Goal: Information Seeking & Learning: Find specific page/section

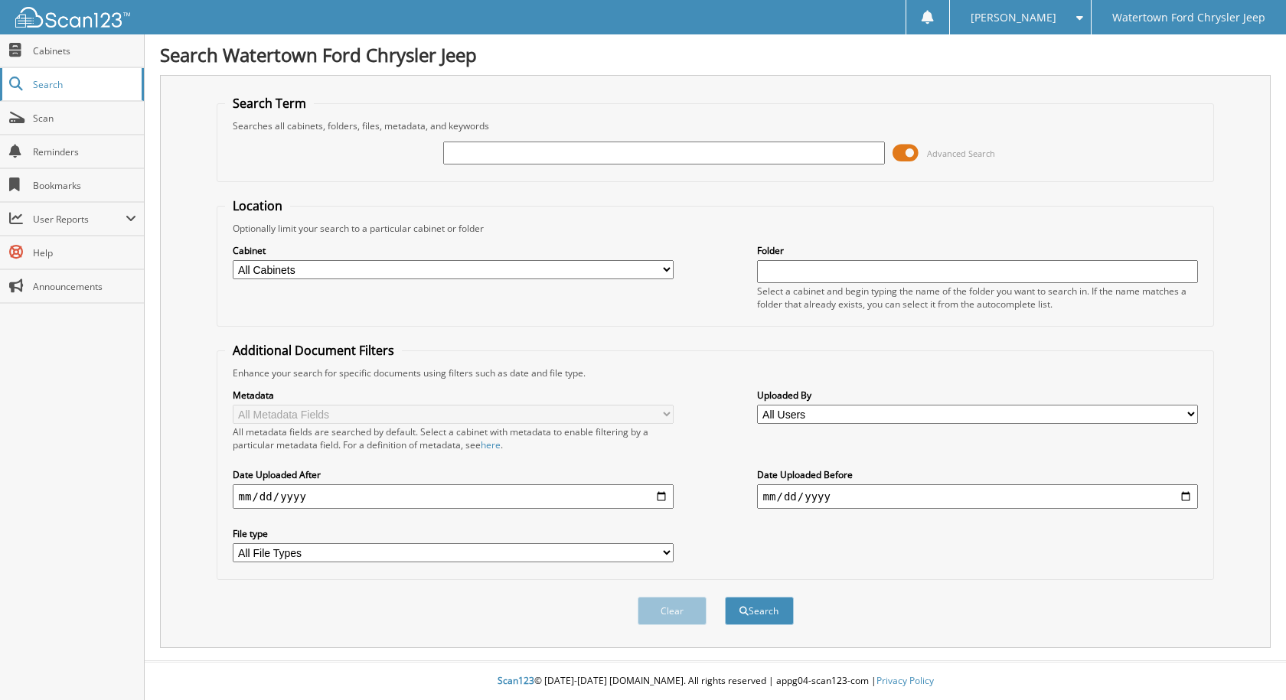
click at [65, 83] on span "Search" at bounding box center [83, 84] width 101 height 13
click at [519, 152] on input "text" at bounding box center [664, 153] width 442 height 23
type input "A"
type input "4066"
click at [725, 597] on button "Search" at bounding box center [759, 611] width 69 height 28
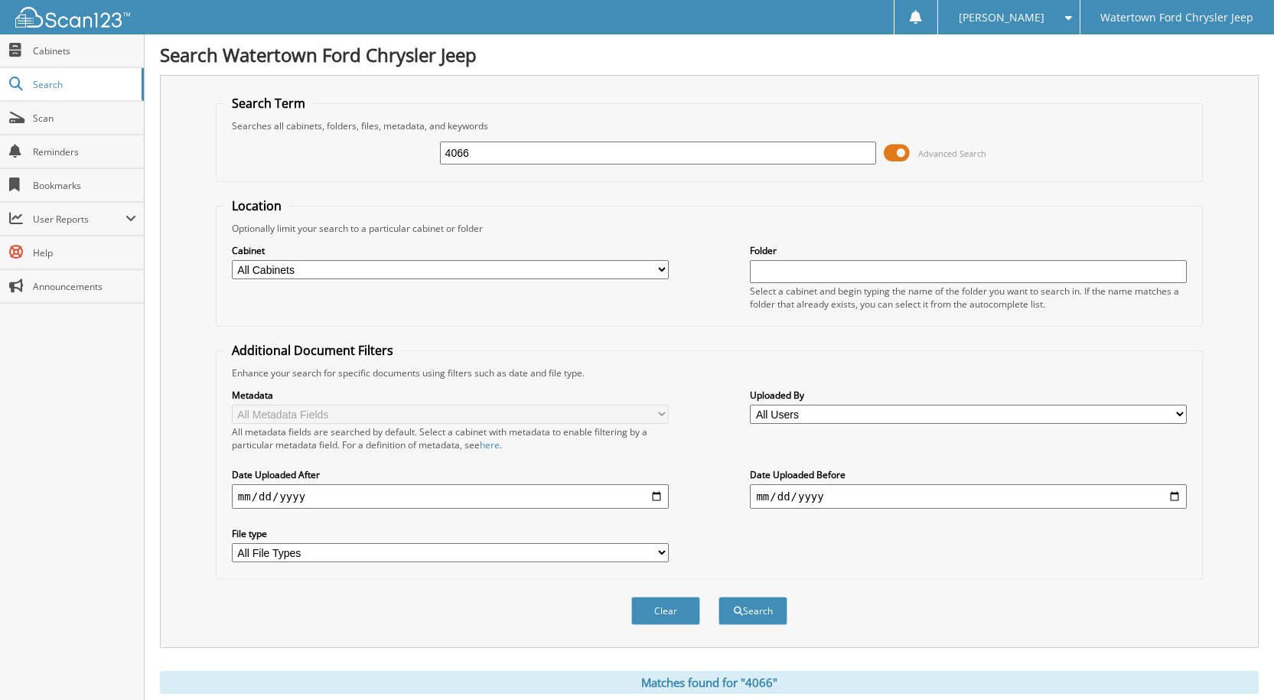
click at [445, 155] on input "4066" at bounding box center [658, 153] width 437 height 23
type input "A4066"
click at [719, 597] on button "Search" at bounding box center [753, 611] width 69 height 28
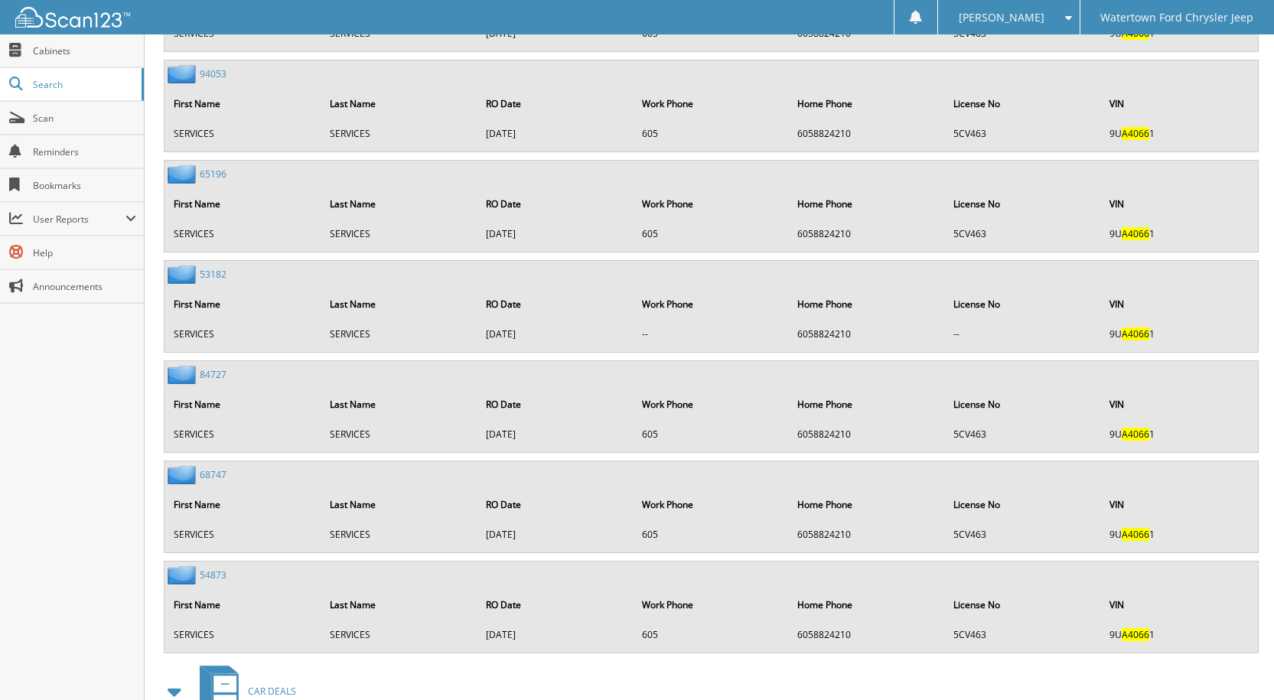
scroll to position [2523, 0]
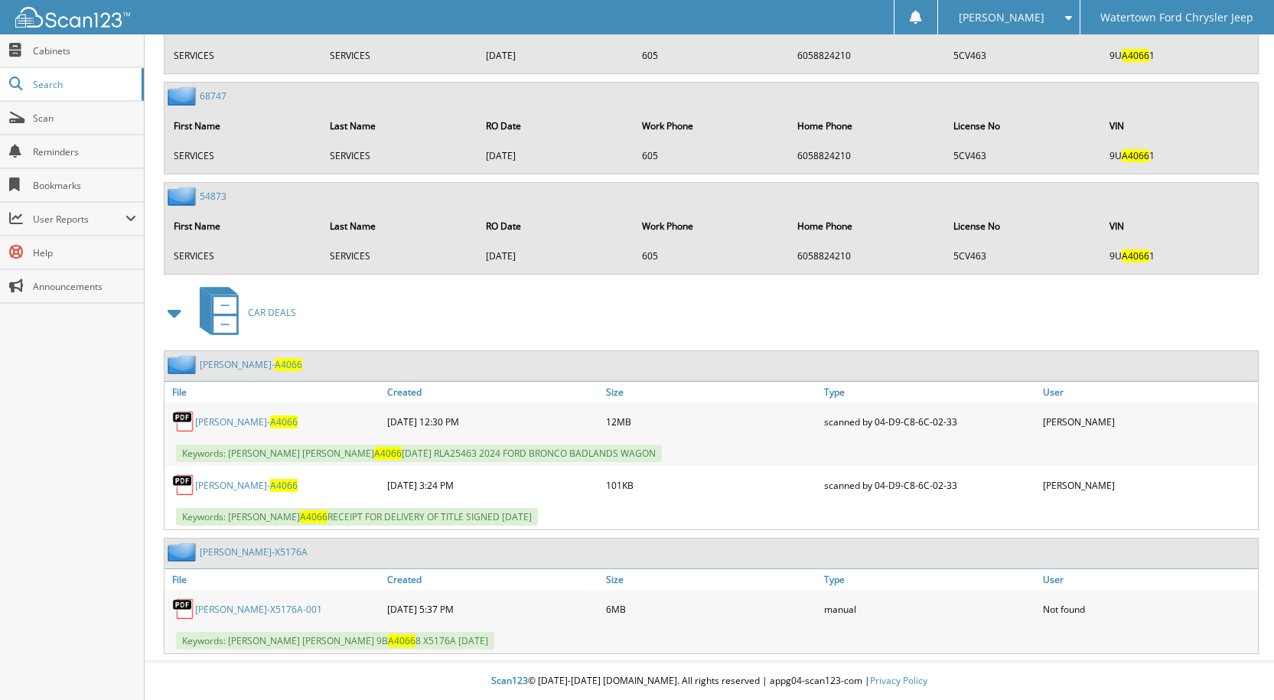
click at [227, 364] on link "DILLON- A4066" at bounding box center [251, 364] width 103 height 13
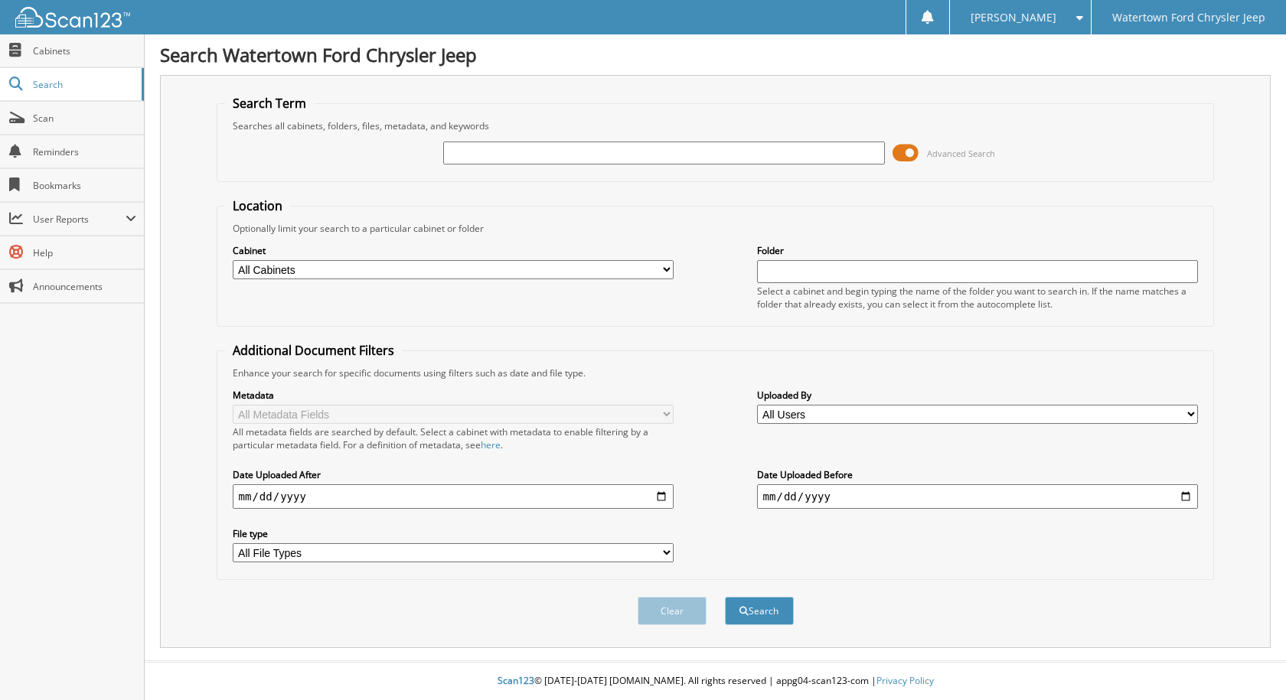
click at [616, 152] on input "text" at bounding box center [664, 153] width 442 height 23
type input "A4308"
click at [725, 597] on button "Search" at bounding box center [759, 611] width 69 height 28
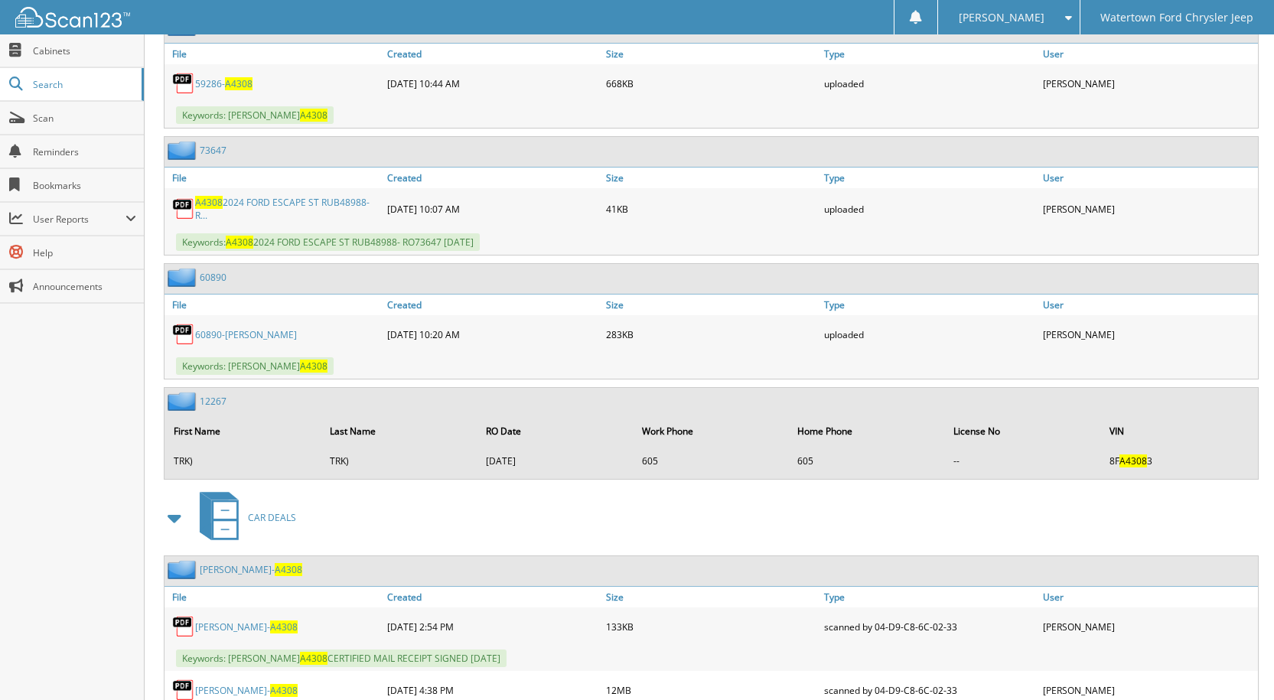
scroll to position [911, 0]
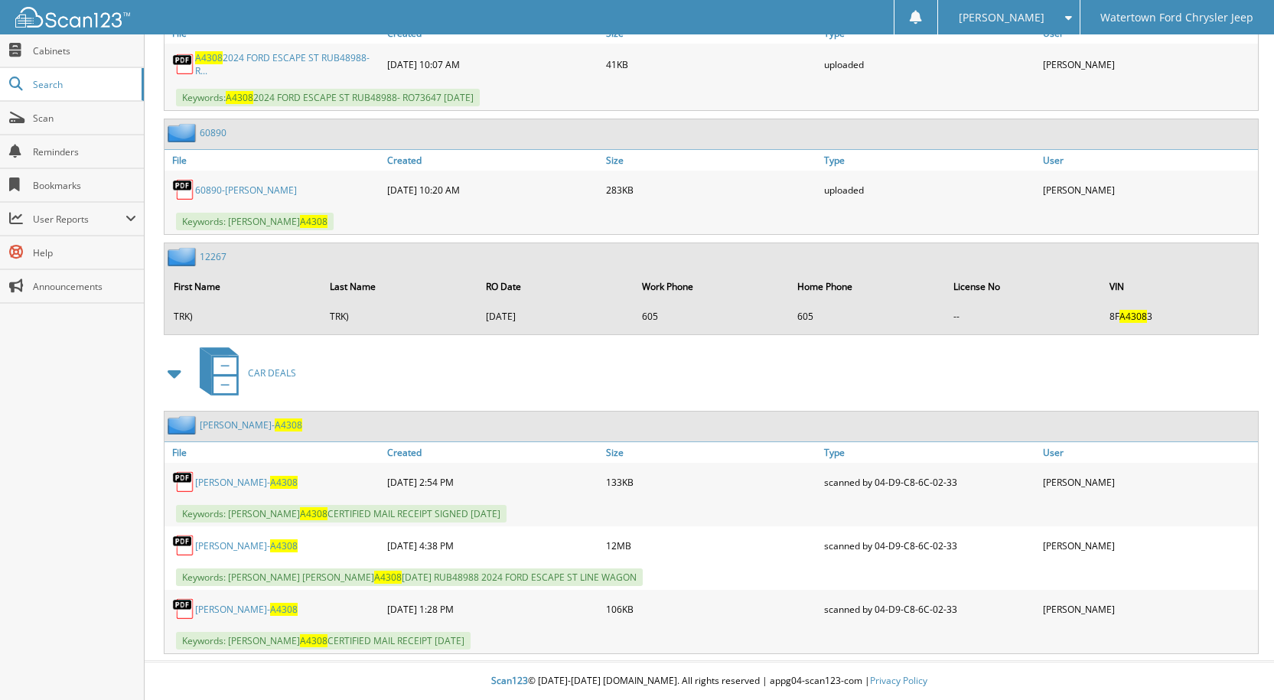
click at [224, 423] on link "BRESKE- A4308" at bounding box center [251, 425] width 103 height 13
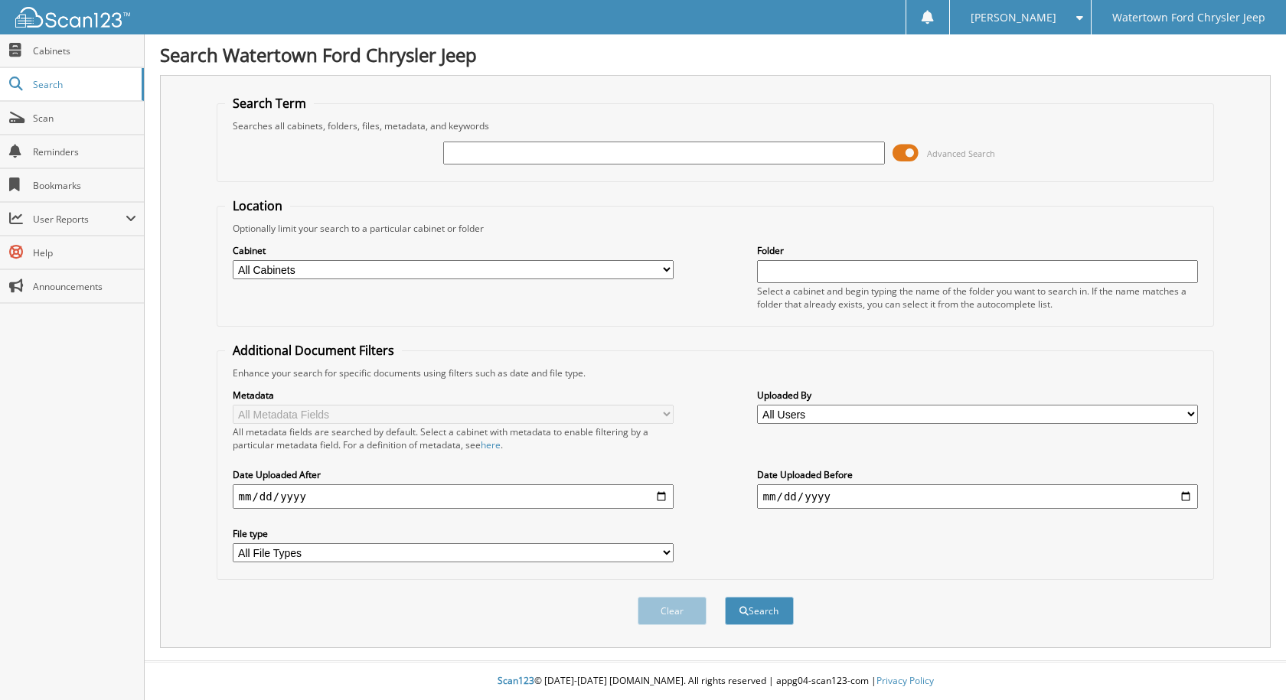
click at [486, 155] on input "text" at bounding box center [664, 153] width 442 height 23
type input "A4377"
click at [725, 597] on button "Search" at bounding box center [759, 611] width 69 height 28
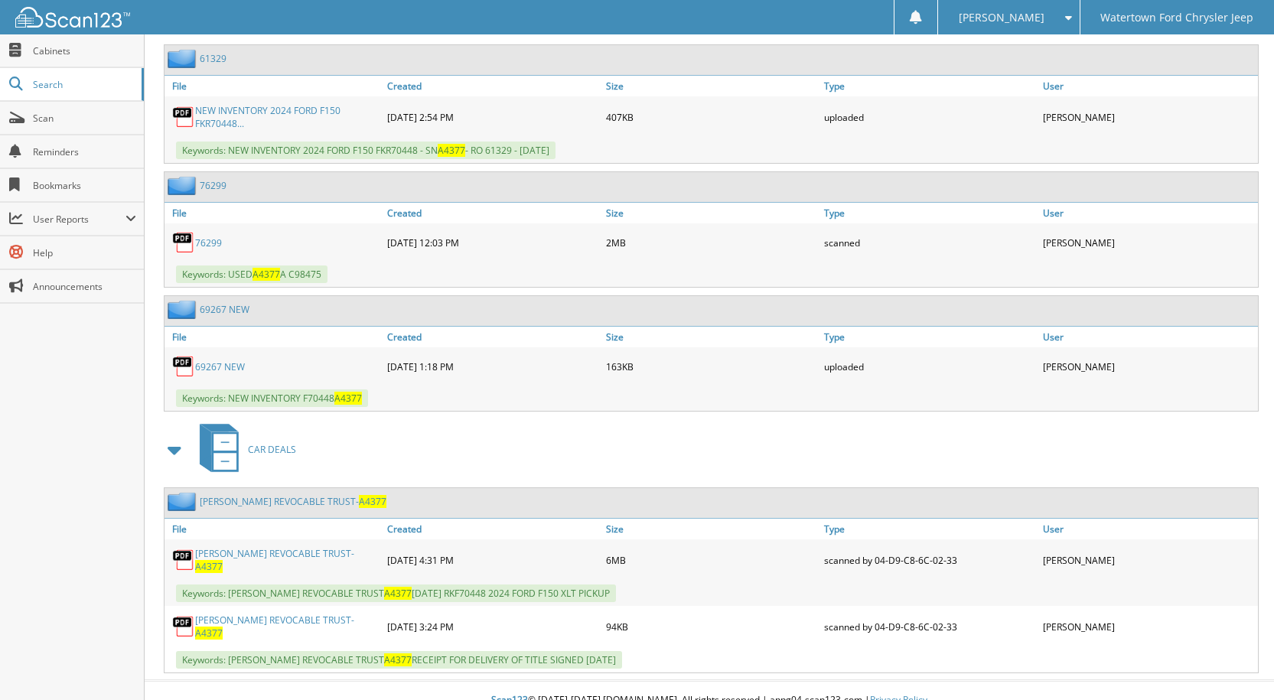
scroll to position [747, 0]
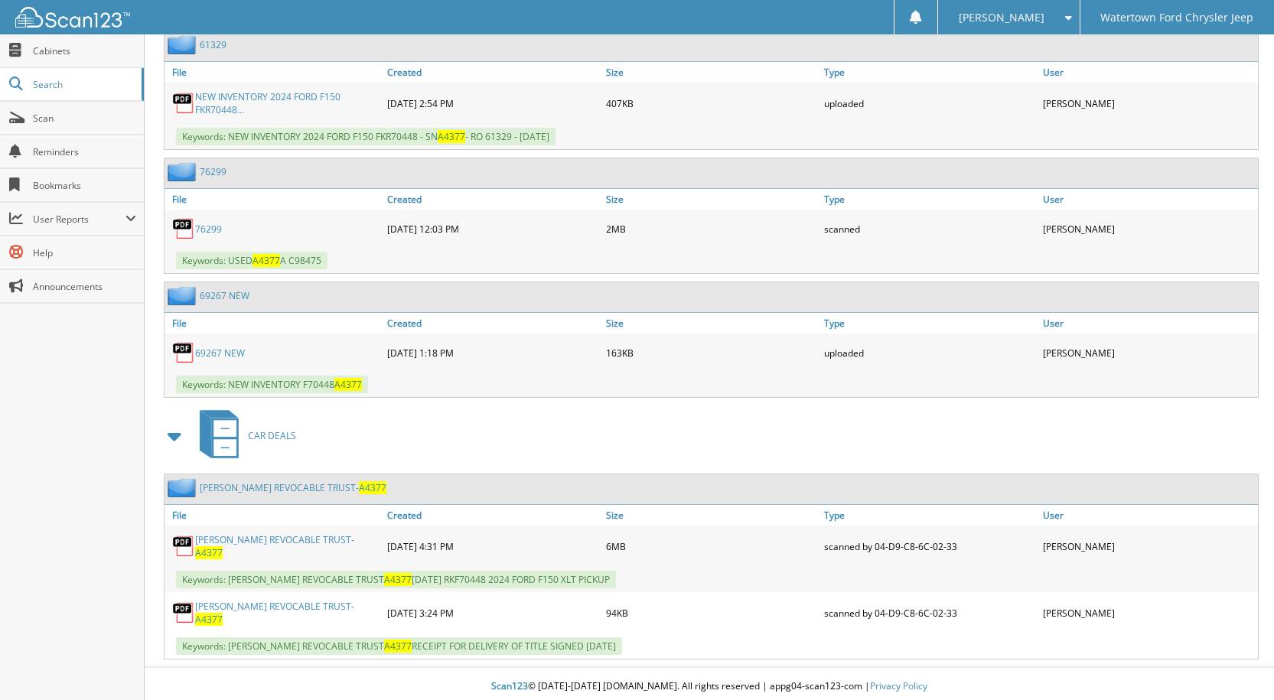
click at [290, 494] on link "KEINTZ REVOCABLE TRUST- A4377" at bounding box center [293, 487] width 187 height 13
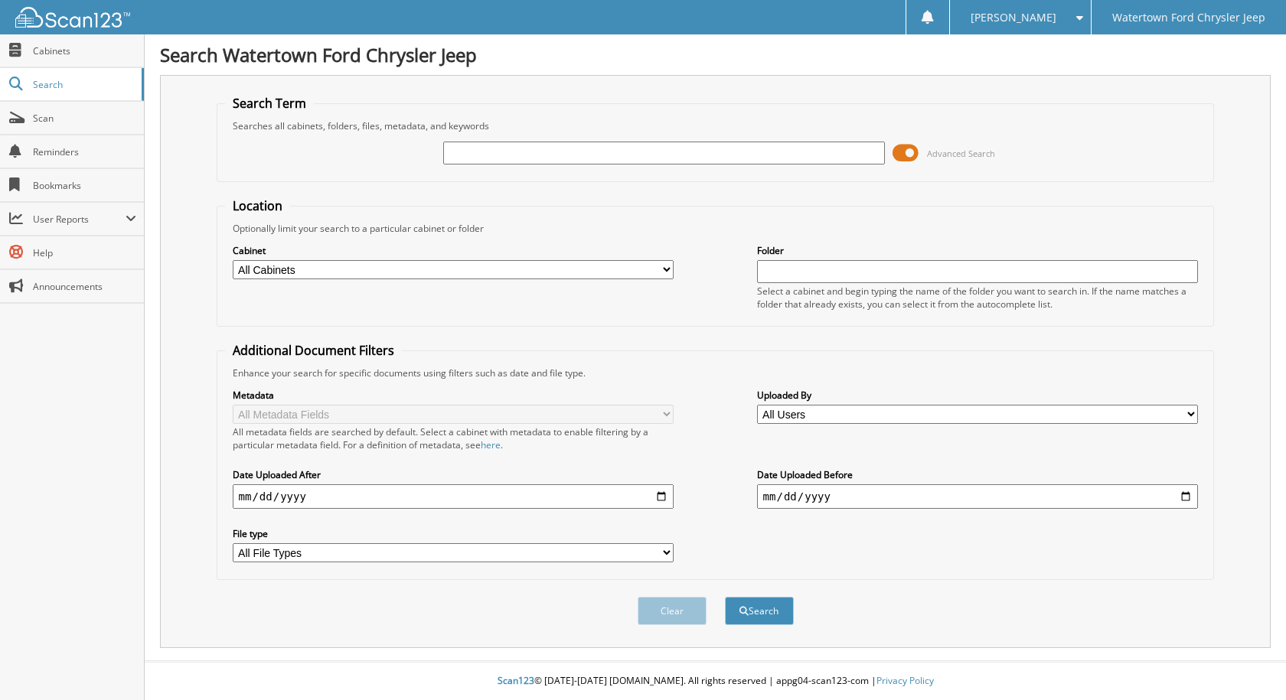
click at [752, 142] on input "text" at bounding box center [664, 153] width 442 height 23
type input "A4348"
click at [725, 597] on button "Search" at bounding box center [759, 611] width 69 height 28
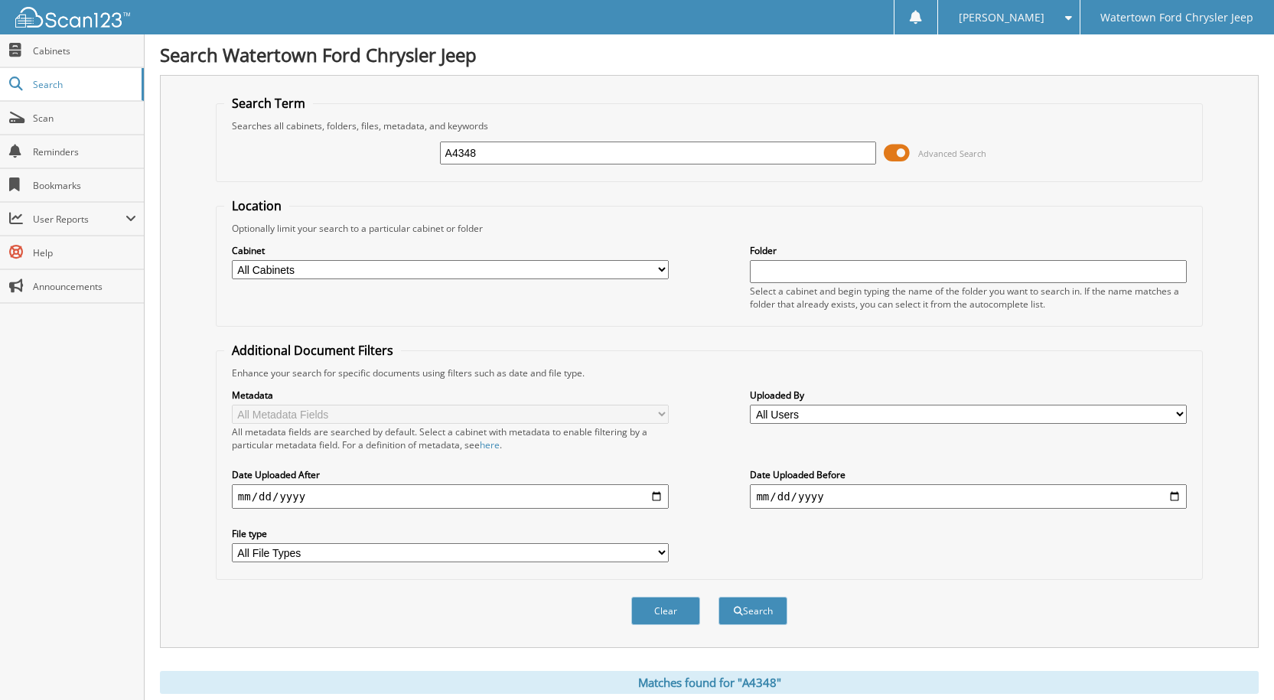
click at [544, 156] on input "A4348" at bounding box center [658, 153] width 437 height 23
type input "A5405"
click at [719, 597] on button "Search" at bounding box center [753, 611] width 69 height 28
click at [503, 146] on input "A5405" at bounding box center [658, 153] width 437 height 23
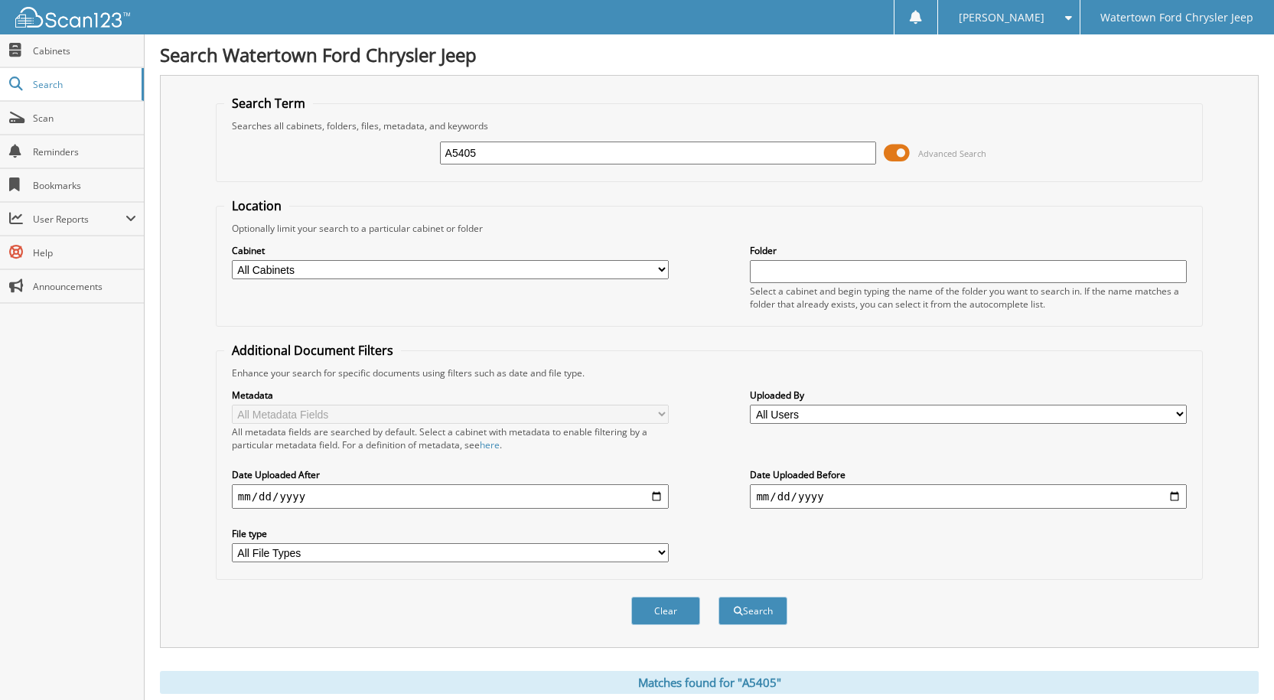
click at [503, 146] on input "A5405" at bounding box center [658, 153] width 437 height 23
type input "A5045"
click at [719, 597] on button "Search" at bounding box center [753, 611] width 69 height 28
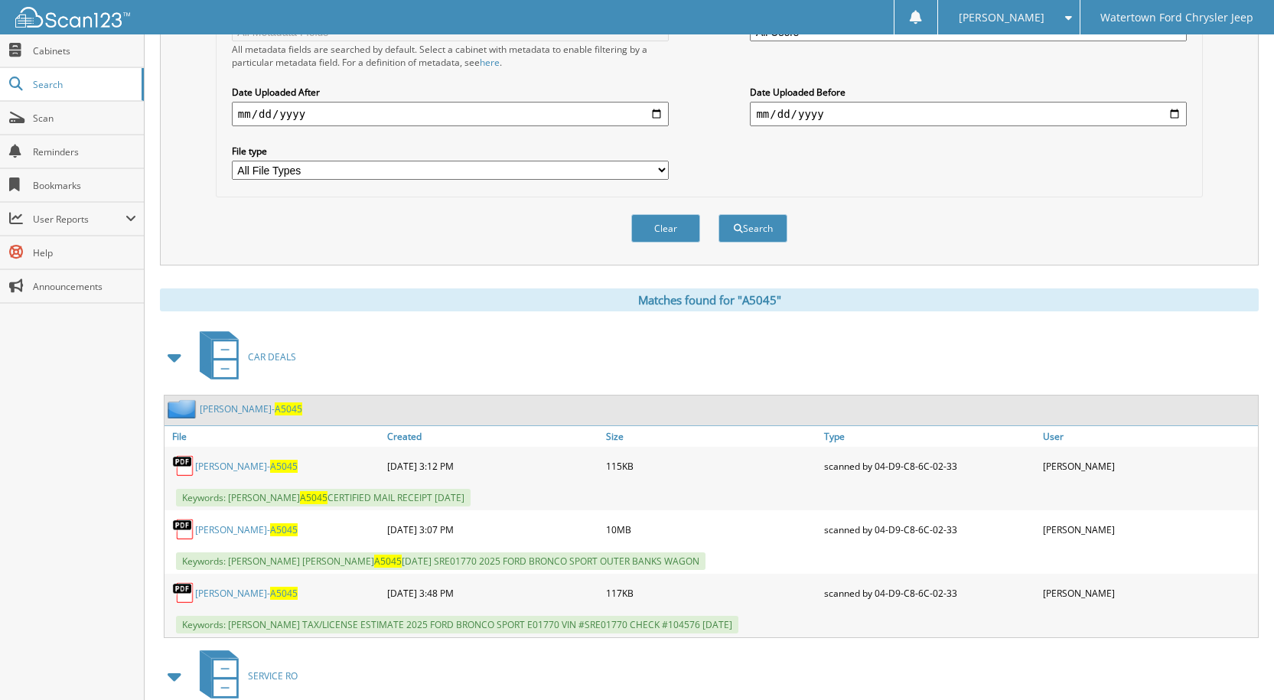
scroll to position [459, 0]
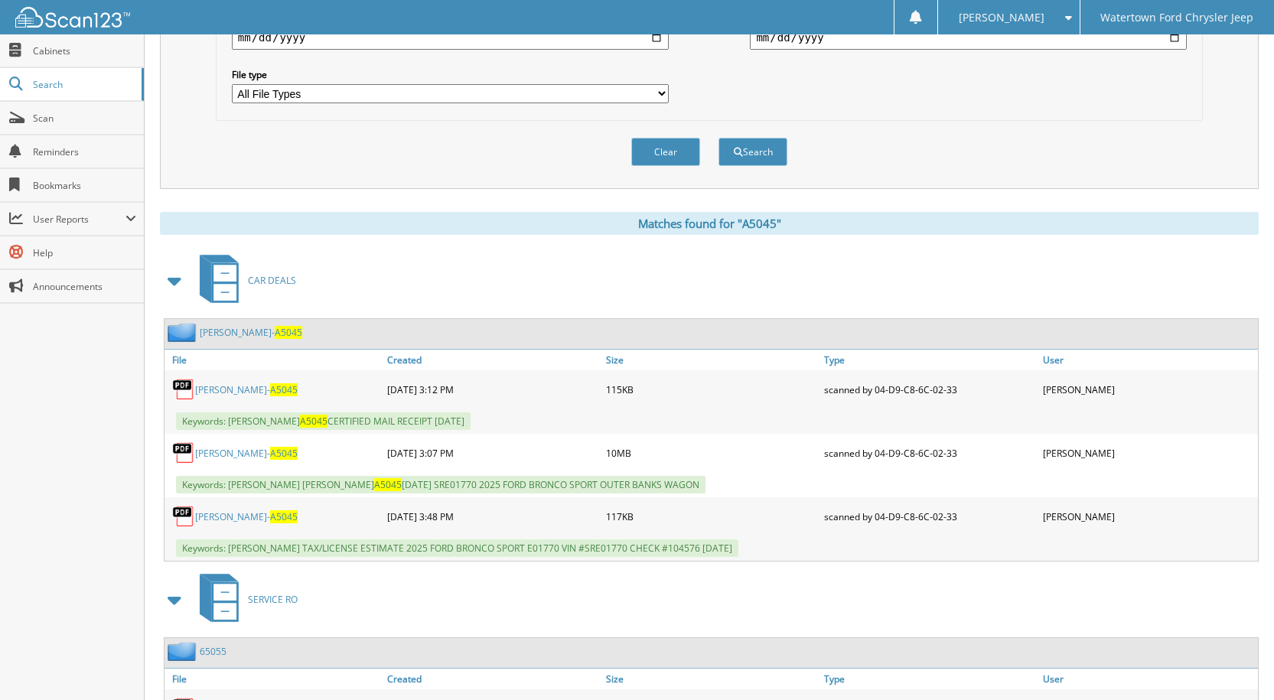
click at [214, 330] on link "SWENSON- A5045" at bounding box center [251, 332] width 103 height 13
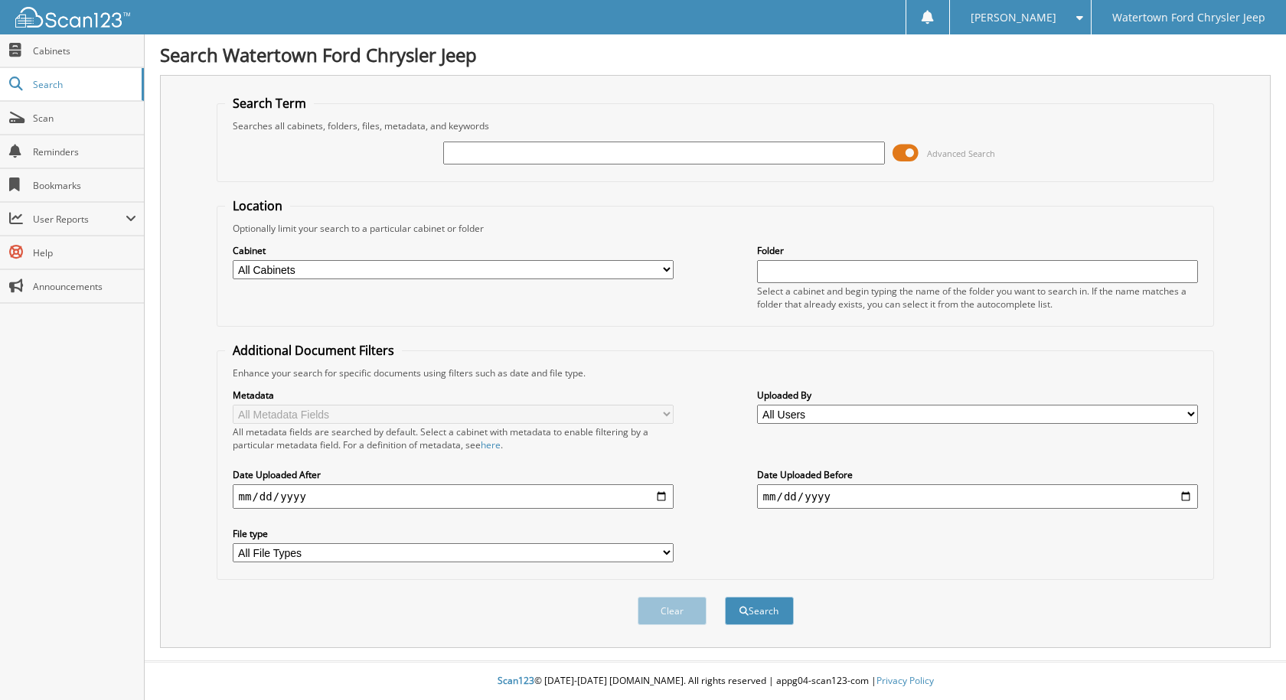
click at [756, 158] on input "text" at bounding box center [664, 153] width 442 height 23
type input "A5080"
click at [725, 597] on button "Search" at bounding box center [759, 611] width 69 height 28
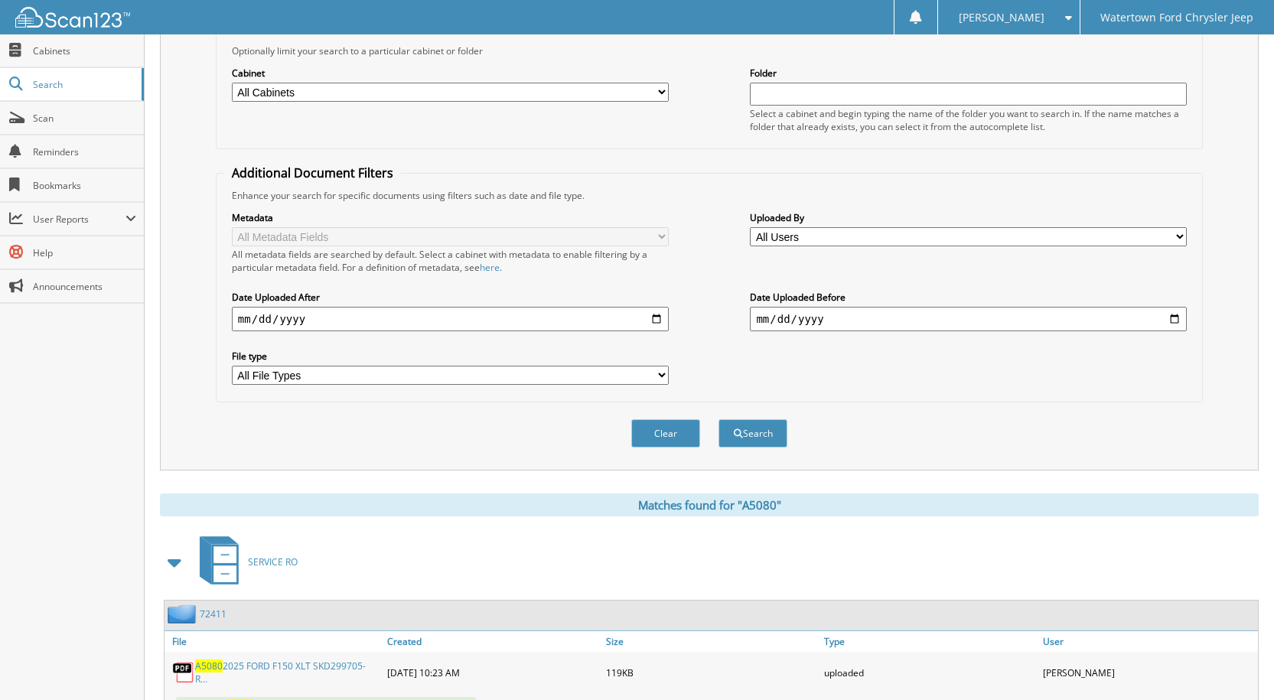
scroll to position [6, 0]
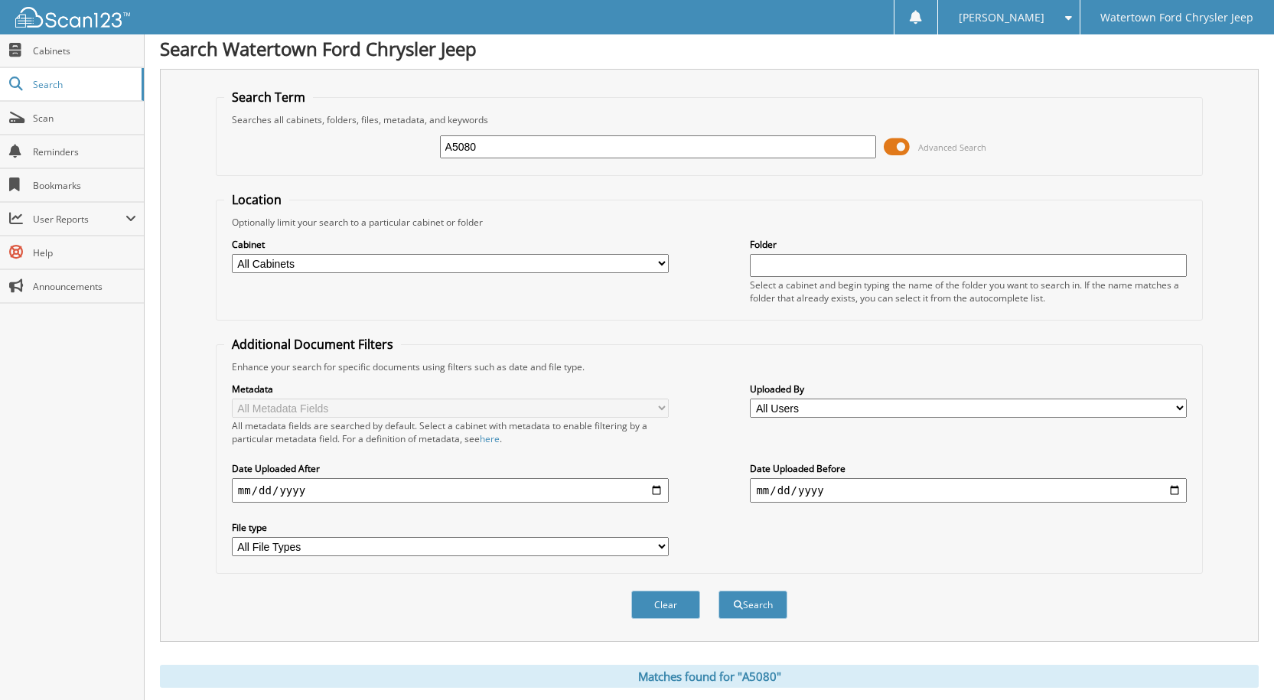
click at [501, 133] on div "A5080 Advanced Search" at bounding box center [709, 146] width 971 height 41
click at [498, 143] on input "A5080" at bounding box center [658, 146] width 437 height 23
type input "A5081"
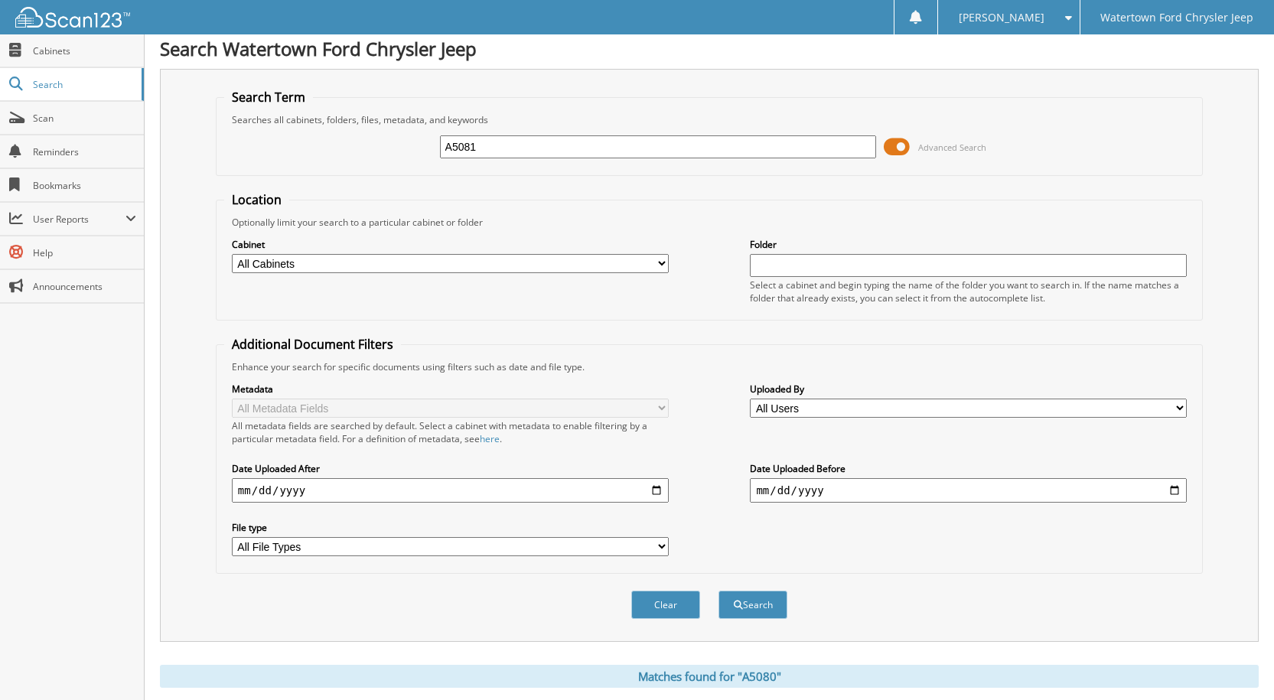
click at [719, 591] on button "Search" at bounding box center [753, 605] width 69 height 28
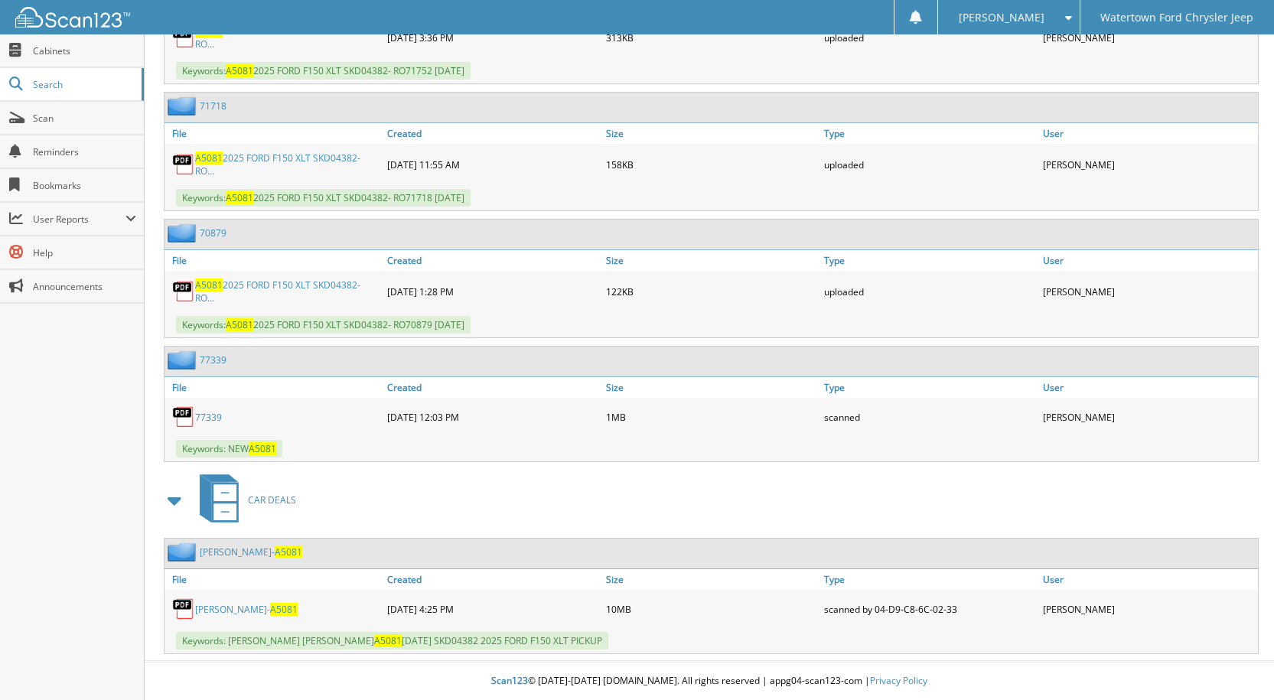
scroll to position [1558, 0]
click at [216, 550] on link "[PERSON_NAME]- A5081" at bounding box center [251, 552] width 103 height 13
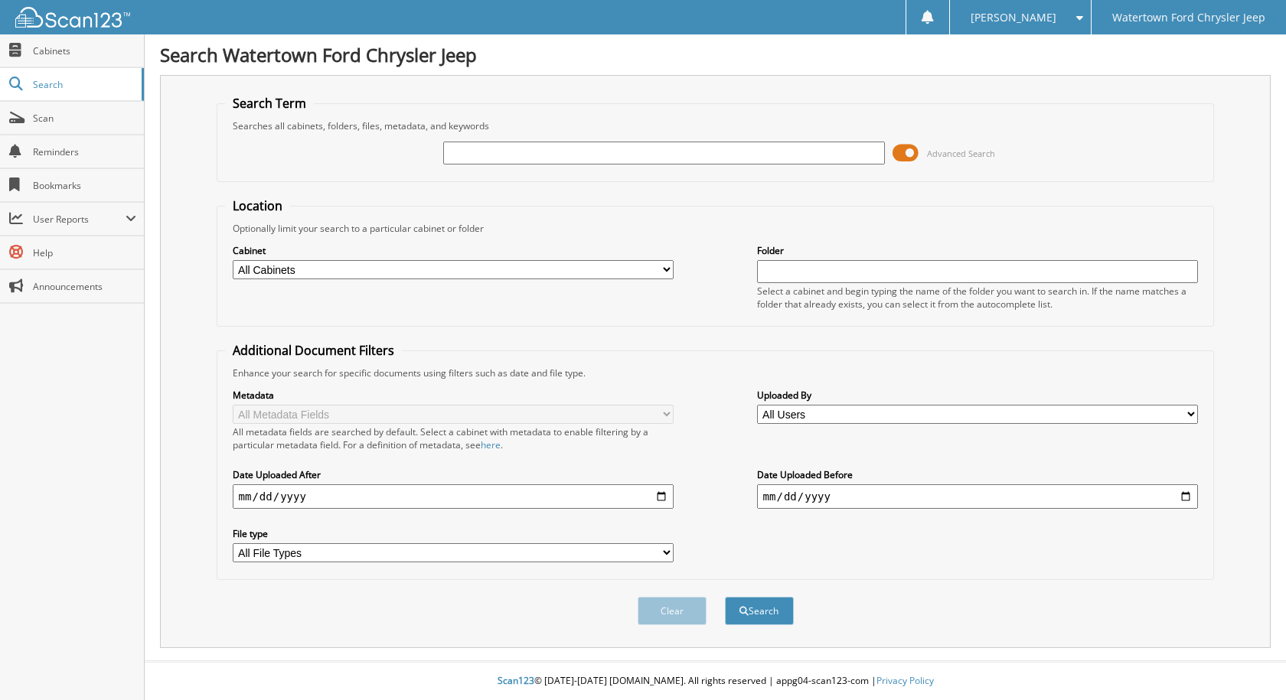
click at [755, 164] on input "text" at bounding box center [664, 153] width 442 height 23
click at [725, 597] on button "Search" at bounding box center [759, 611] width 69 height 28
type input "A5083."
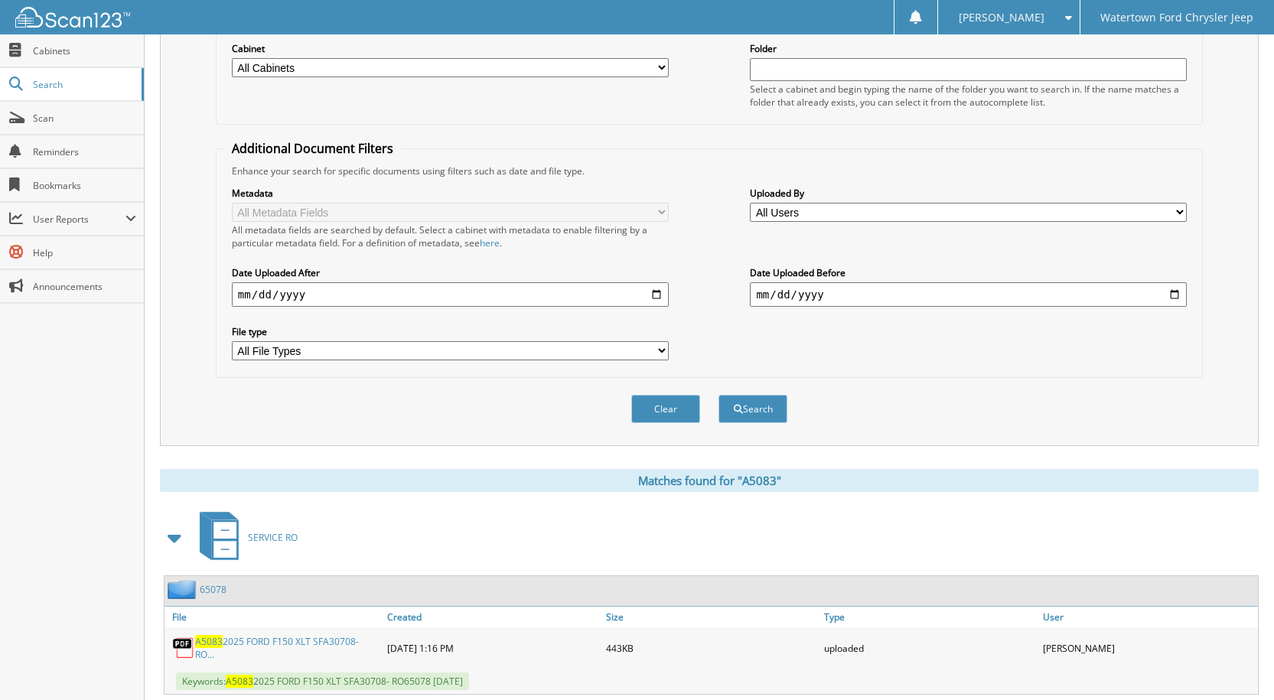
scroll to position [54, 0]
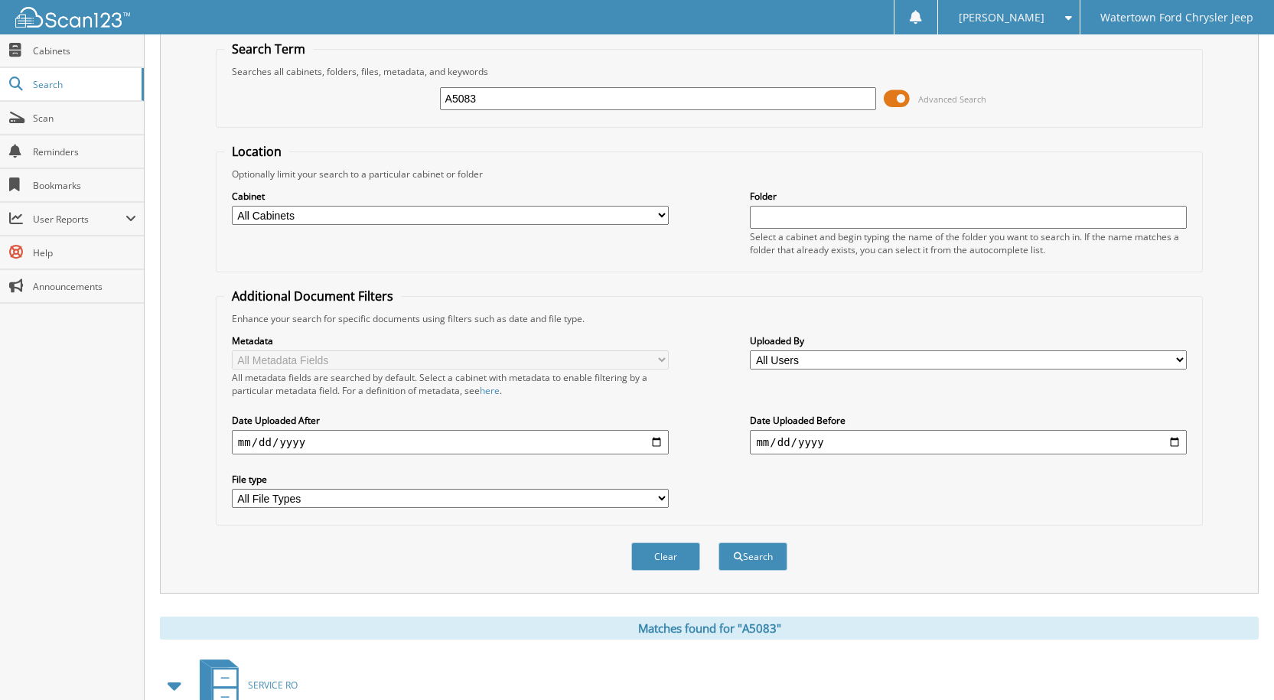
click at [507, 100] on input "A5083" at bounding box center [658, 98] width 437 height 23
type input "A5084"
click at [719, 543] on button "Search" at bounding box center [753, 557] width 69 height 28
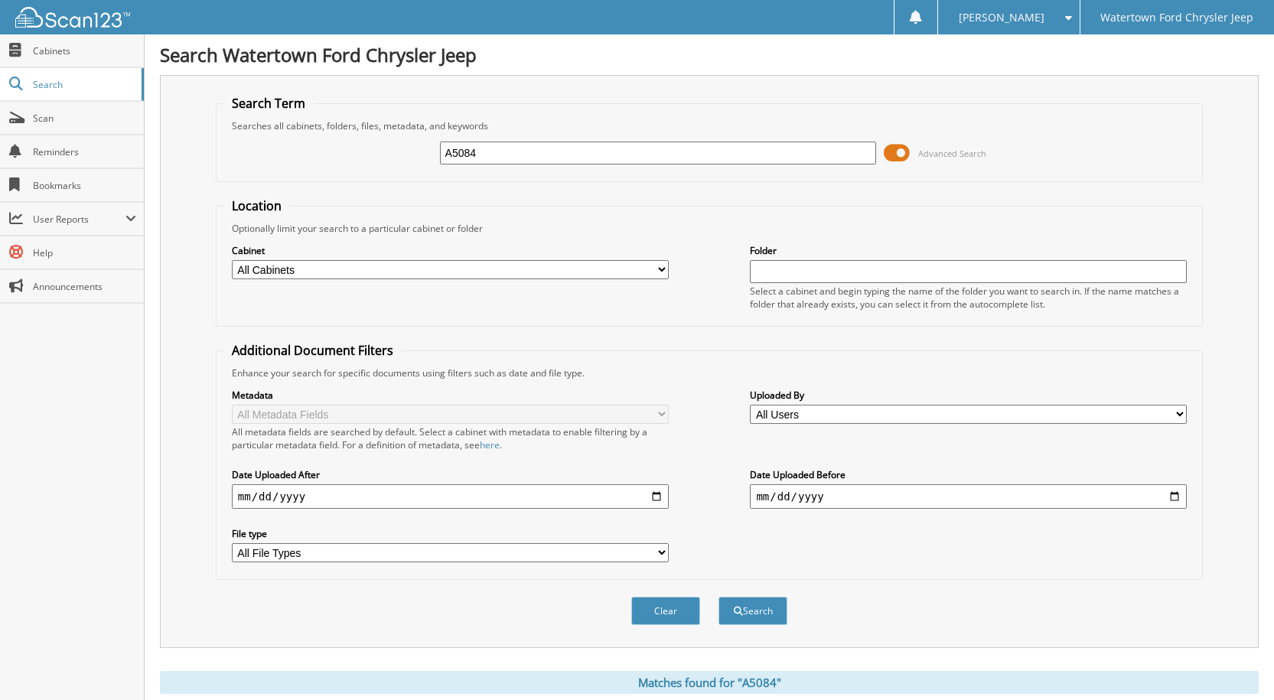
click at [494, 151] on input "A5084" at bounding box center [658, 153] width 437 height 23
type input "A5085"
click at [719, 597] on button "Search" at bounding box center [753, 611] width 69 height 28
click at [499, 152] on input "A5085" at bounding box center [658, 153] width 437 height 23
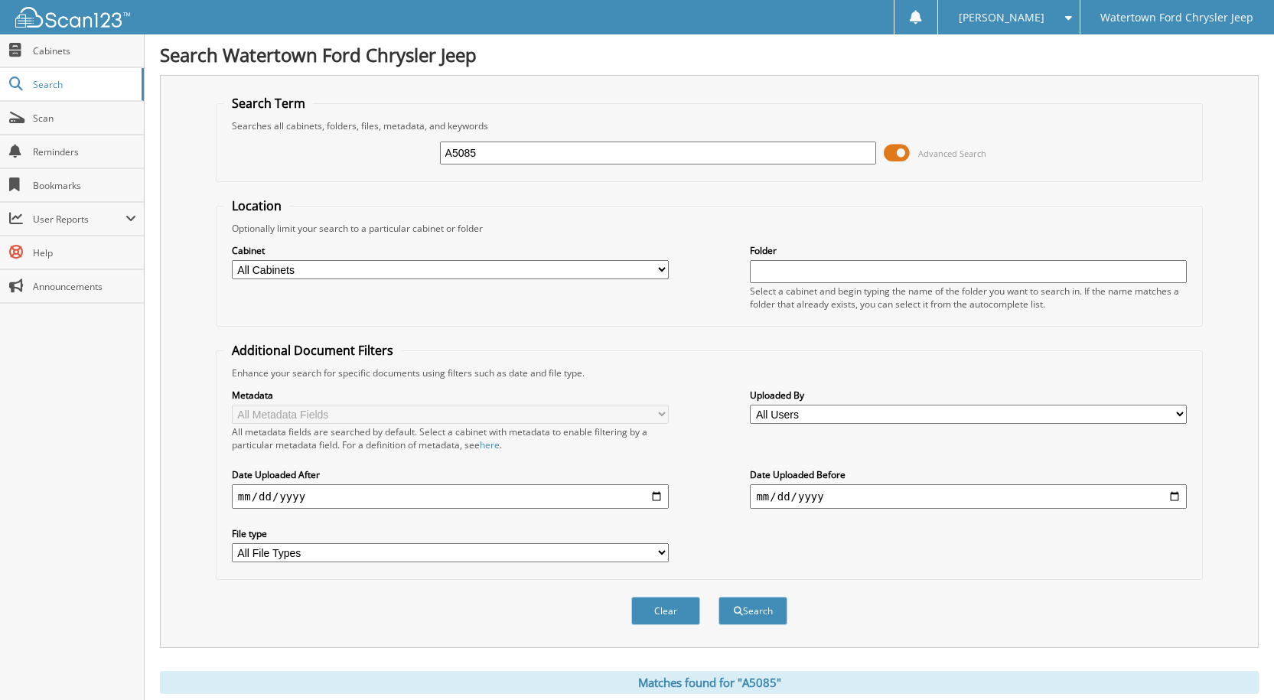
click at [499, 152] on input "A5085" at bounding box center [658, 153] width 437 height 23
type input "A5125"
click at [719, 597] on button "Search" at bounding box center [753, 611] width 69 height 28
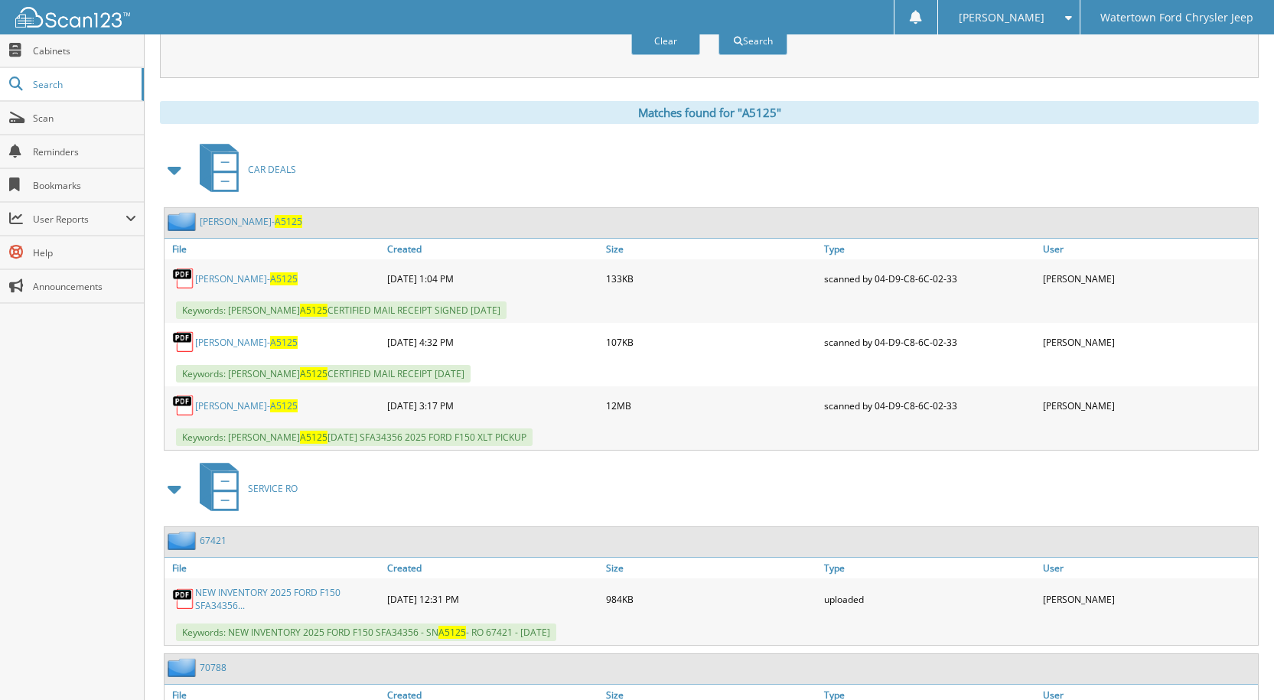
scroll to position [536, 0]
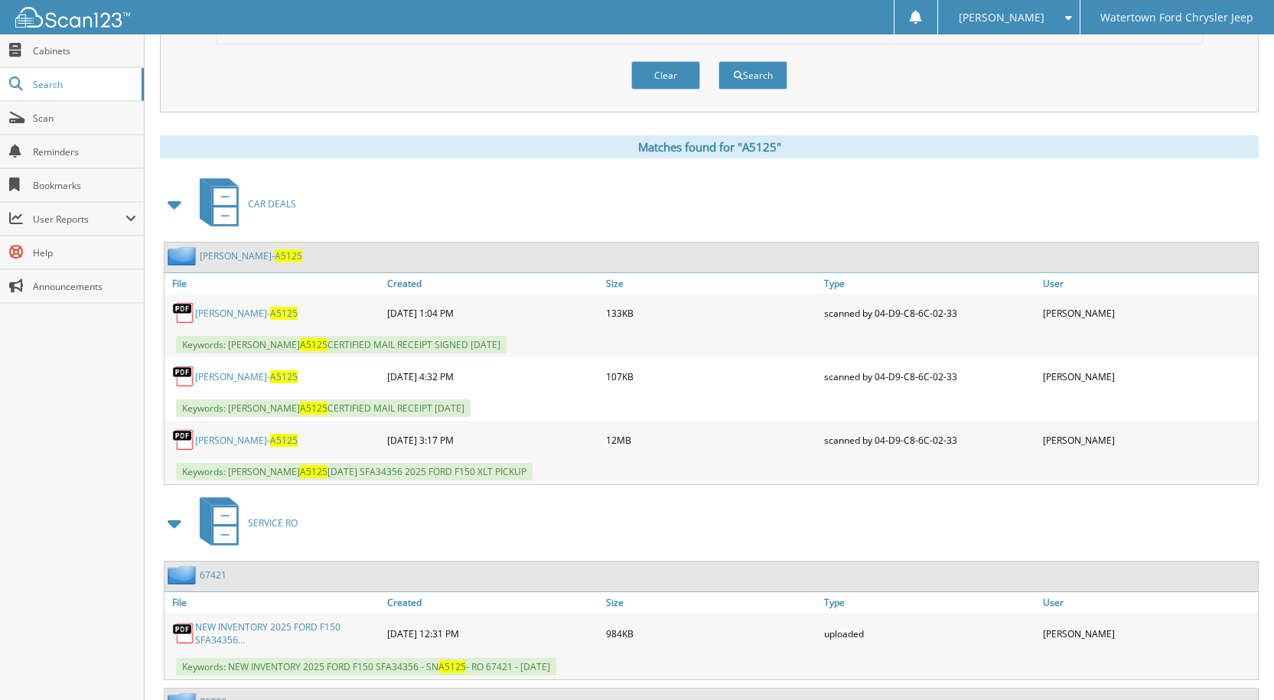
click at [224, 255] on link "[PERSON_NAME]- A5125" at bounding box center [251, 256] width 103 height 13
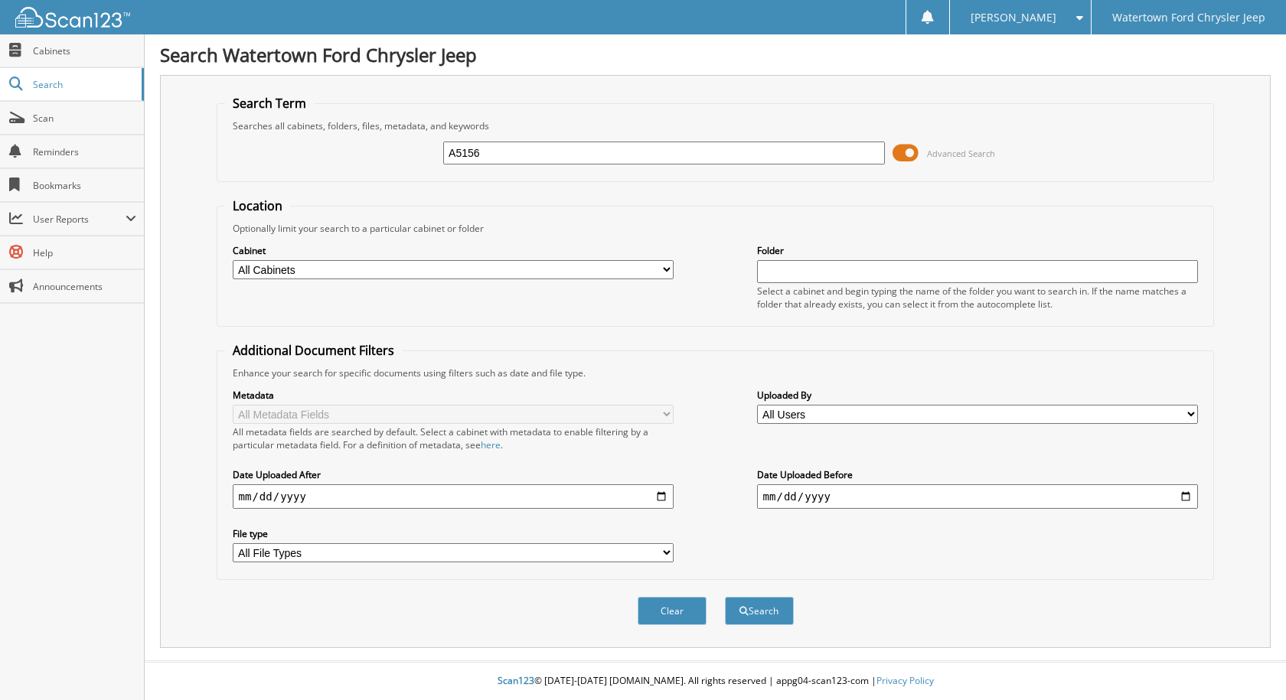
type input "A5156"
click at [725, 597] on button "Search" at bounding box center [759, 611] width 69 height 28
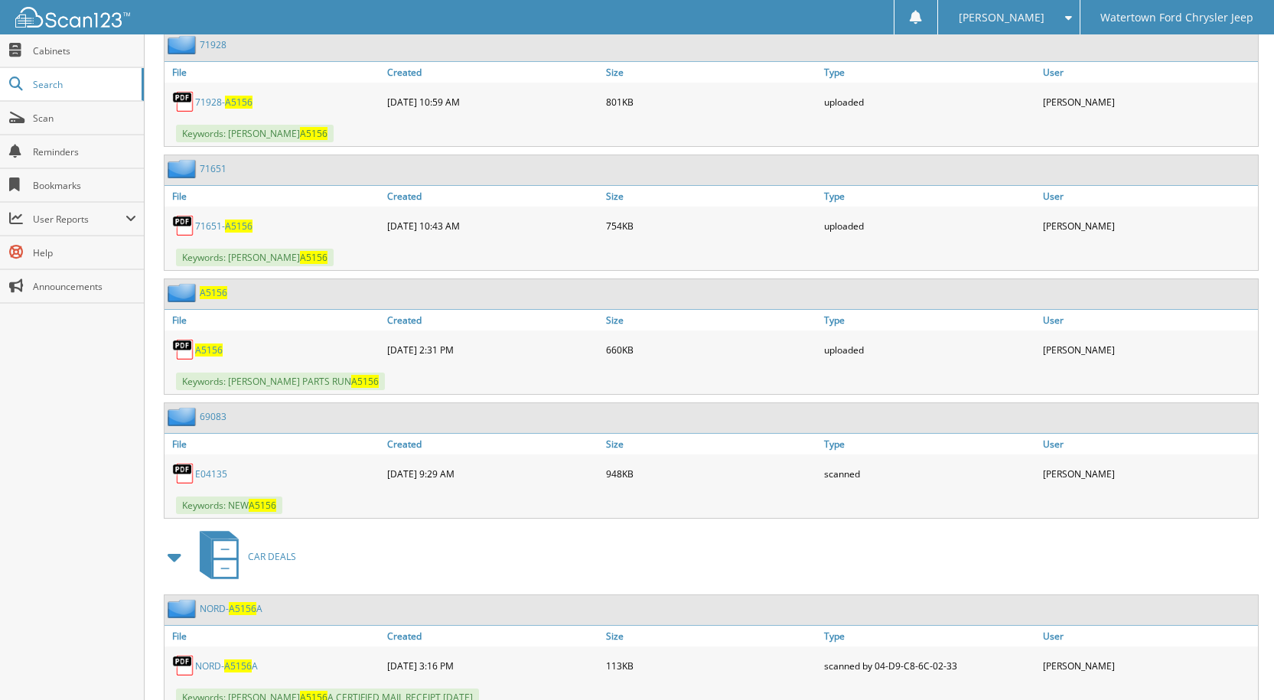
scroll to position [1240, 0]
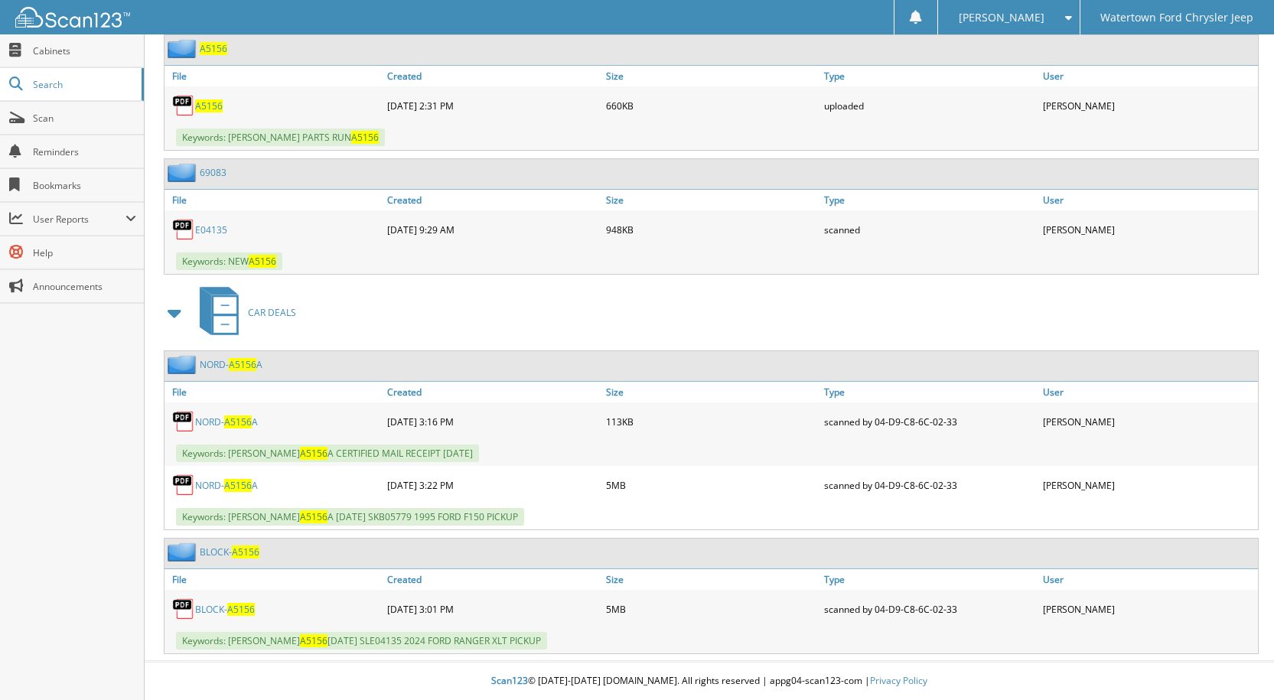
click at [219, 553] on link "BLOCK- A5156" at bounding box center [230, 552] width 60 height 13
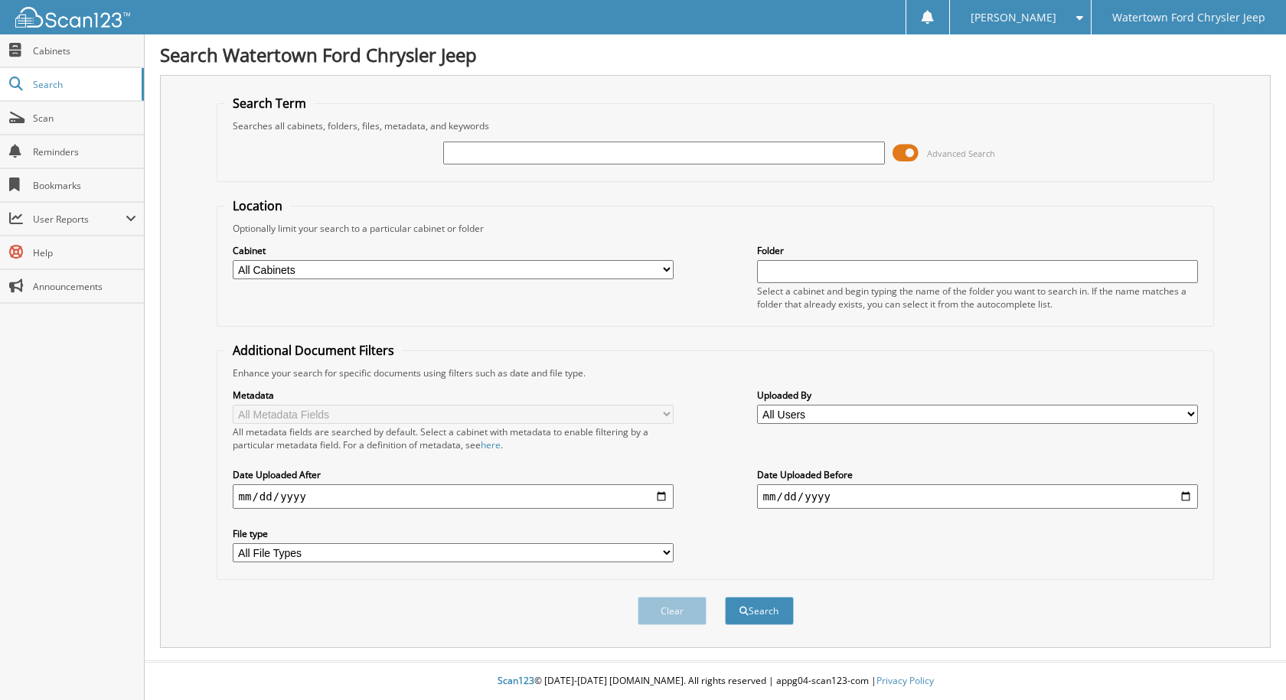
click at [481, 148] on input "text" at bounding box center [664, 153] width 442 height 23
type input "A5160"
click at [725, 597] on button "Search" at bounding box center [759, 611] width 69 height 28
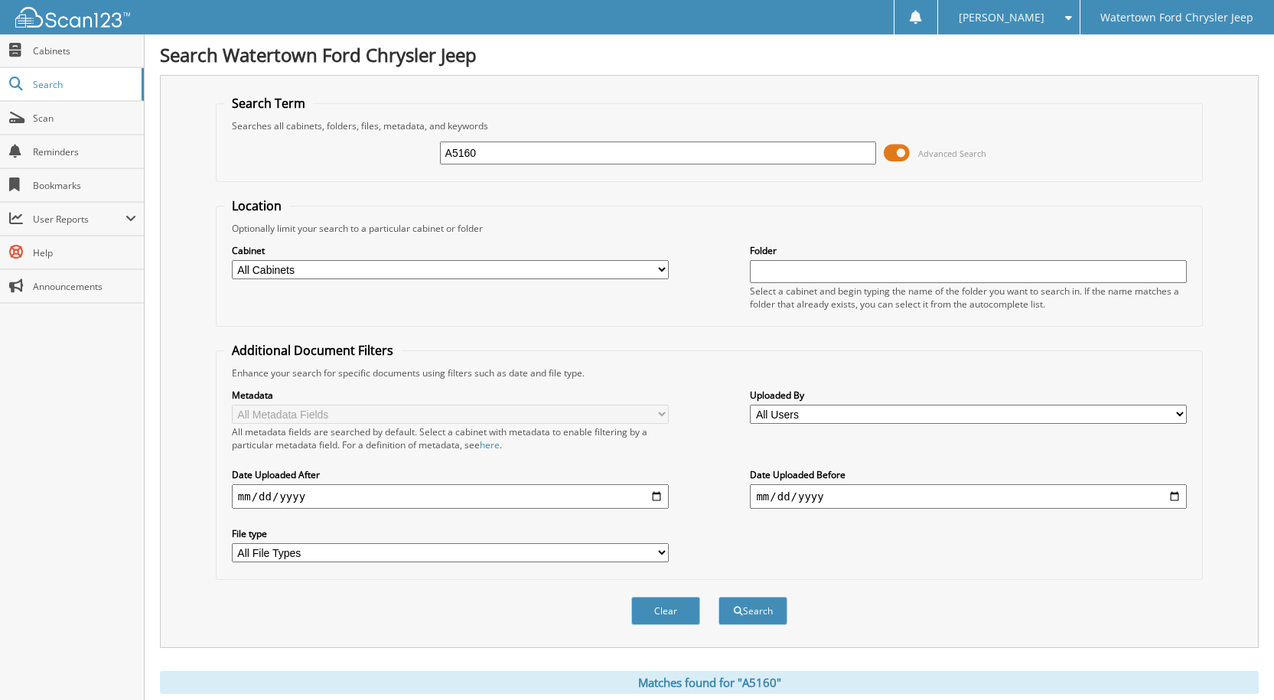
click at [524, 152] on input "A5160" at bounding box center [658, 153] width 437 height 23
type input "A5172"
click at [719, 597] on button "Search" at bounding box center [753, 611] width 69 height 28
click at [491, 158] on input "A5172" at bounding box center [658, 153] width 437 height 23
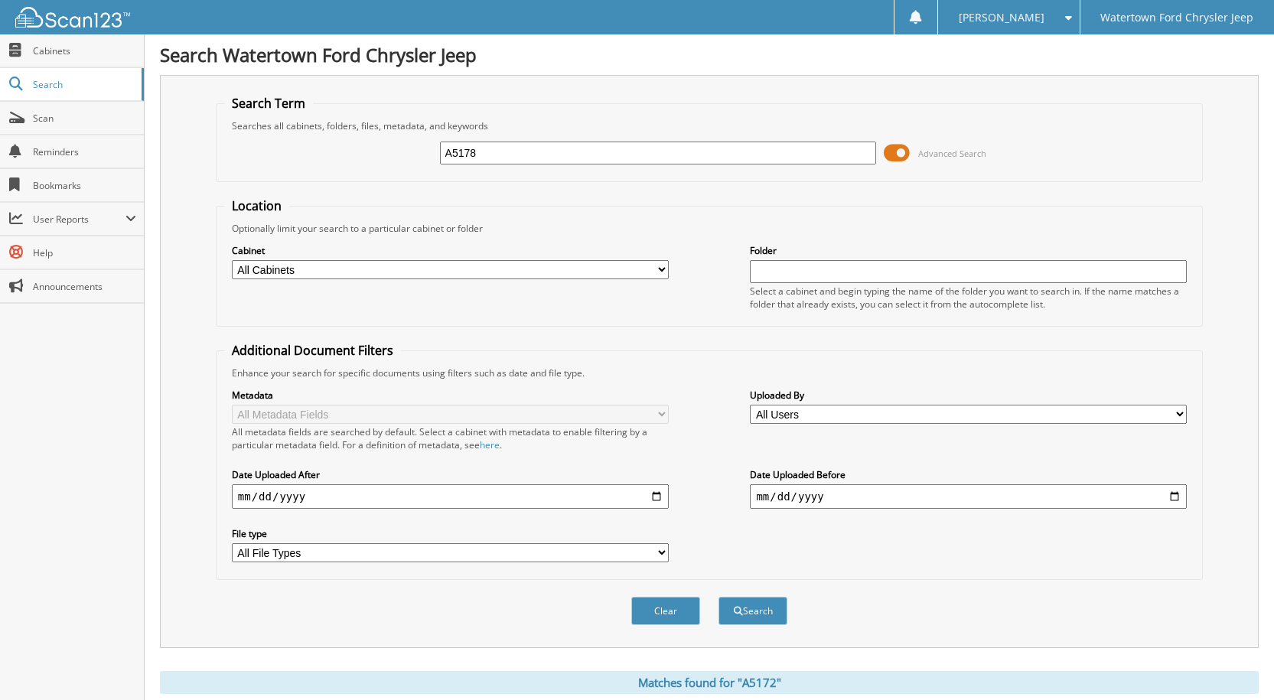
type input "A5178"
click at [719, 597] on button "Search" at bounding box center [753, 611] width 69 height 28
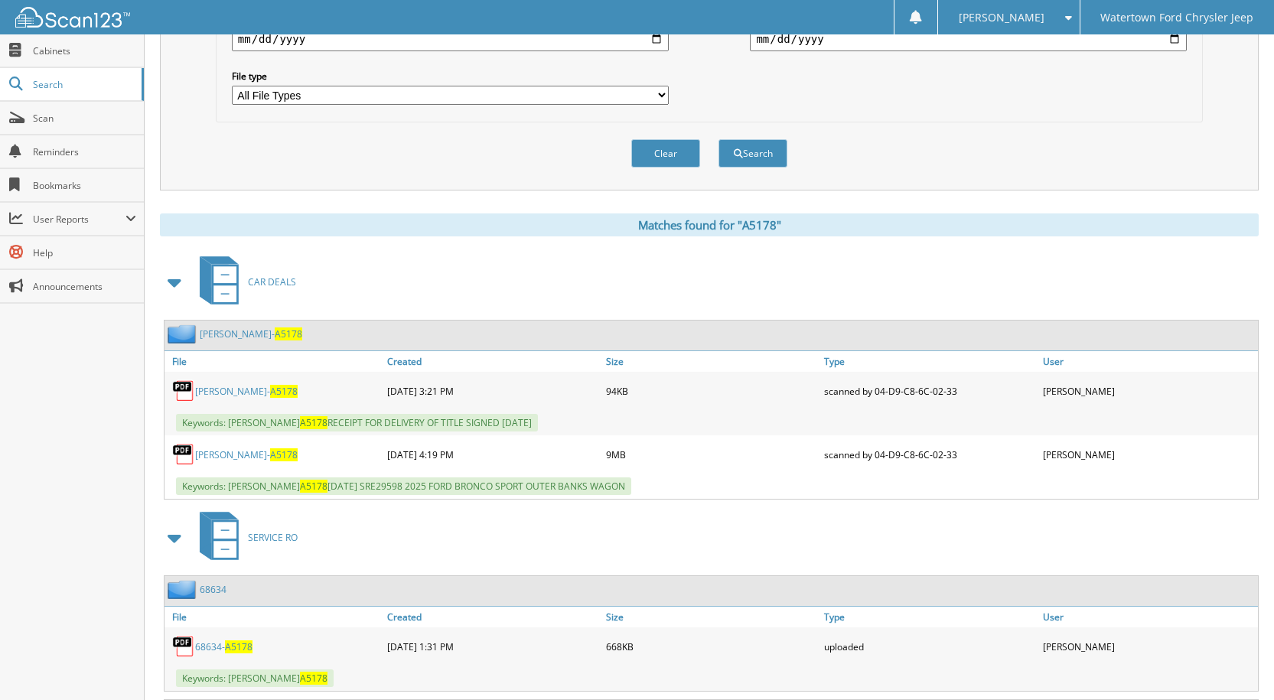
scroll to position [459, 0]
click at [226, 334] on link "[PERSON_NAME]- A5178" at bounding box center [251, 332] width 103 height 13
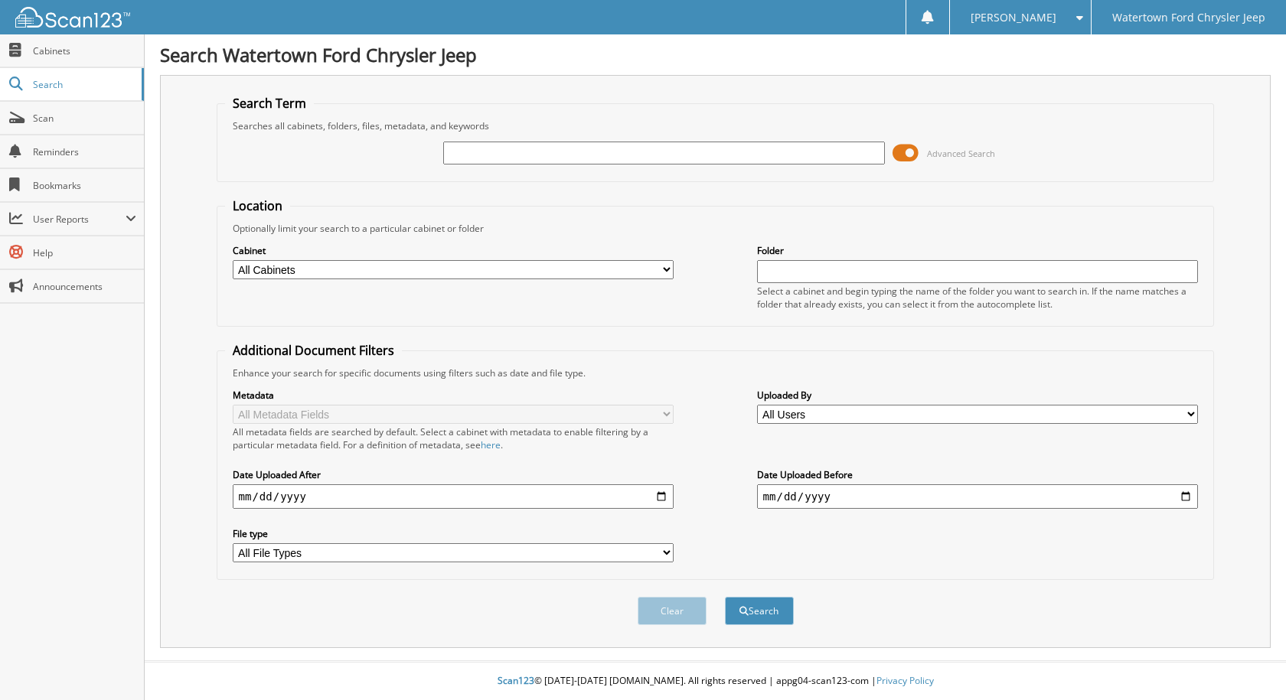
click at [474, 148] on input "text" at bounding box center [664, 153] width 442 height 23
click at [522, 132] on div "Searches all cabinets, folders, files, metadata, and keywords" at bounding box center [715, 125] width 981 height 13
click at [507, 157] on input "text" at bounding box center [664, 153] width 442 height 23
type input "A5185"
click at [725, 597] on button "Search" at bounding box center [759, 611] width 69 height 28
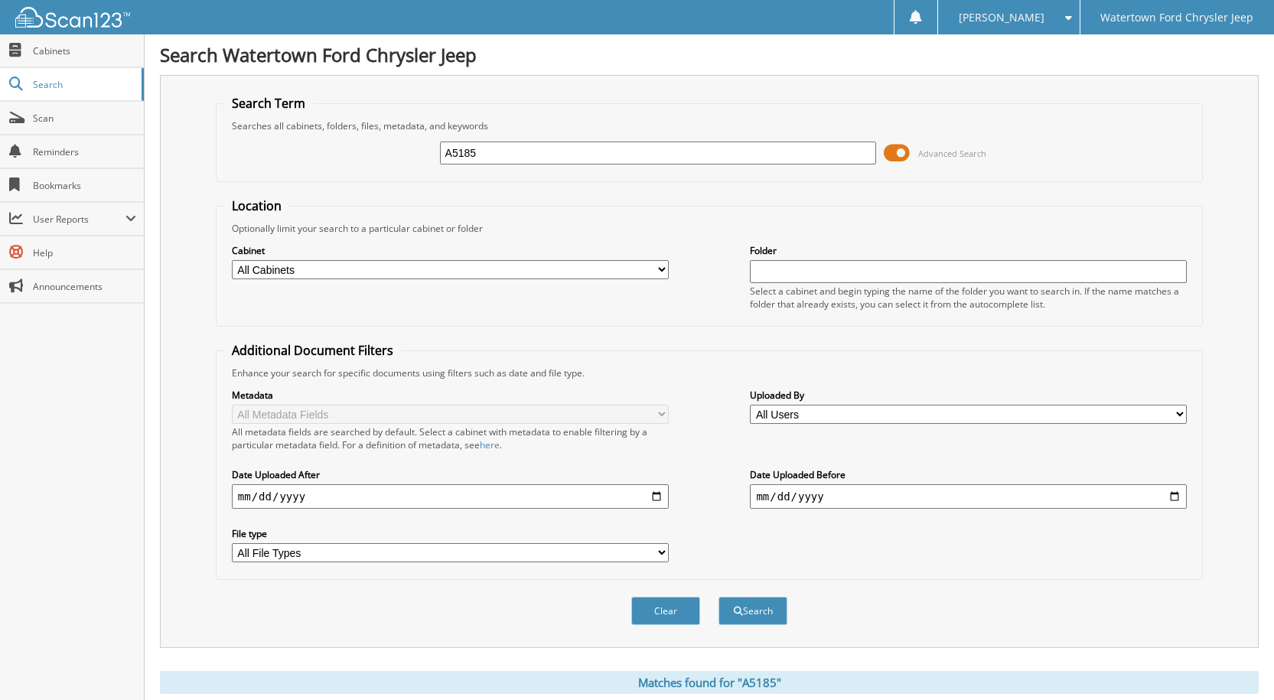
click at [499, 152] on input "A5185" at bounding box center [658, 153] width 437 height 23
type input "A5204"
click at [719, 597] on button "Search" at bounding box center [753, 611] width 69 height 28
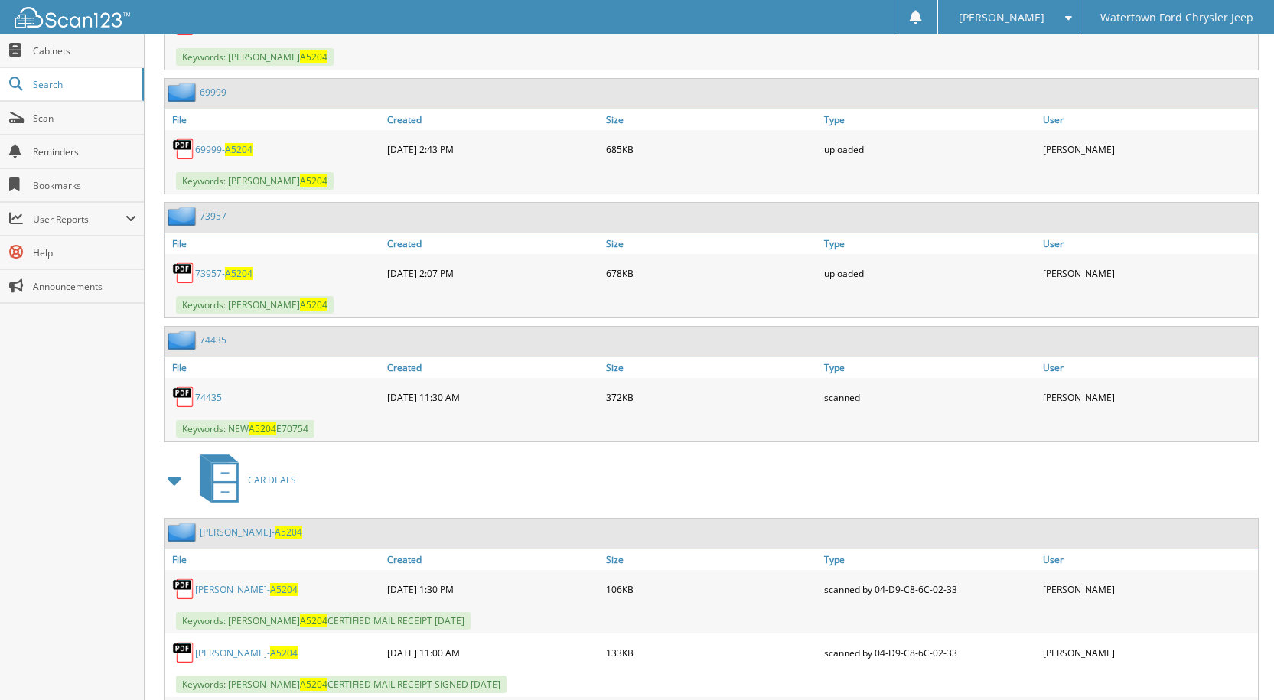
scroll to position [1056, 0]
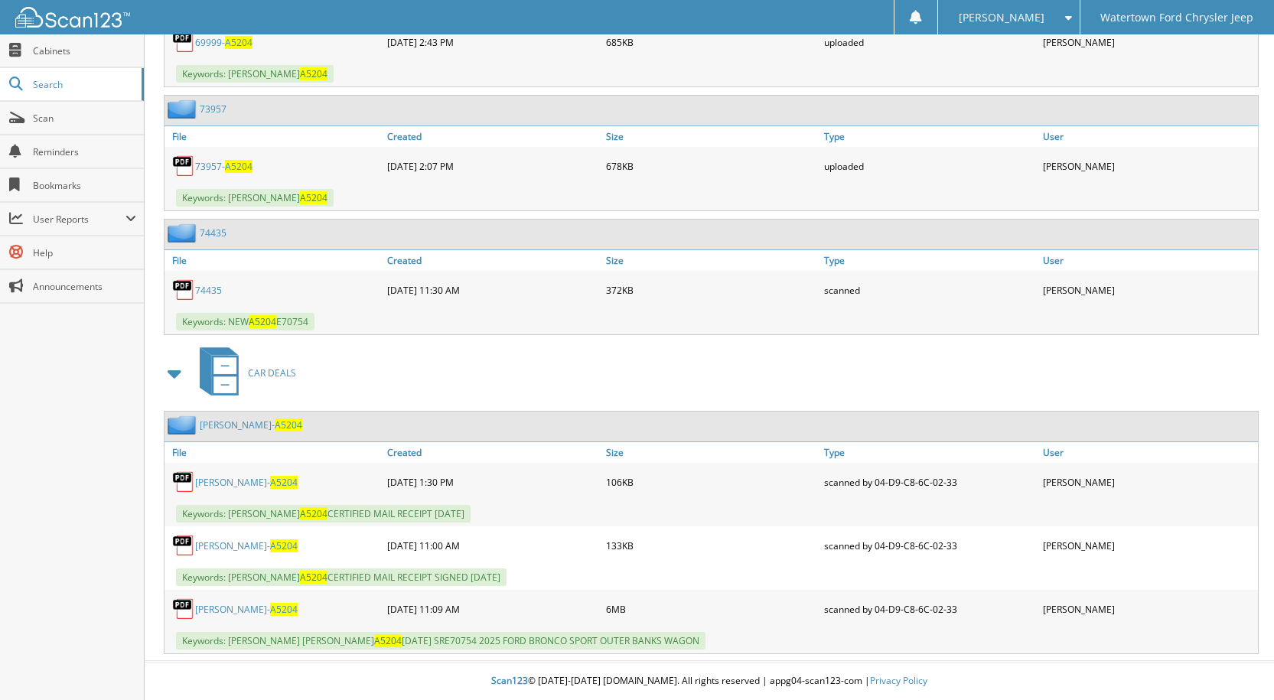
click at [211, 427] on link "[PERSON_NAME]- A5204" at bounding box center [251, 425] width 103 height 13
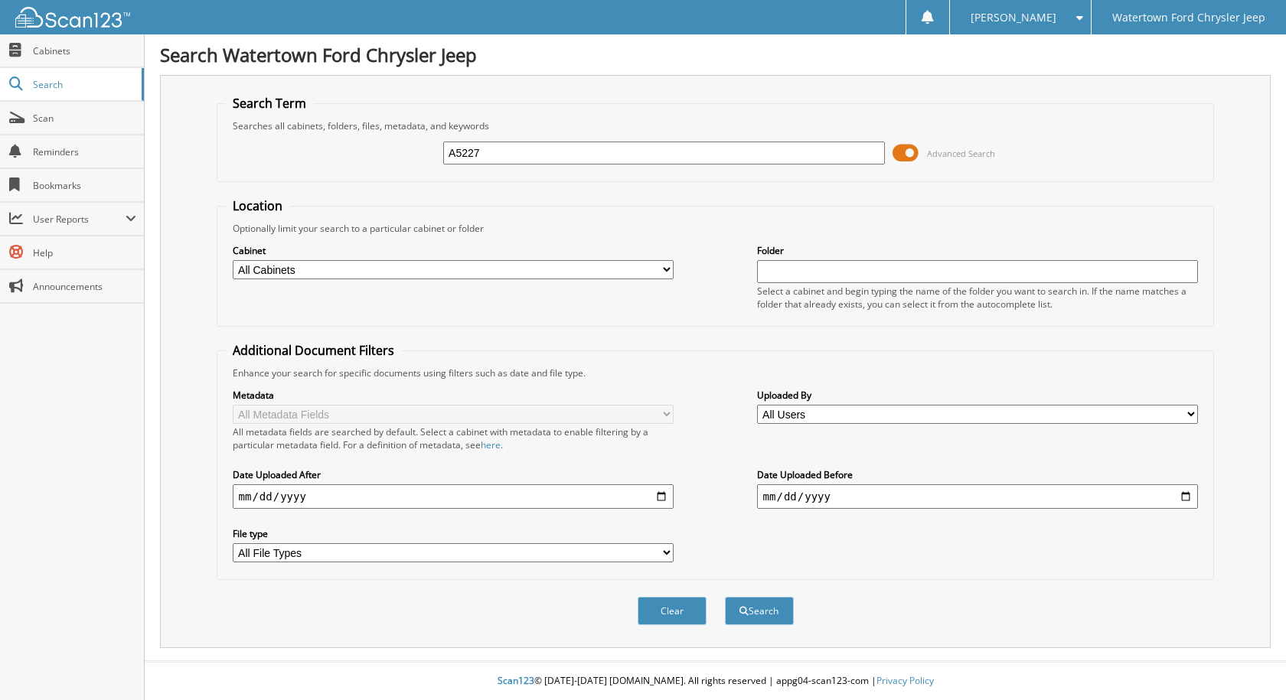
type input "A5227"
click at [725, 597] on button "Search" at bounding box center [759, 611] width 69 height 28
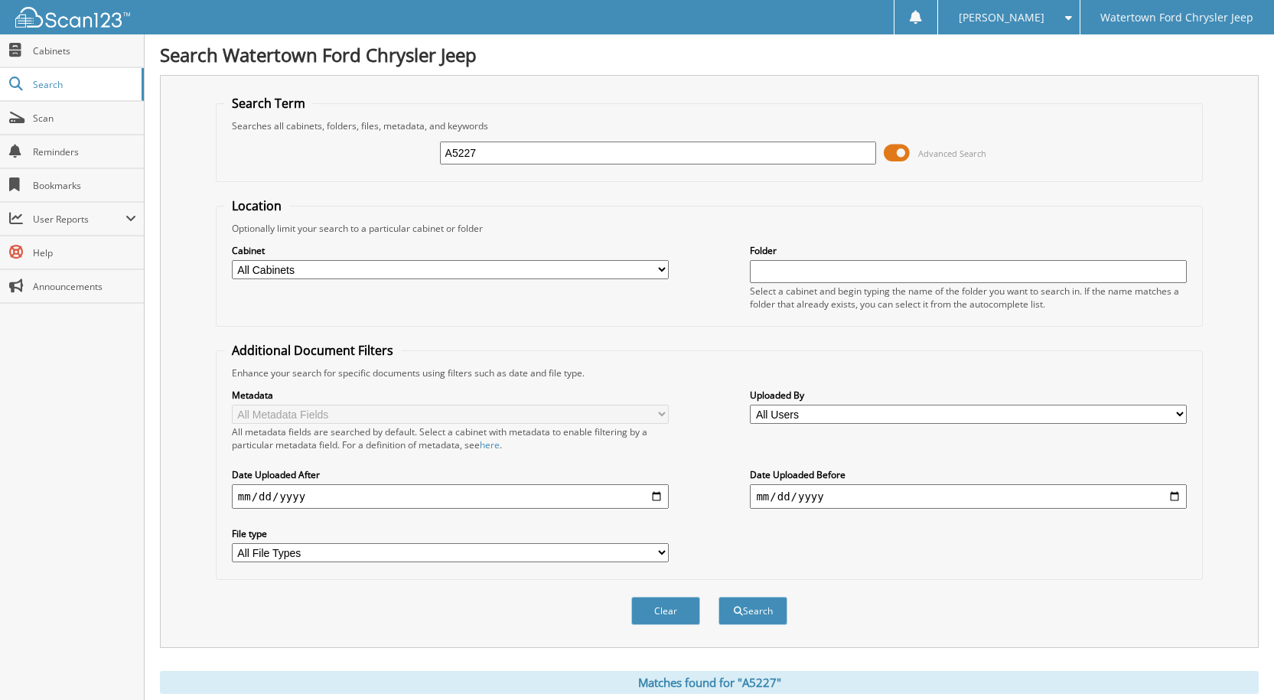
click at [480, 143] on input "A5227" at bounding box center [658, 153] width 437 height 23
type input "A5232"
click at [719, 597] on button "Search" at bounding box center [753, 611] width 69 height 28
click at [487, 155] on input "A5232" at bounding box center [658, 153] width 437 height 23
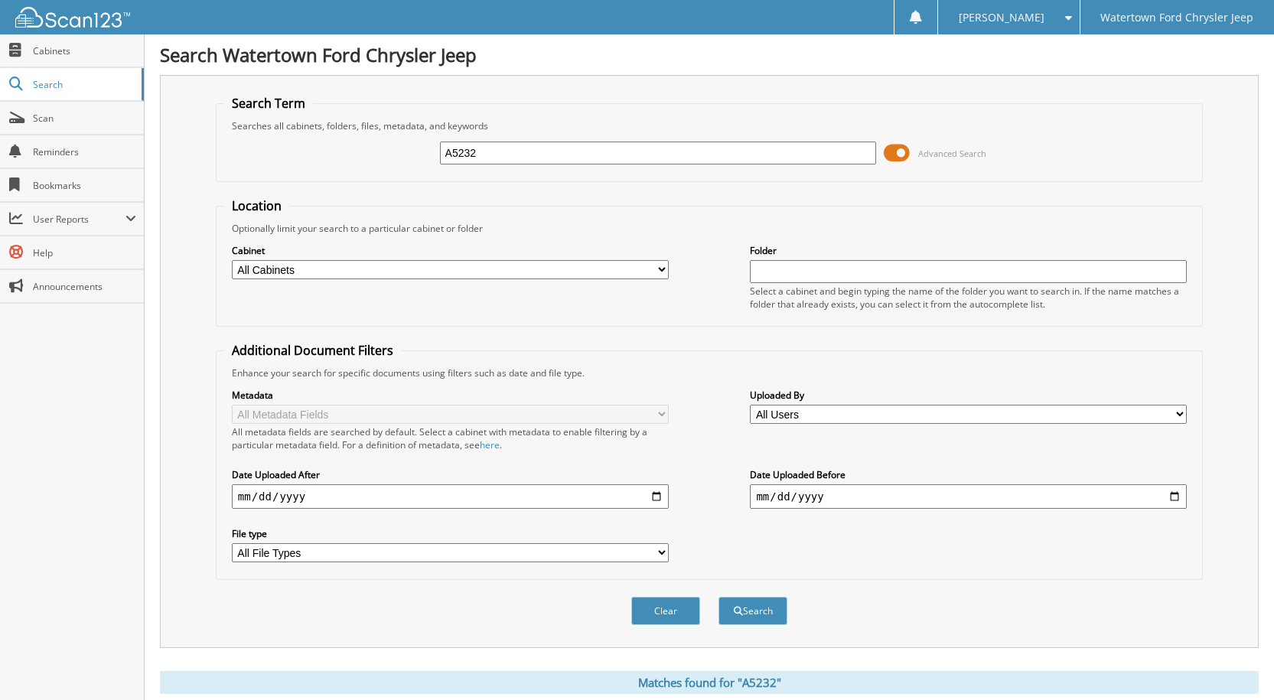
click at [487, 155] on input "A5232" at bounding box center [658, 153] width 437 height 23
type input "A5277"
click at [719, 597] on button "Search" at bounding box center [753, 611] width 69 height 28
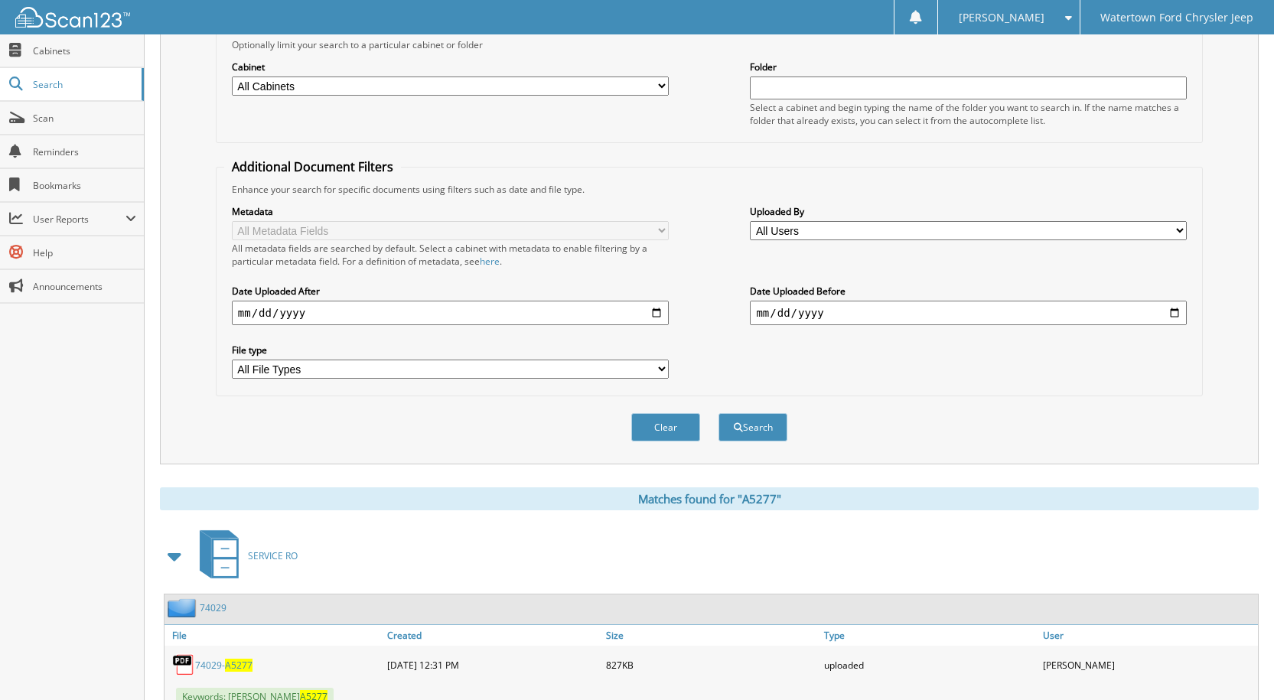
scroll to position [34, 0]
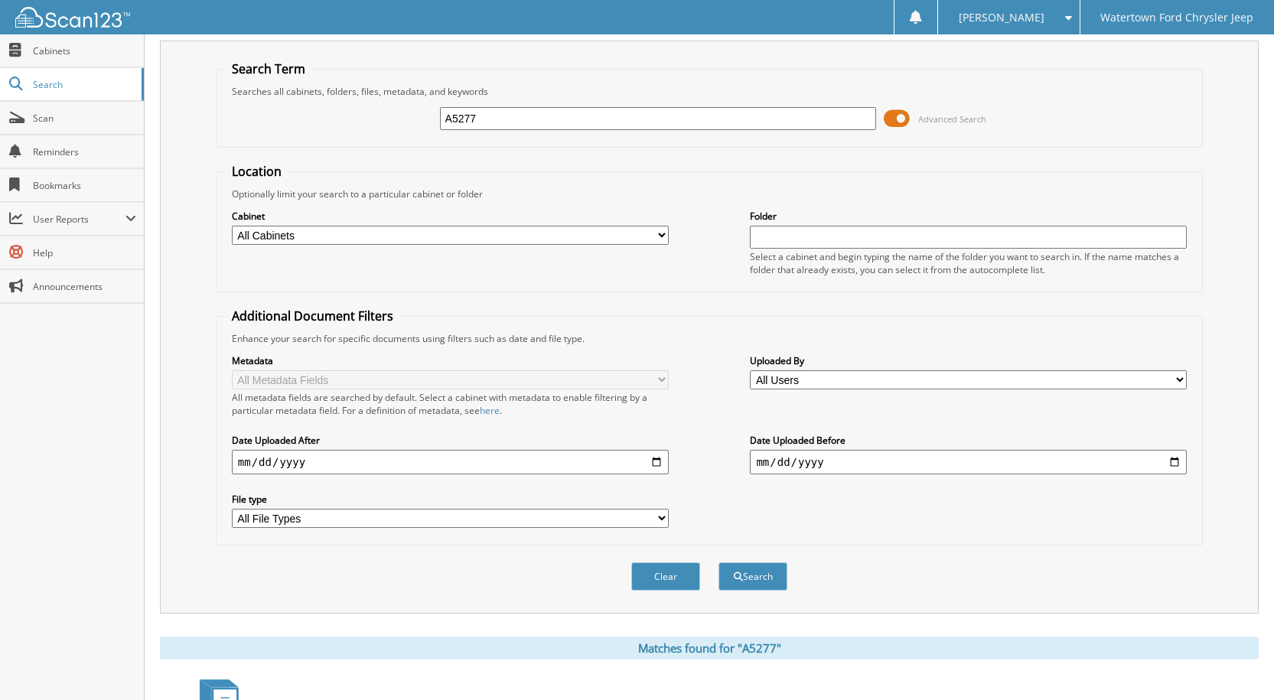
click at [499, 110] on input "A5277" at bounding box center [658, 118] width 437 height 23
type input "A5323"
click at [719, 563] on button "Search" at bounding box center [753, 577] width 69 height 28
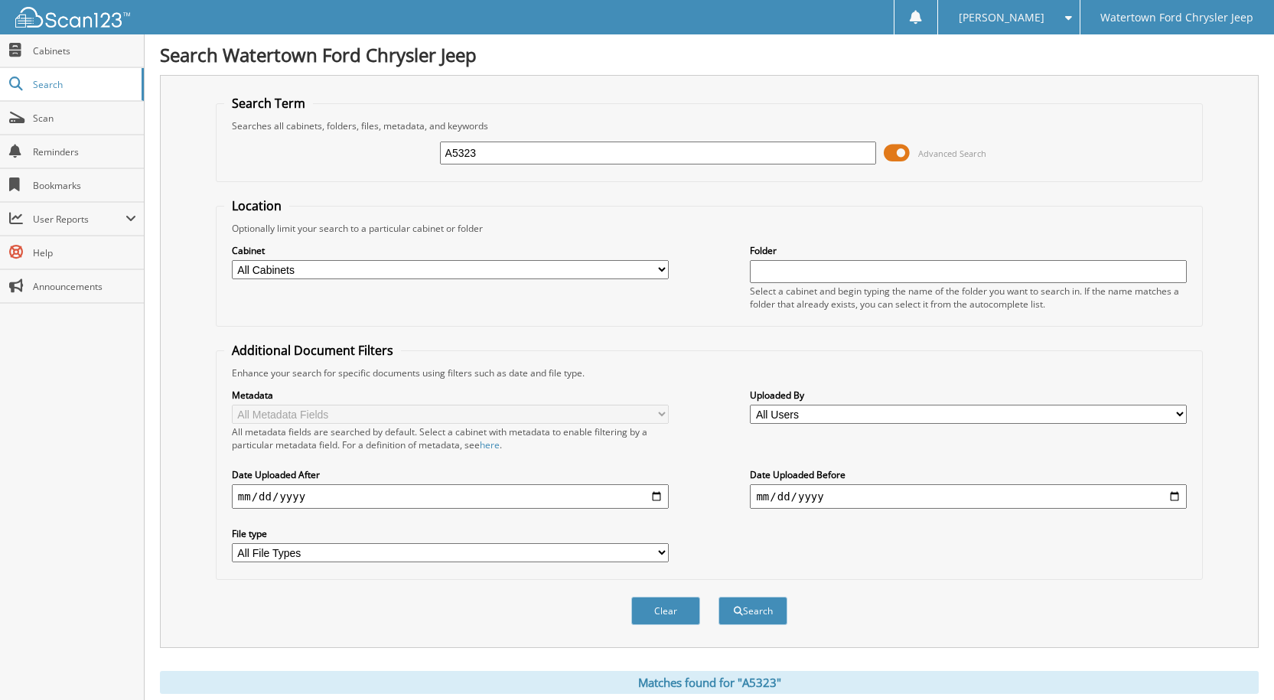
click at [535, 155] on input "A5323" at bounding box center [658, 153] width 437 height 23
type input "A5370"
click at [719, 597] on button "Search" at bounding box center [753, 611] width 69 height 28
click at [528, 153] on input "A5370" at bounding box center [658, 153] width 437 height 23
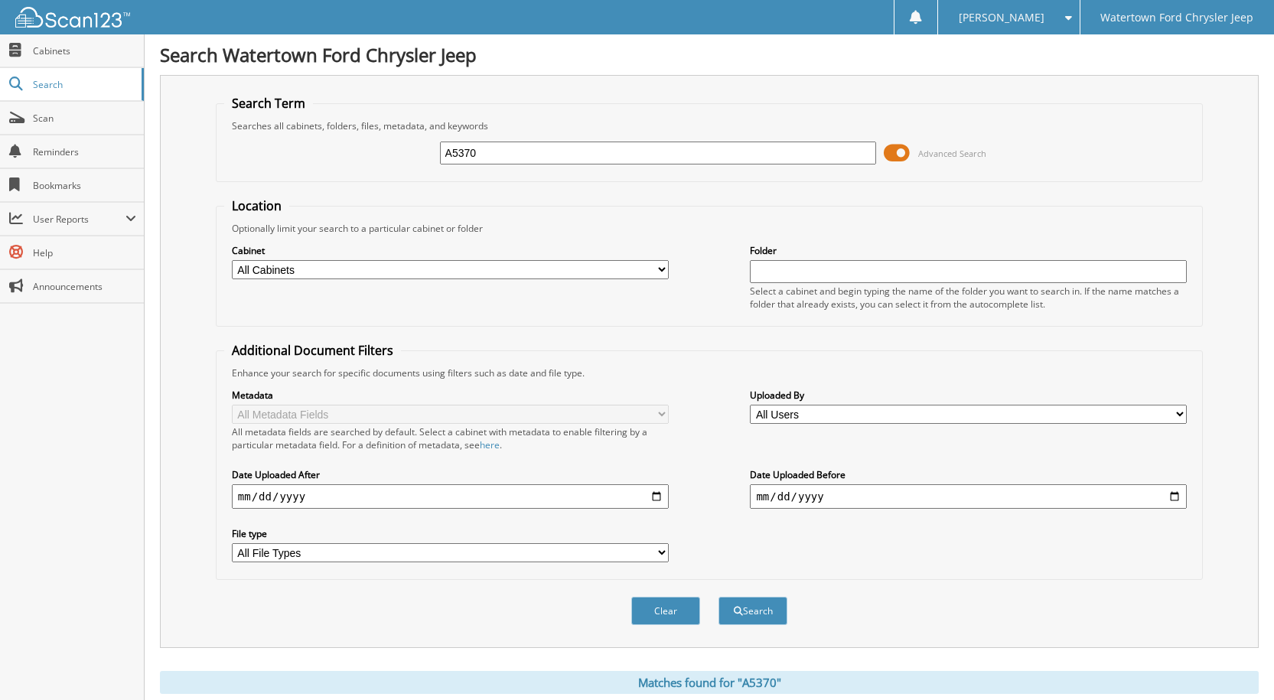
click at [528, 153] on input "A5370" at bounding box center [658, 153] width 437 height 23
type input "A5372"
click at [719, 597] on button "Search" at bounding box center [753, 611] width 69 height 28
click at [494, 162] on input "A5372" at bounding box center [658, 153] width 437 height 23
click at [494, 160] on input "A5372" at bounding box center [658, 153] width 437 height 23
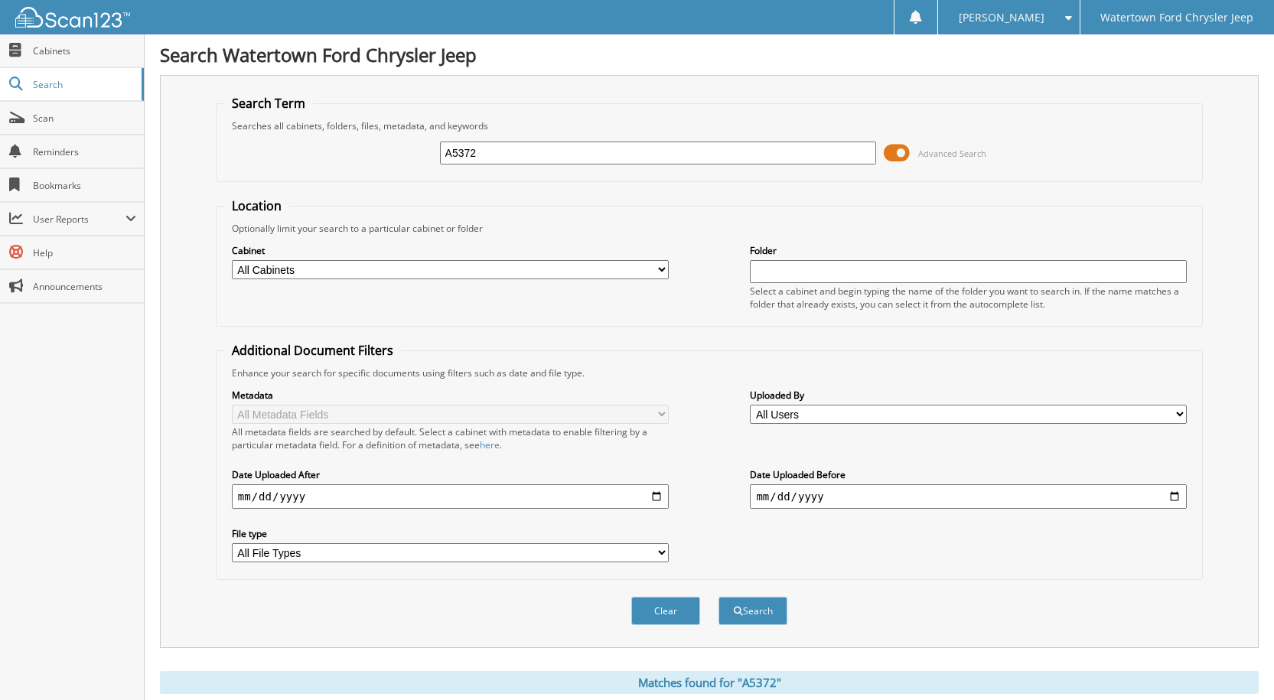
click at [494, 160] on input "A5372" at bounding box center [658, 153] width 437 height 23
type input "A5373"
click at [719, 597] on button "Search" at bounding box center [753, 611] width 69 height 28
click at [483, 153] on input "A5373" at bounding box center [658, 153] width 437 height 23
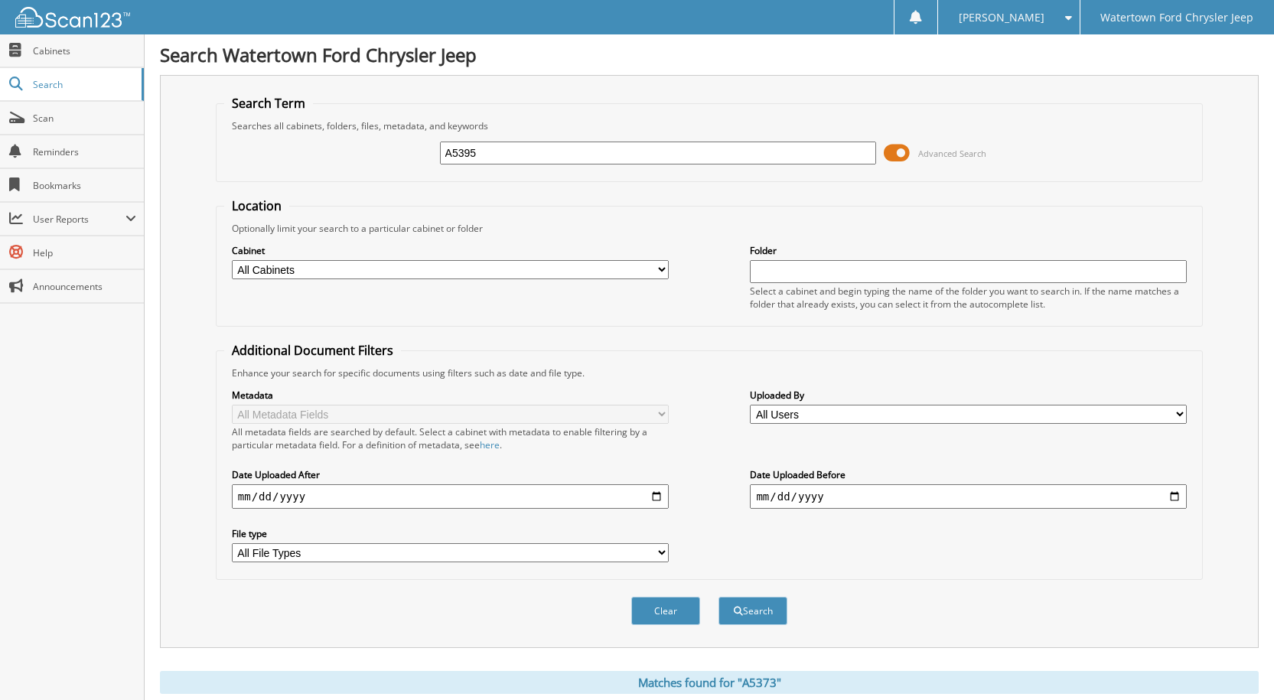
type input "A5395"
click at [719, 597] on button "Search" at bounding box center [753, 611] width 69 height 28
click at [570, 145] on input "A5395" at bounding box center [658, 153] width 437 height 23
type input "A5402"
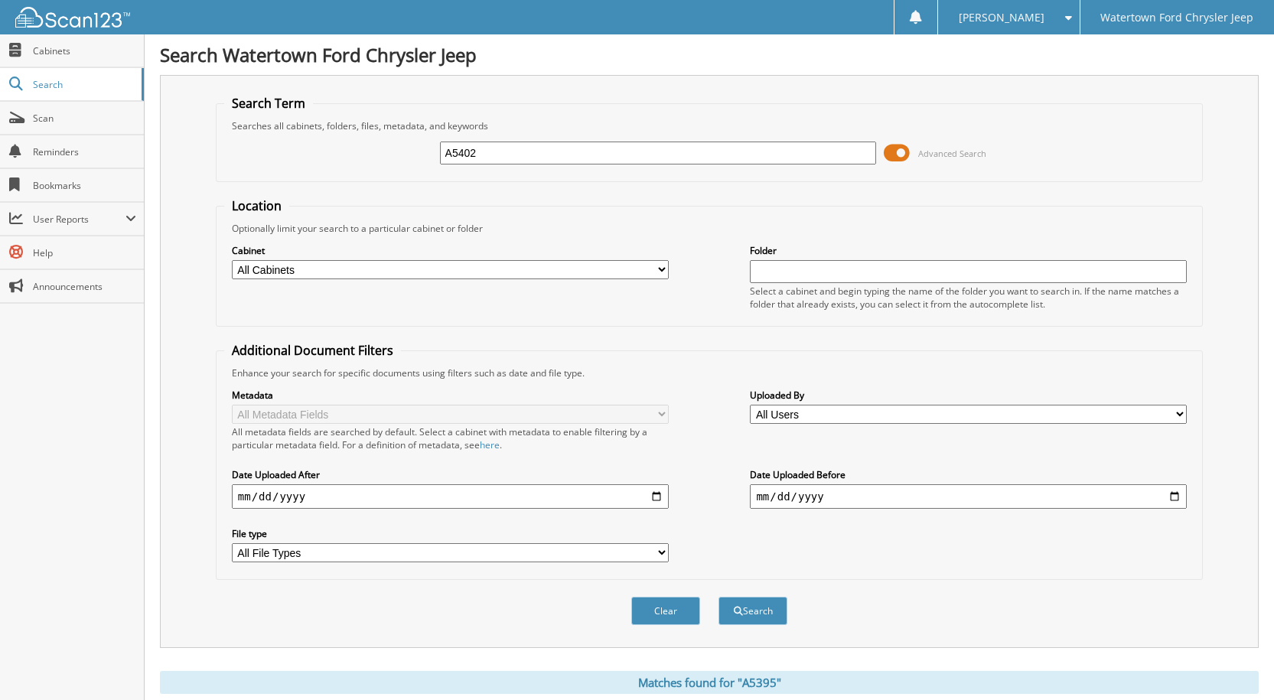
click at [719, 597] on button "Search" at bounding box center [753, 611] width 69 height 28
click at [516, 151] on input "A5402" at bounding box center [658, 153] width 437 height 23
click at [502, 162] on input "A5402" at bounding box center [658, 153] width 437 height 23
click at [502, 161] on input "A5402" at bounding box center [658, 153] width 437 height 23
type input "R4240"
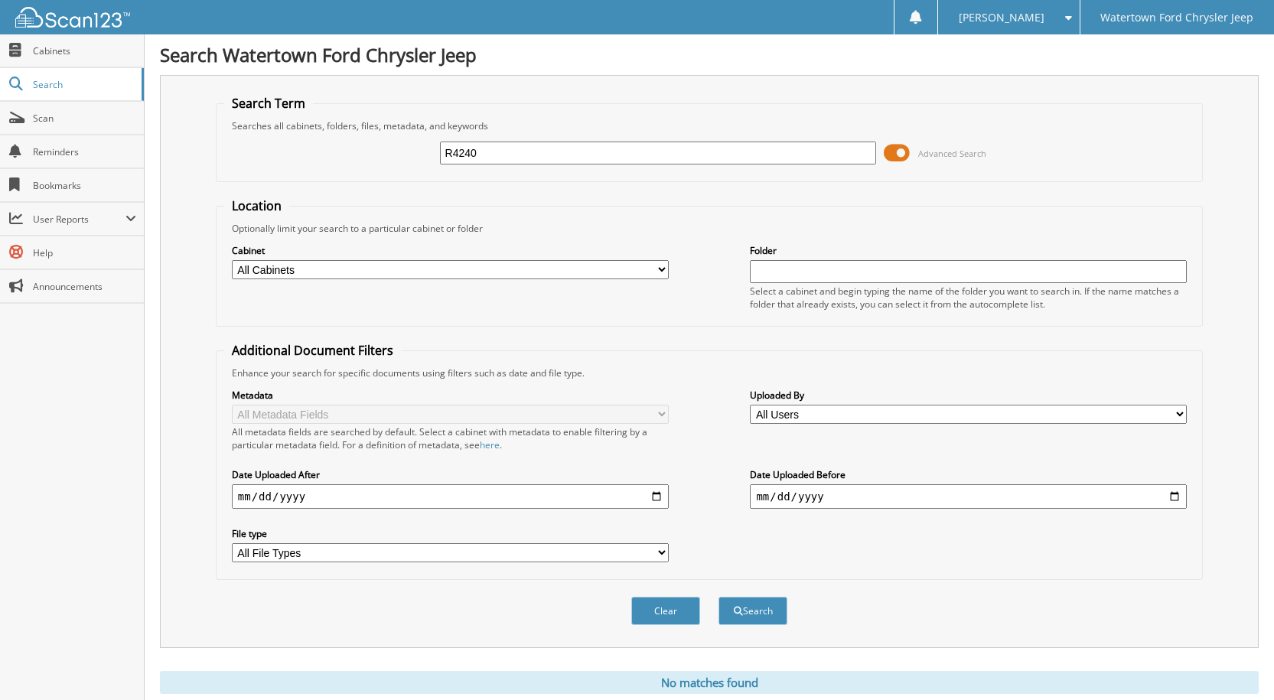
click at [719, 597] on button "Search" at bounding box center [753, 611] width 69 height 28
click at [479, 155] on input "R4240" at bounding box center [658, 153] width 437 height 23
type input "R4256"
click at [719, 597] on button "Search" at bounding box center [753, 611] width 69 height 28
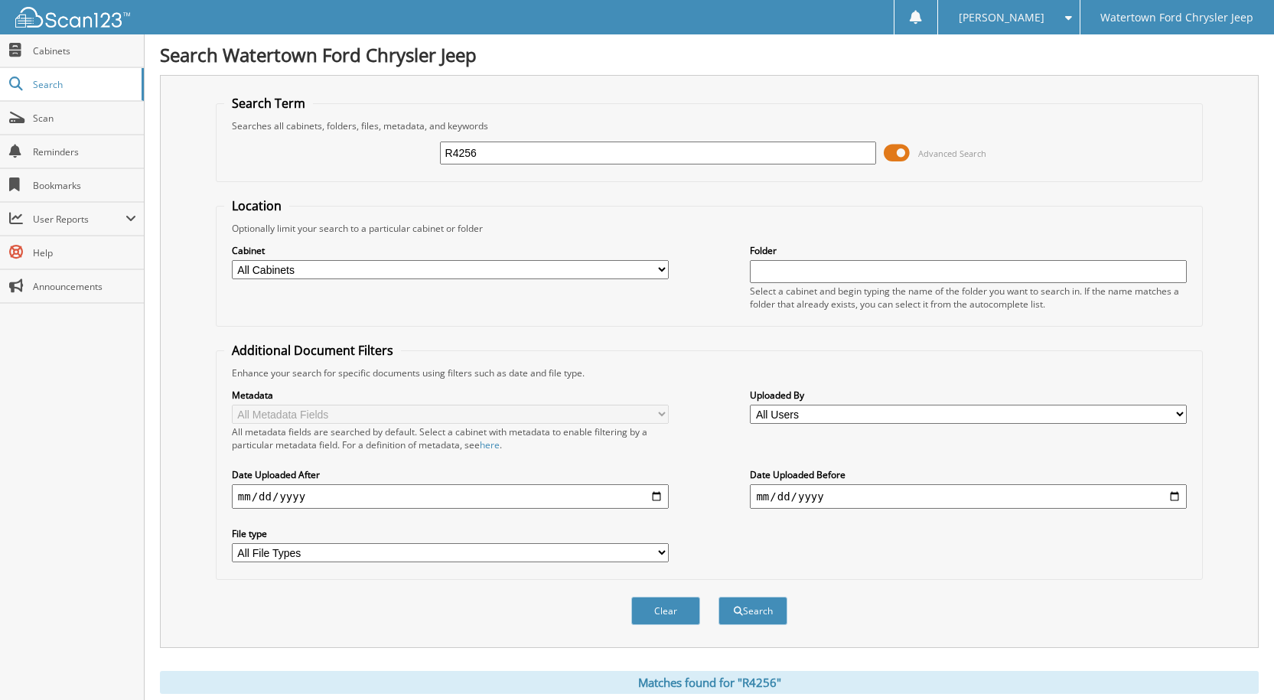
click at [496, 155] on input "R4256" at bounding box center [658, 153] width 437 height 23
type input "R5015"
click at [719, 597] on button "Search" at bounding box center [753, 611] width 69 height 28
click at [520, 159] on input "R5015" at bounding box center [658, 153] width 437 height 23
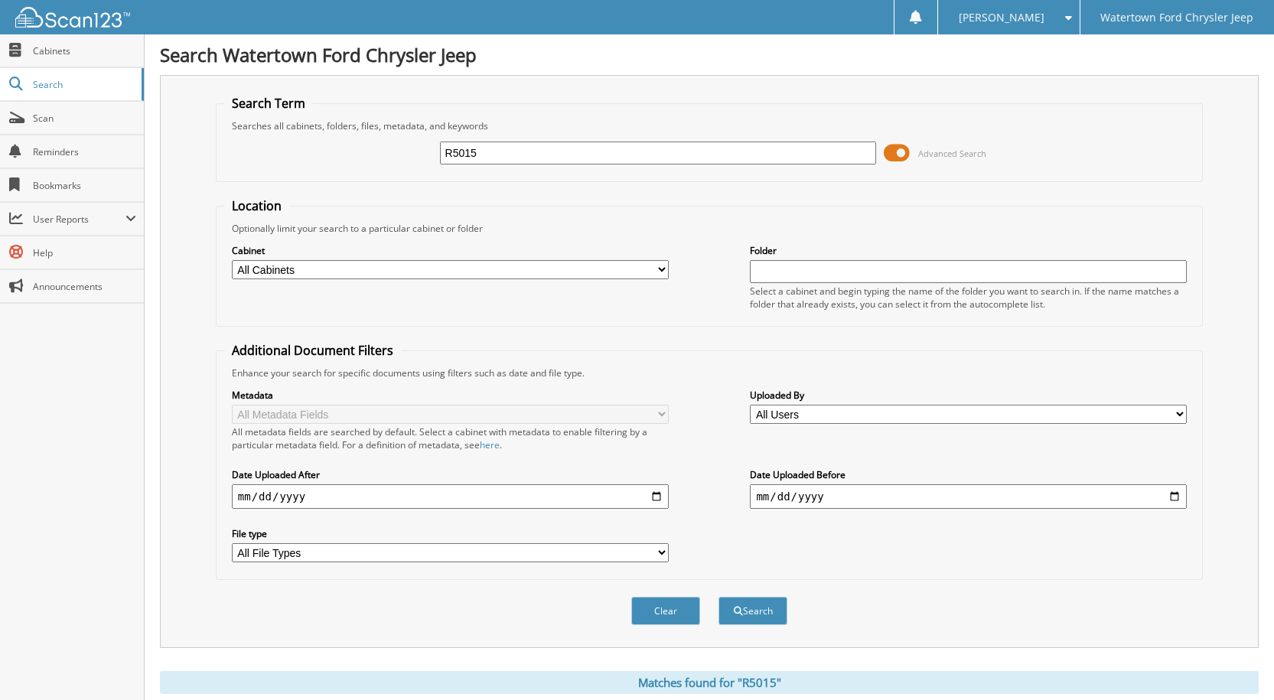
click at [520, 159] on input "R5015" at bounding box center [658, 153] width 437 height 23
type input "R5025"
click at [719, 597] on button "Search" at bounding box center [753, 611] width 69 height 28
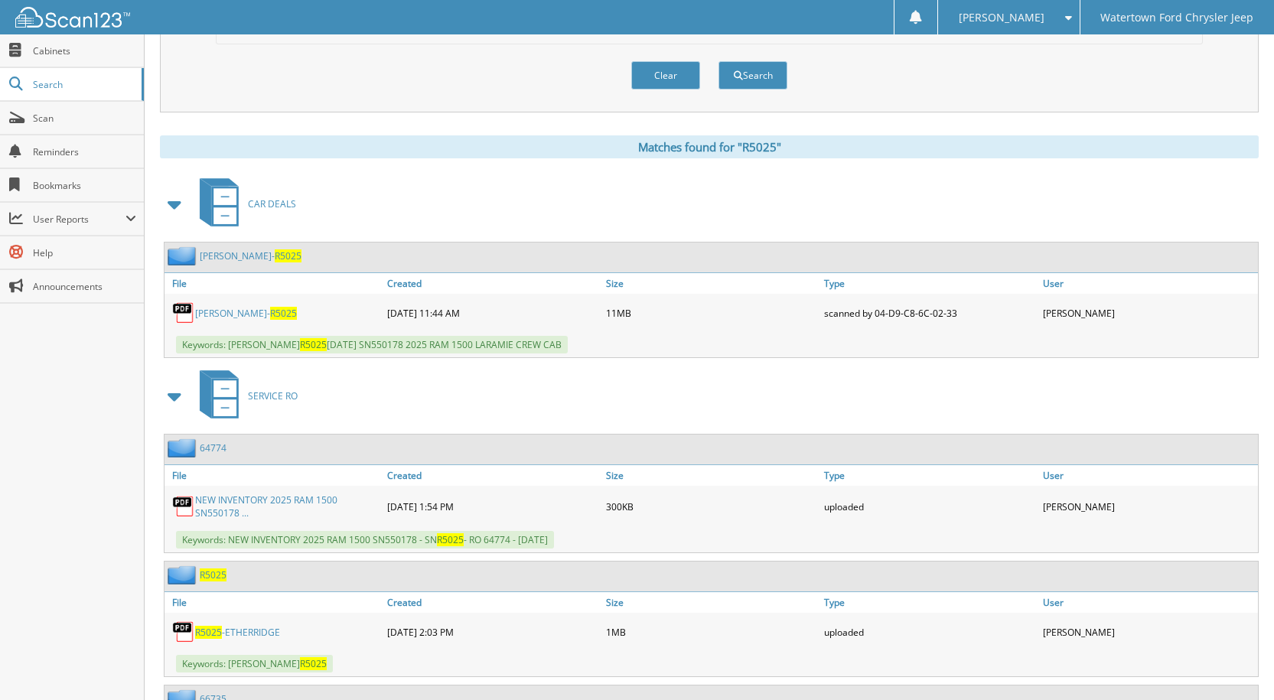
scroll to position [612, 0]
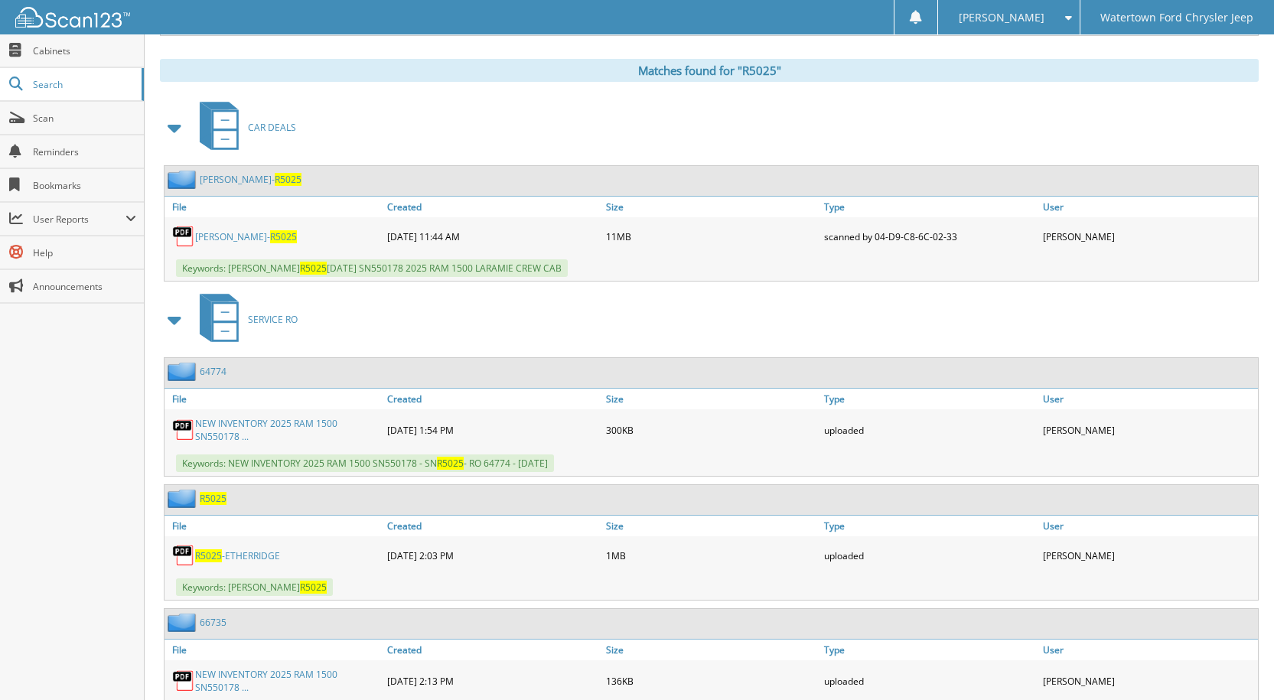
click at [216, 178] on link "[PERSON_NAME]- R5025" at bounding box center [251, 179] width 102 height 13
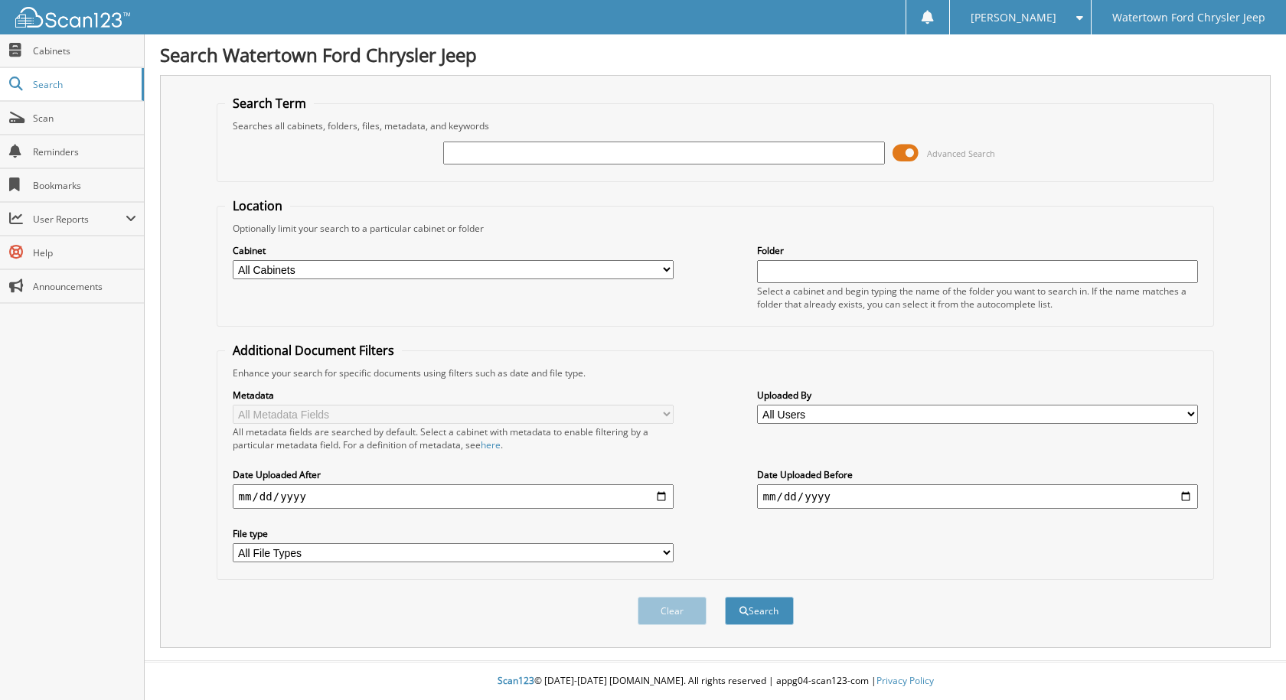
click at [702, 158] on input "text" at bounding box center [664, 153] width 442 height 23
type input "R5026"
click at [725, 597] on button "Search" at bounding box center [759, 611] width 69 height 28
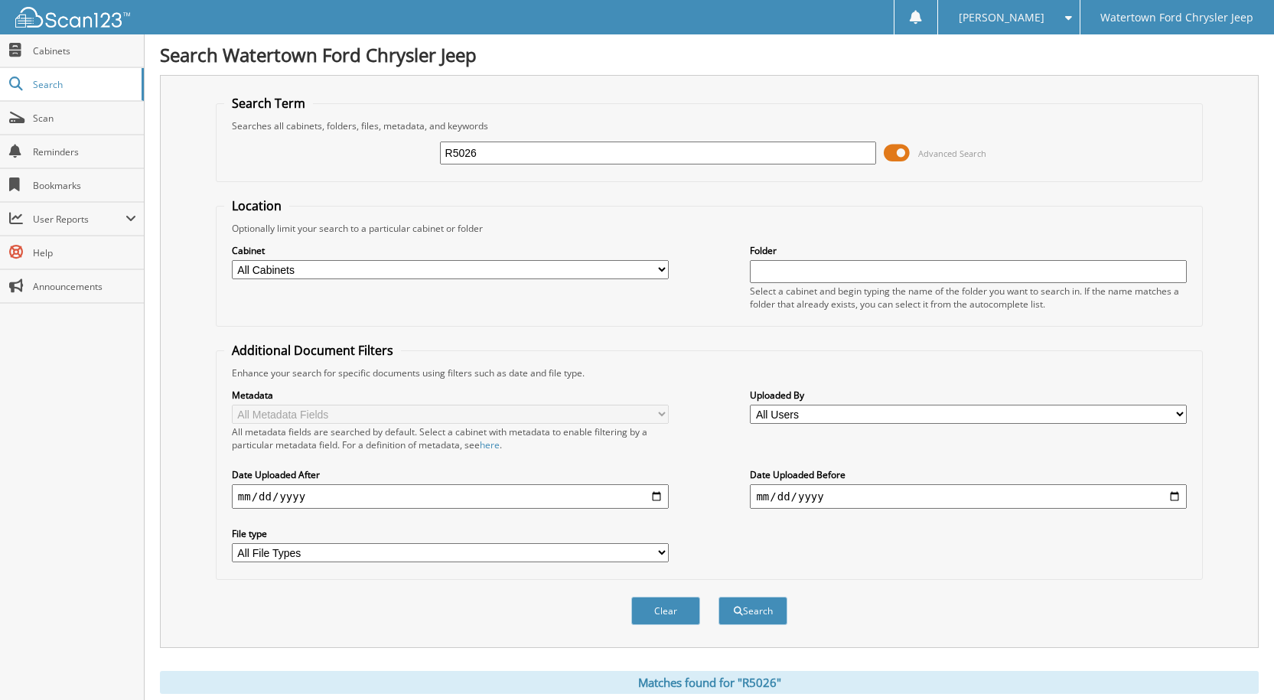
click at [483, 152] on input "R5026" at bounding box center [658, 153] width 437 height 23
type input "R5035"
click at [719, 597] on button "Search" at bounding box center [753, 611] width 69 height 28
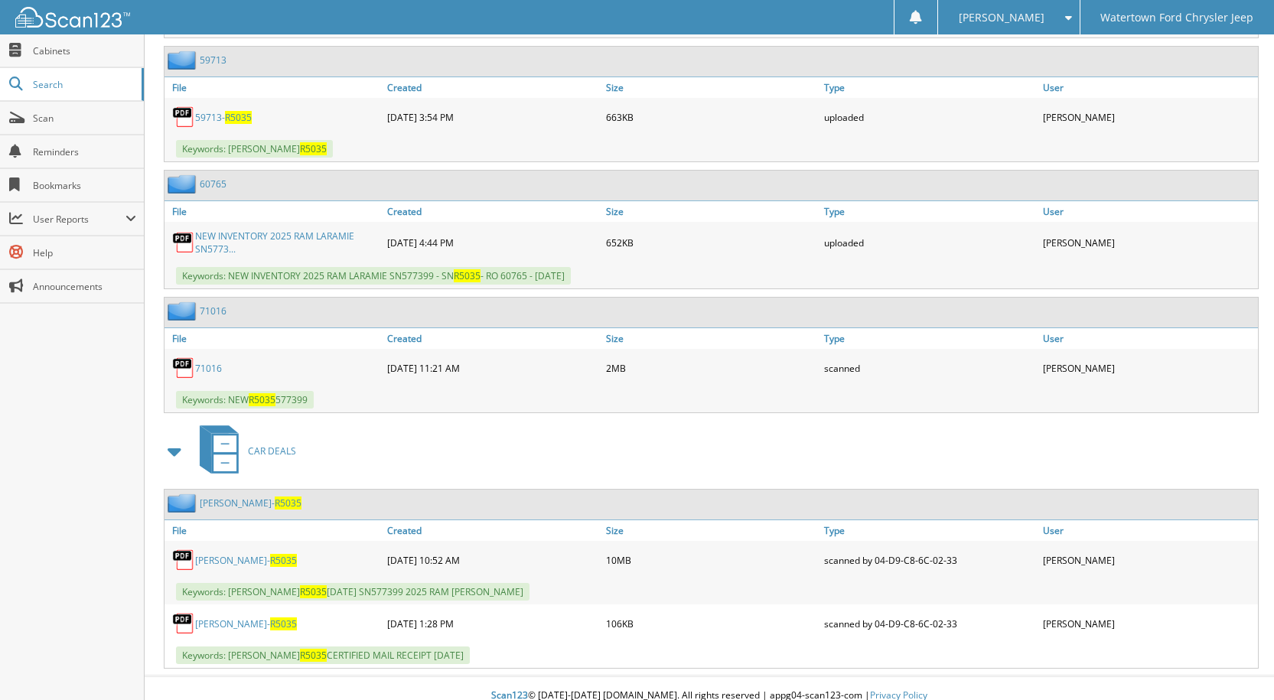
scroll to position [1122, 0]
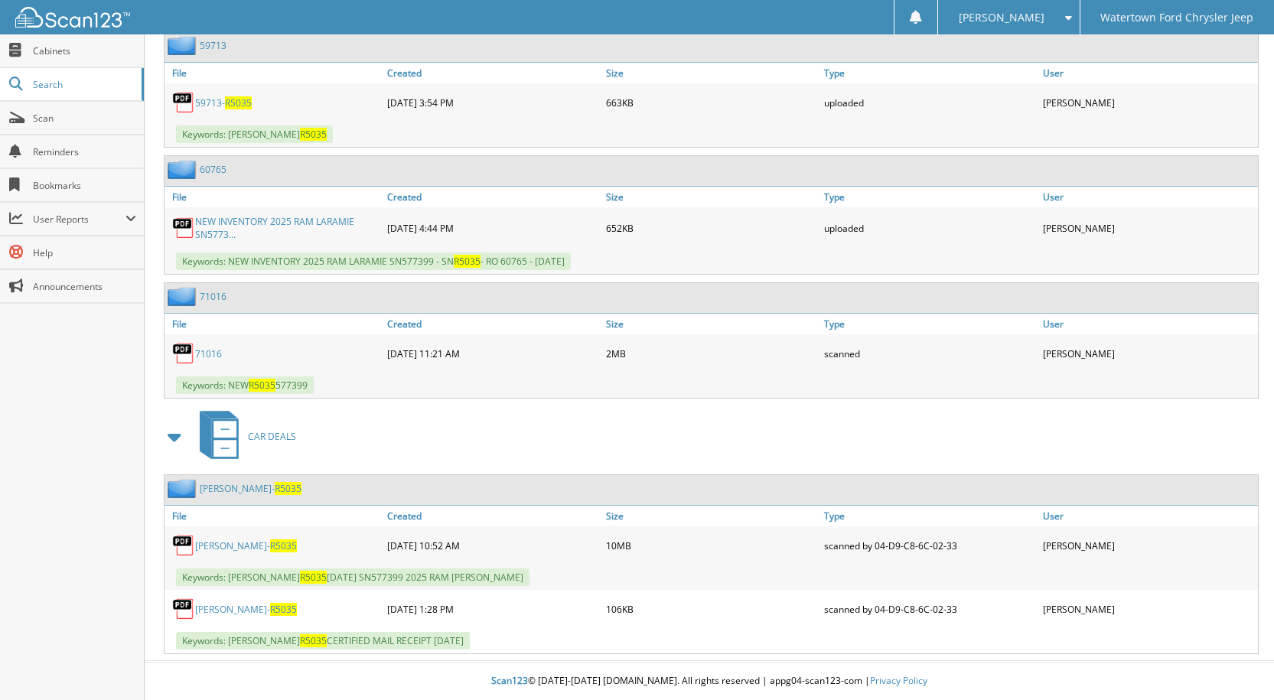
click at [223, 488] on link "[PERSON_NAME]- R5035" at bounding box center [251, 488] width 102 height 13
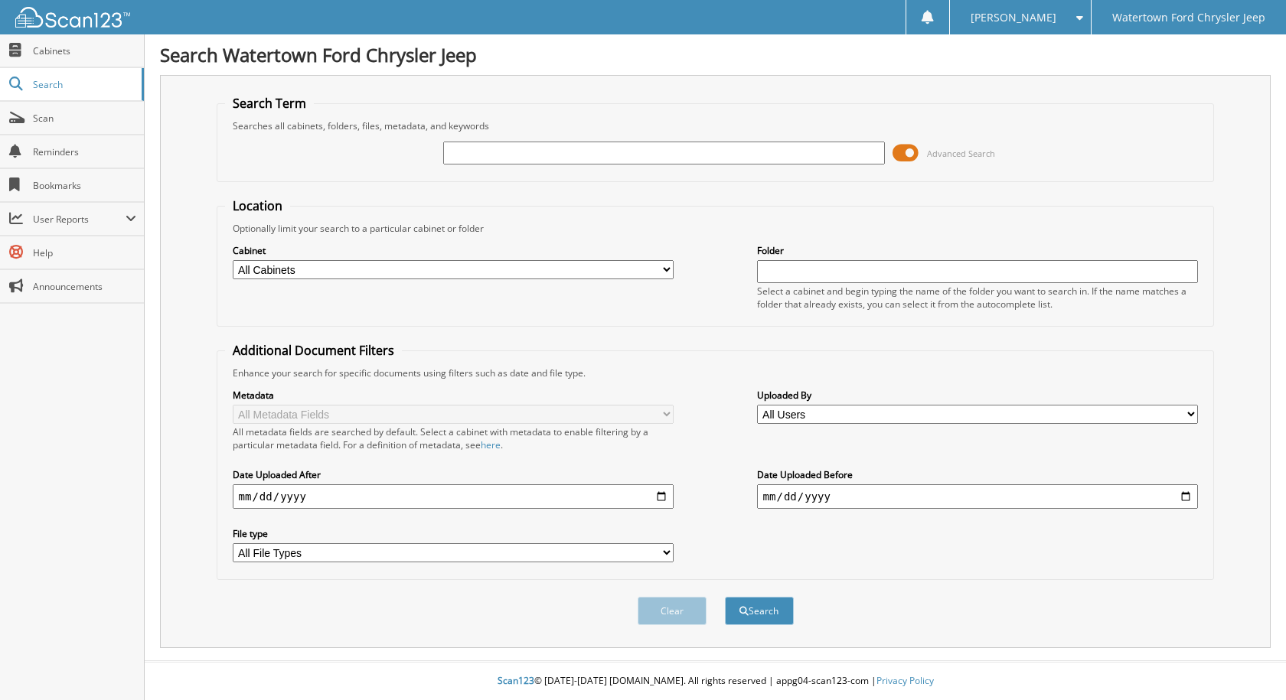
click at [663, 157] on input "text" at bounding box center [664, 153] width 442 height 23
type input "R5048"
click at [725, 597] on button "Search" at bounding box center [759, 611] width 69 height 28
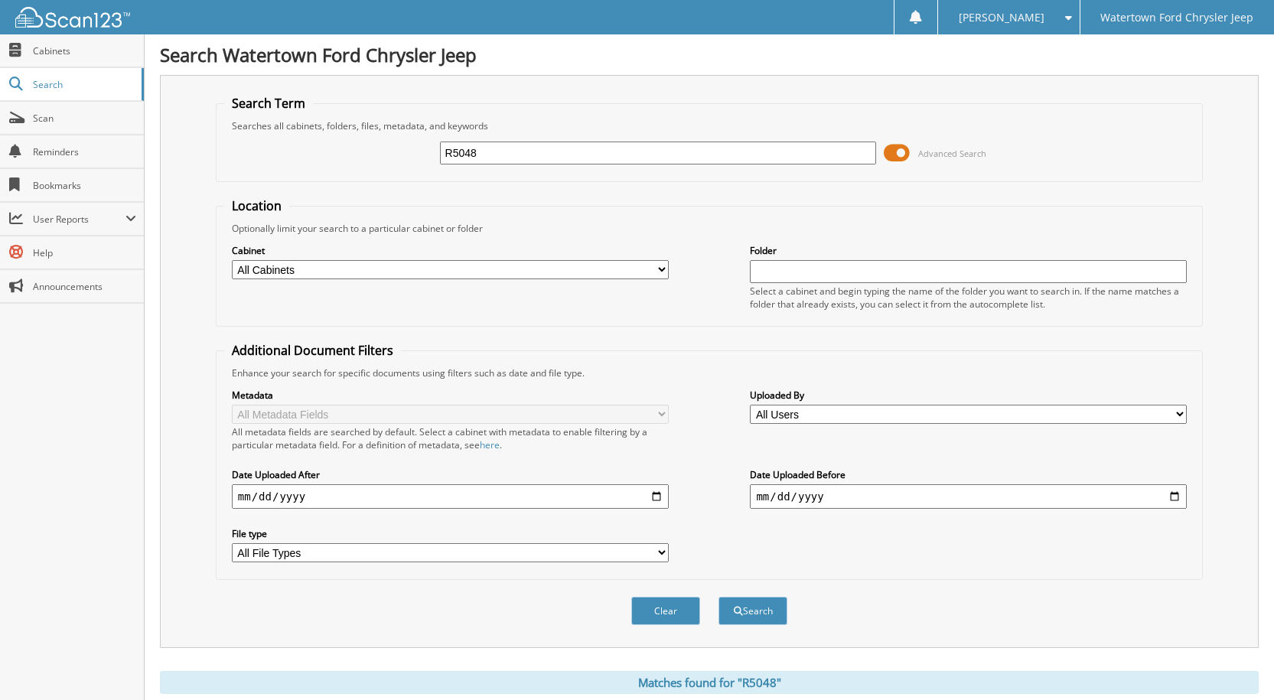
click at [511, 155] on input "R5048" at bounding box center [658, 153] width 437 height 23
type input "R5060"
click at [719, 597] on button "Search" at bounding box center [753, 611] width 69 height 28
click at [529, 149] on input "R5060" at bounding box center [658, 153] width 437 height 23
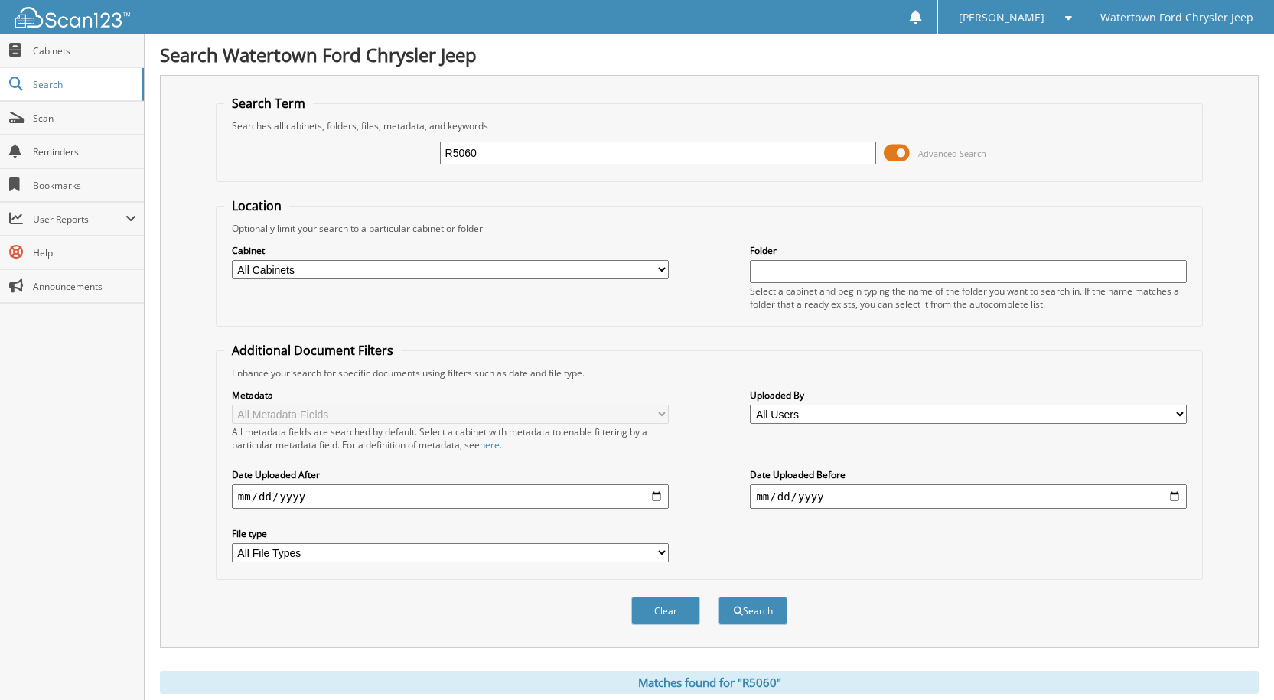
click at [528, 149] on input "R5060" at bounding box center [658, 153] width 437 height 23
type input "R5079"
click at [719, 597] on button "Search" at bounding box center [753, 611] width 69 height 28
click at [511, 162] on input "R5079" at bounding box center [658, 153] width 437 height 23
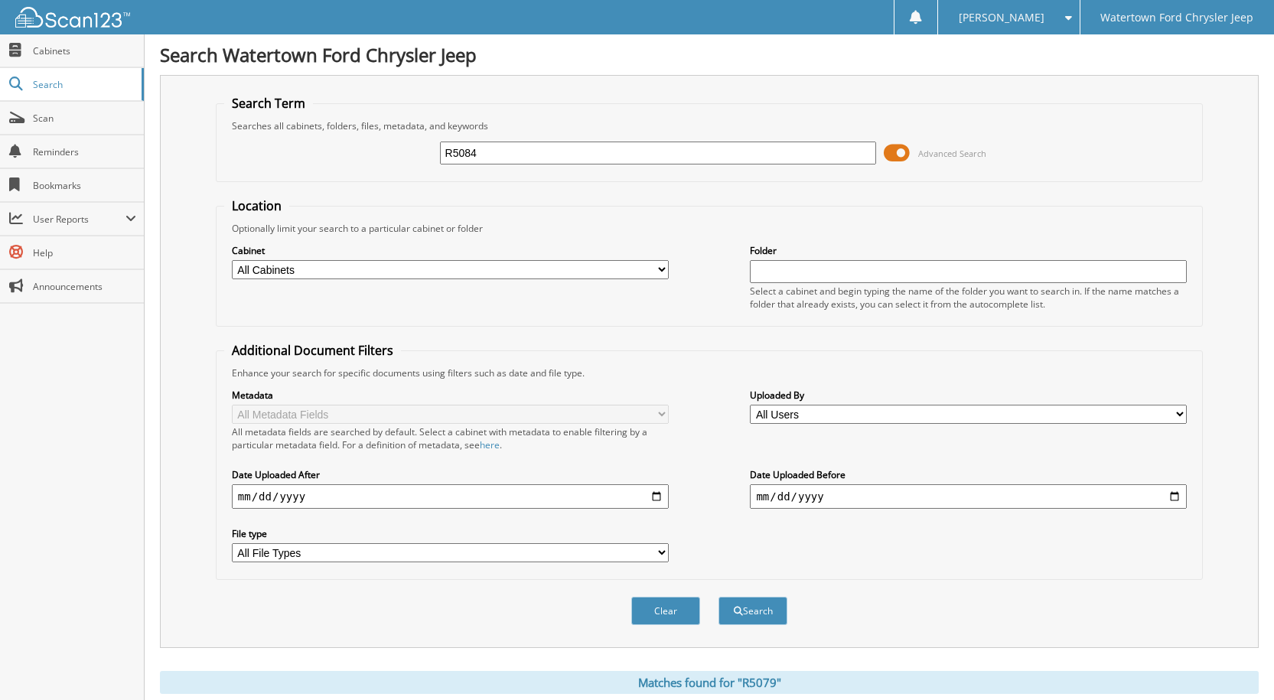
type input "R5084"
click at [719, 597] on button "Search" at bounding box center [753, 611] width 69 height 28
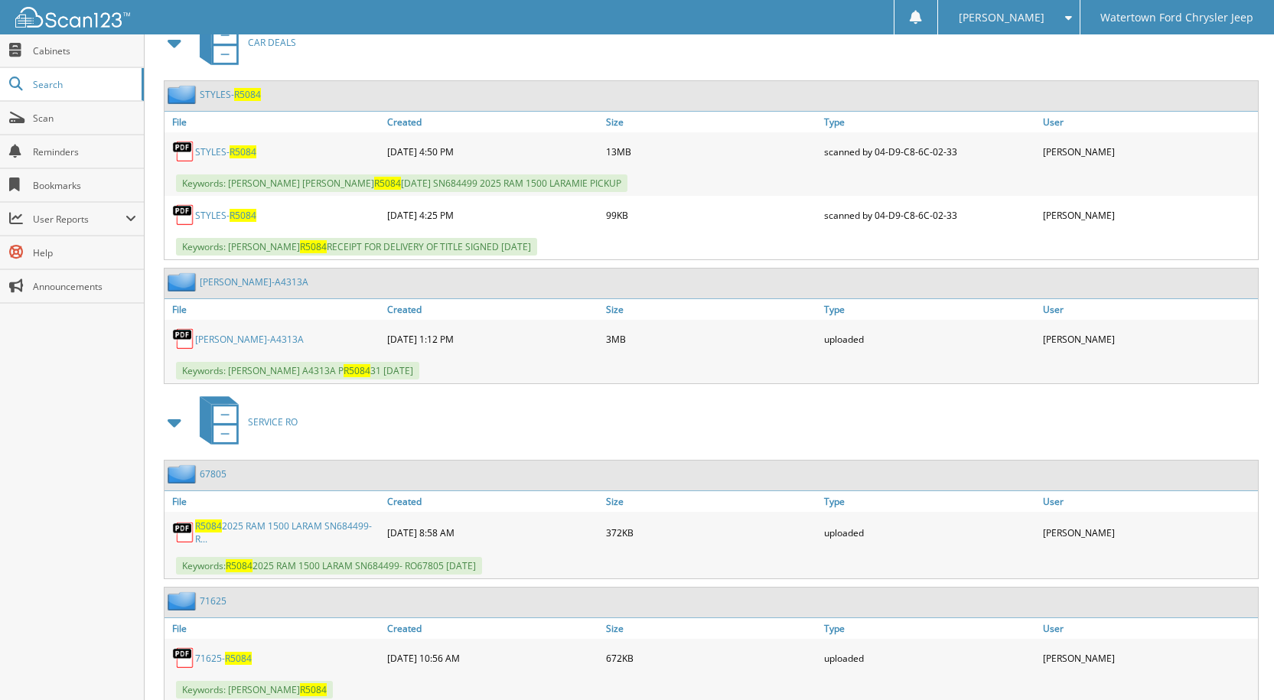
scroll to position [536, 0]
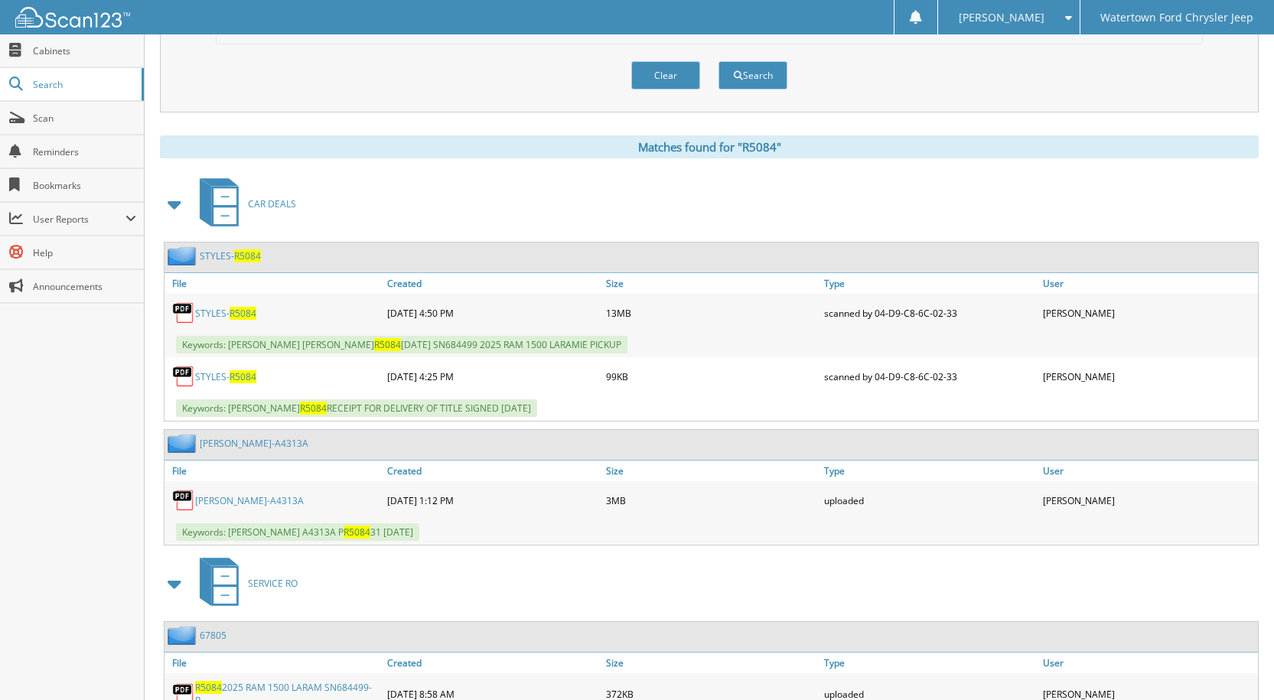
click at [215, 259] on link "STYLES- R5084" at bounding box center [230, 256] width 61 height 13
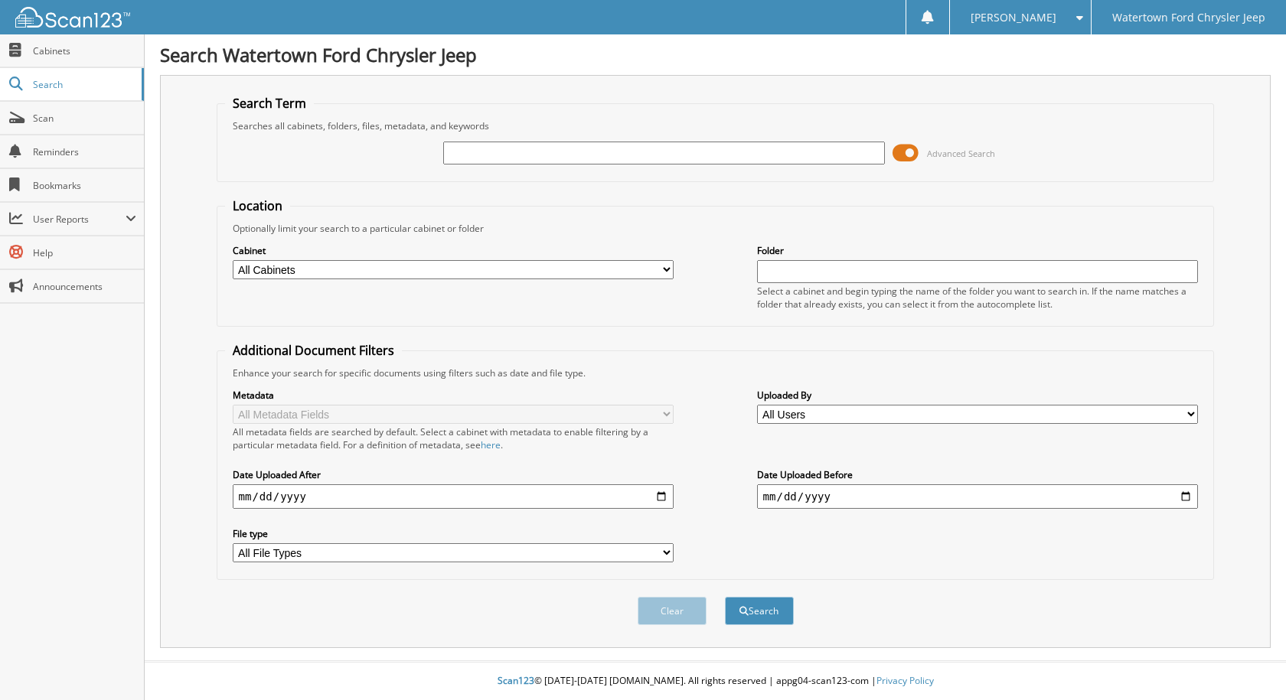
click at [473, 149] on input "text" at bounding box center [664, 153] width 442 height 23
type input "R5088"
click at [725, 597] on button "Search" at bounding box center [759, 611] width 69 height 28
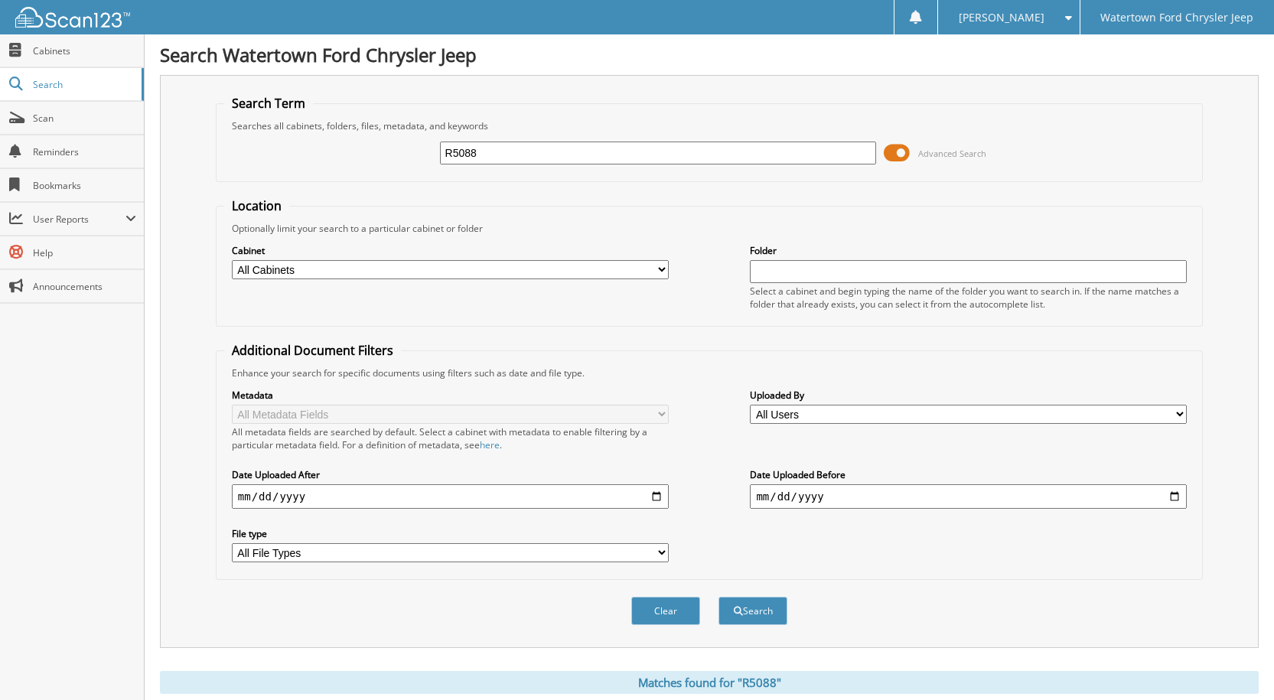
click at [576, 160] on input "R5088" at bounding box center [658, 153] width 437 height 23
type input "R5089"
click at [719, 597] on button "Search" at bounding box center [753, 611] width 69 height 28
click at [514, 159] on input "R5089" at bounding box center [658, 153] width 437 height 23
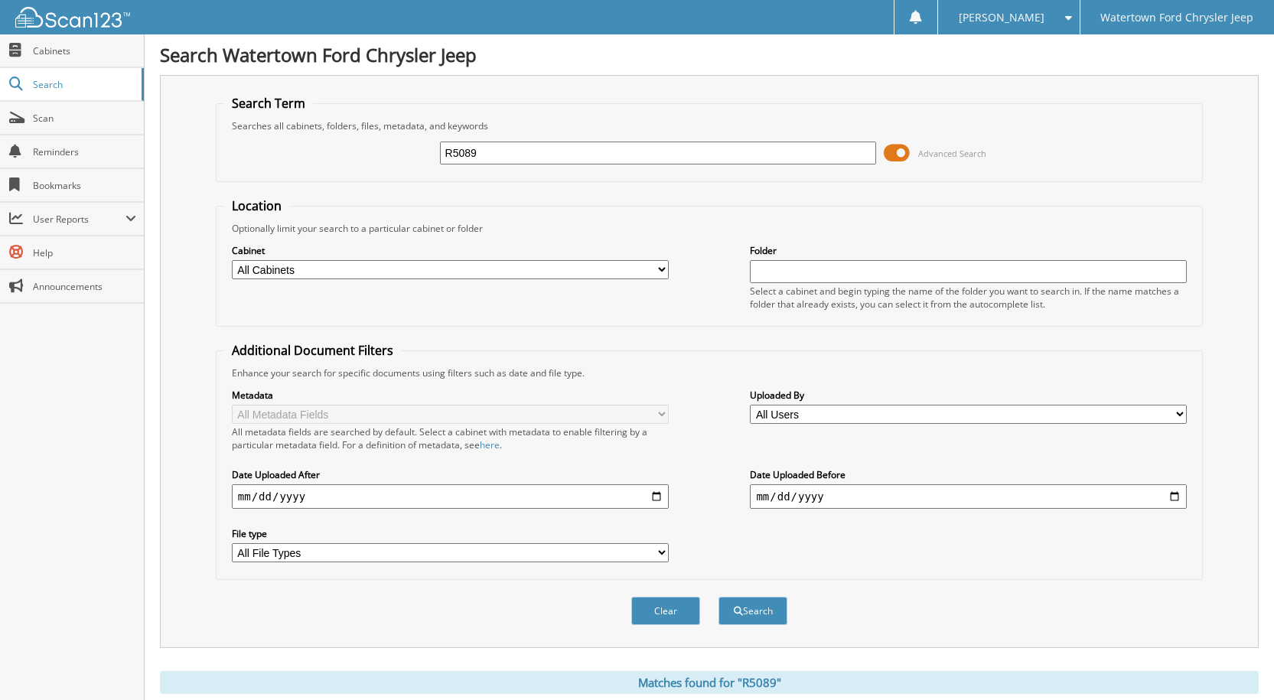
click at [514, 159] on input "R5089" at bounding box center [658, 153] width 437 height 23
type input "R5091"
click at [719, 597] on button "Search" at bounding box center [753, 611] width 69 height 28
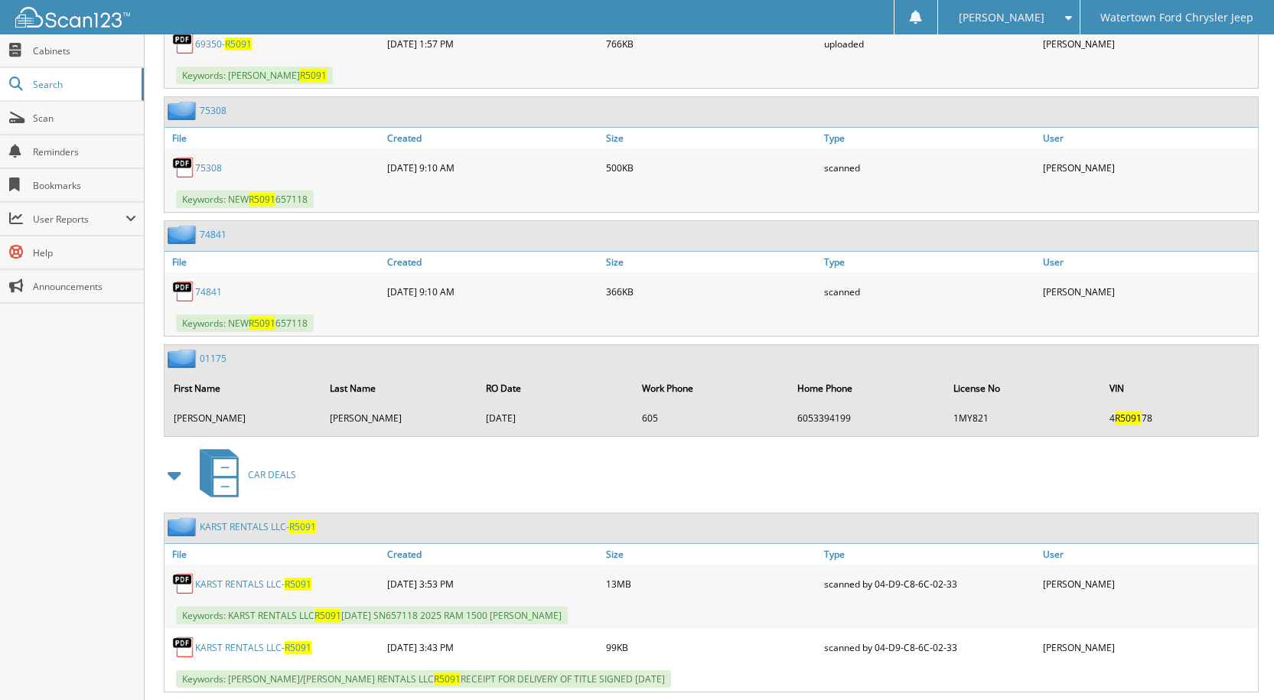
scroll to position [1464, 0]
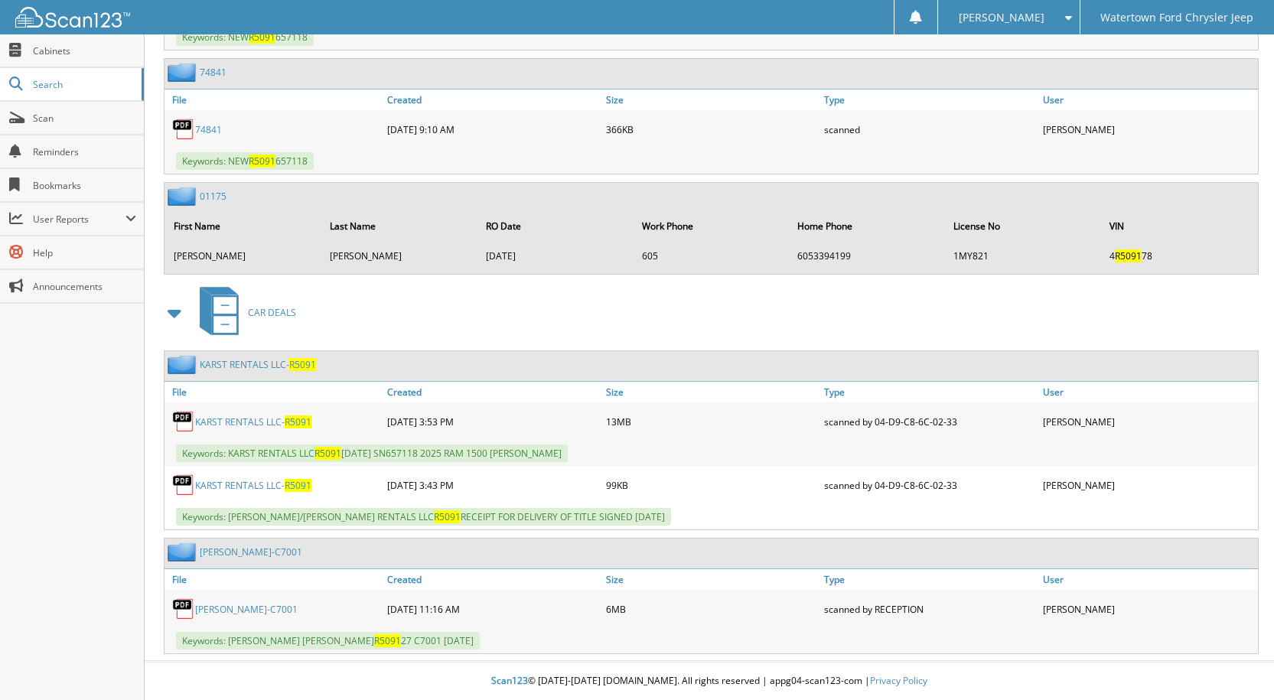
click at [238, 367] on link "KARST RENTALS LLC- R5091" at bounding box center [258, 364] width 116 height 13
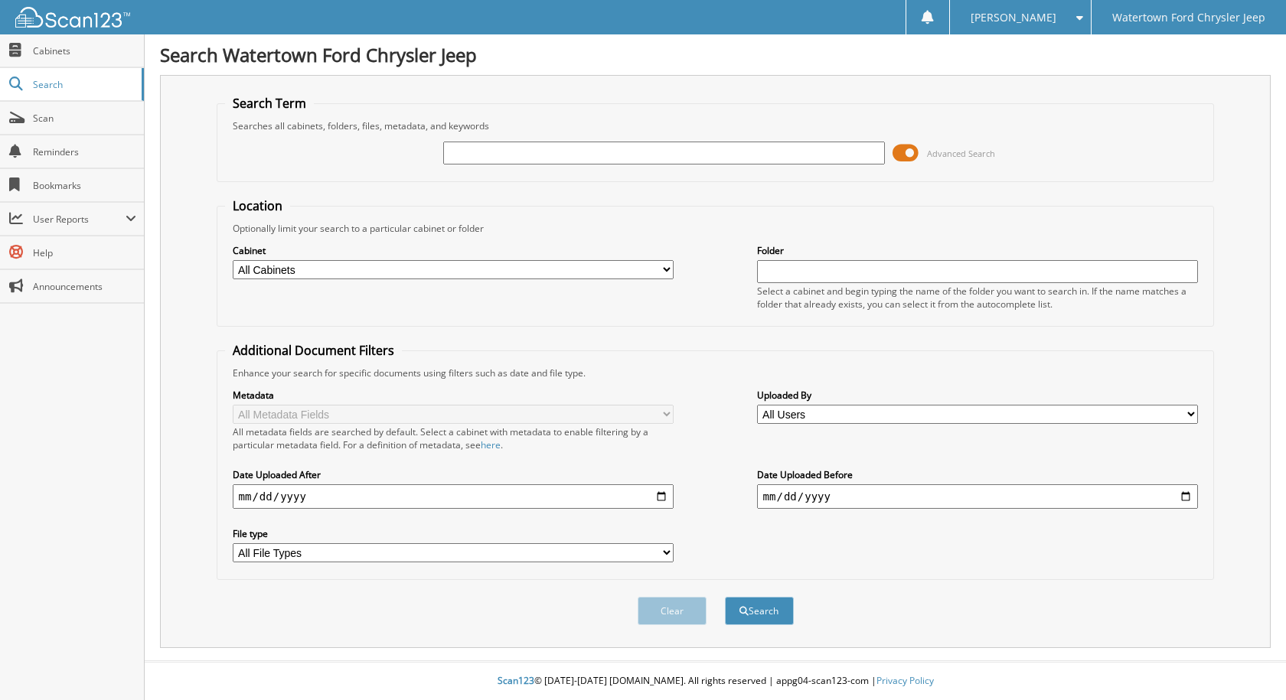
click at [660, 150] on input "text" at bounding box center [664, 153] width 442 height 23
type input "R5098"
click at [725, 597] on button "Search" at bounding box center [759, 611] width 69 height 28
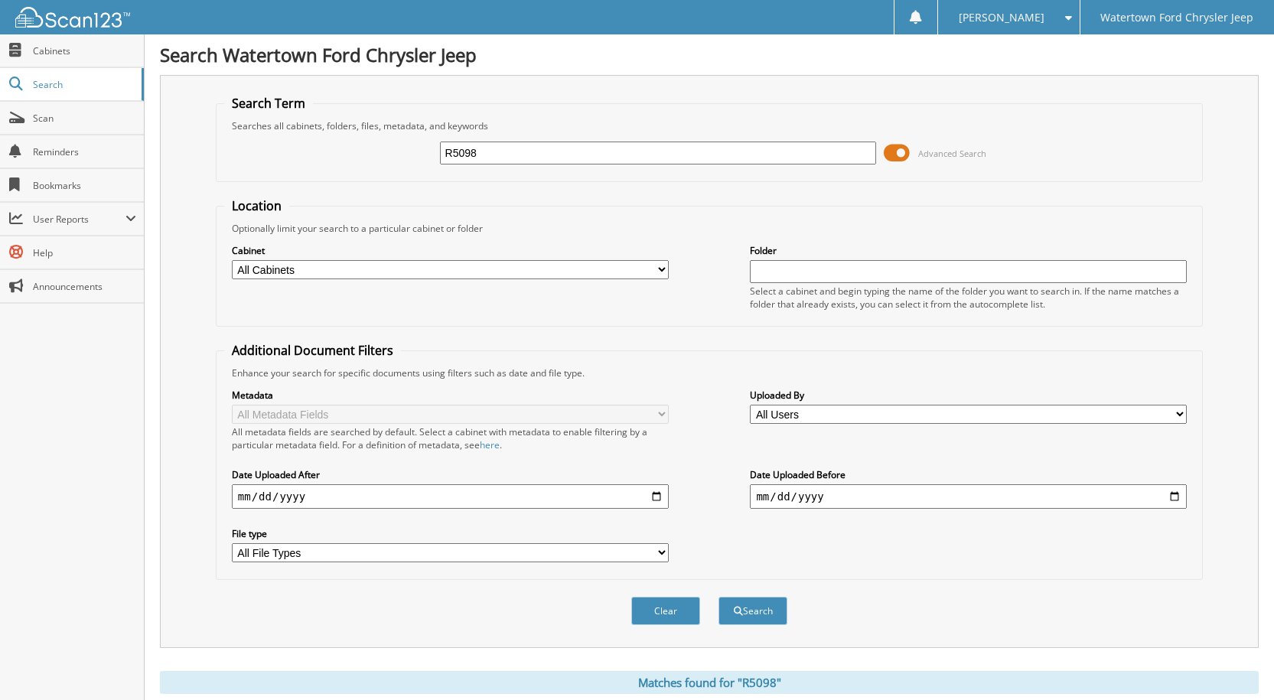
click at [522, 158] on input "R5098" at bounding box center [658, 153] width 437 height 23
type input "R5102"
click at [719, 597] on button "Search" at bounding box center [753, 611] width 69 height 28
click at [639, 140] on div "R5102" at bounding box center [658, 153] width 437 height 26
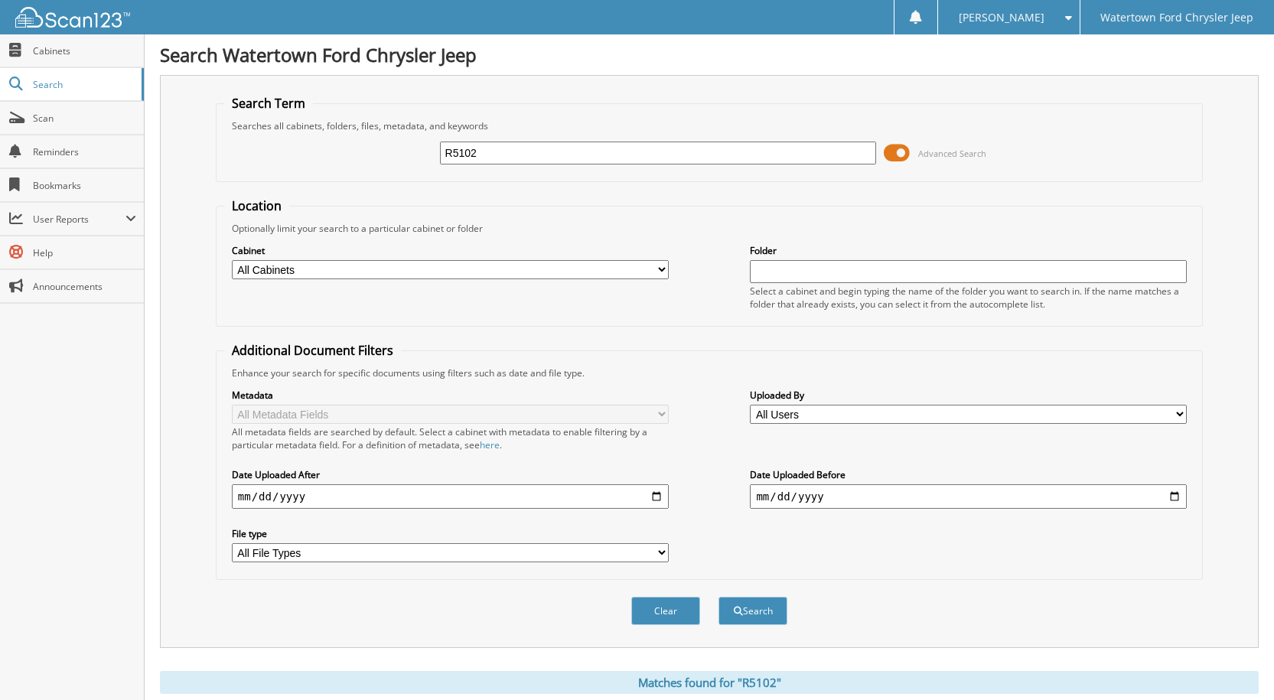
click at [639, 139] on div "R5102 Advanced Search" at bounding box center [709, 152] width 971 height 41
click at [638, 146] on input "R5102" at bounding box center [658, 153] width 437 height 23
type input "R5116"
click at [719, 597] on button "Search" at bounding box center [753, 611] width 69 height 28
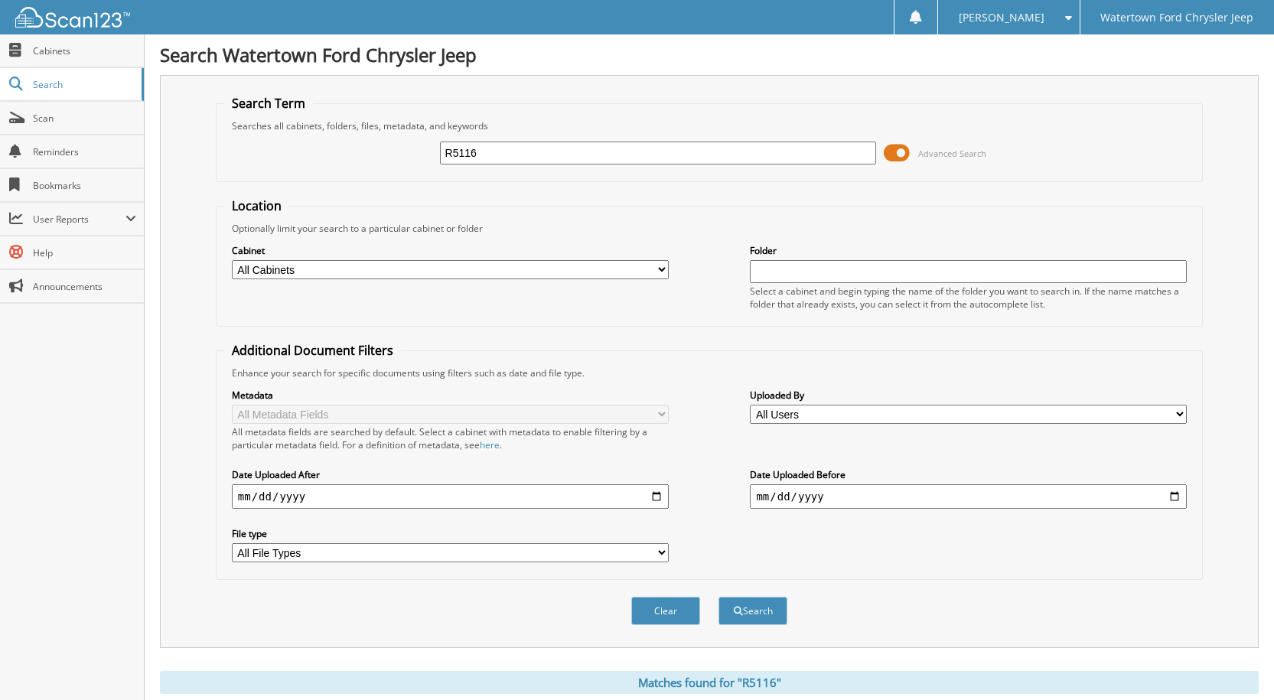
click at [541, 160] on input "R5116" at bounding box center [658, 153] width 437 height 23
type input "R5120"
click at [719, 597] on button "Search" at bounding box center [753, 611] width 69 height 28
click at [506, 149] on input "R5120" at bounding box center [658, 153] width 437 height 23
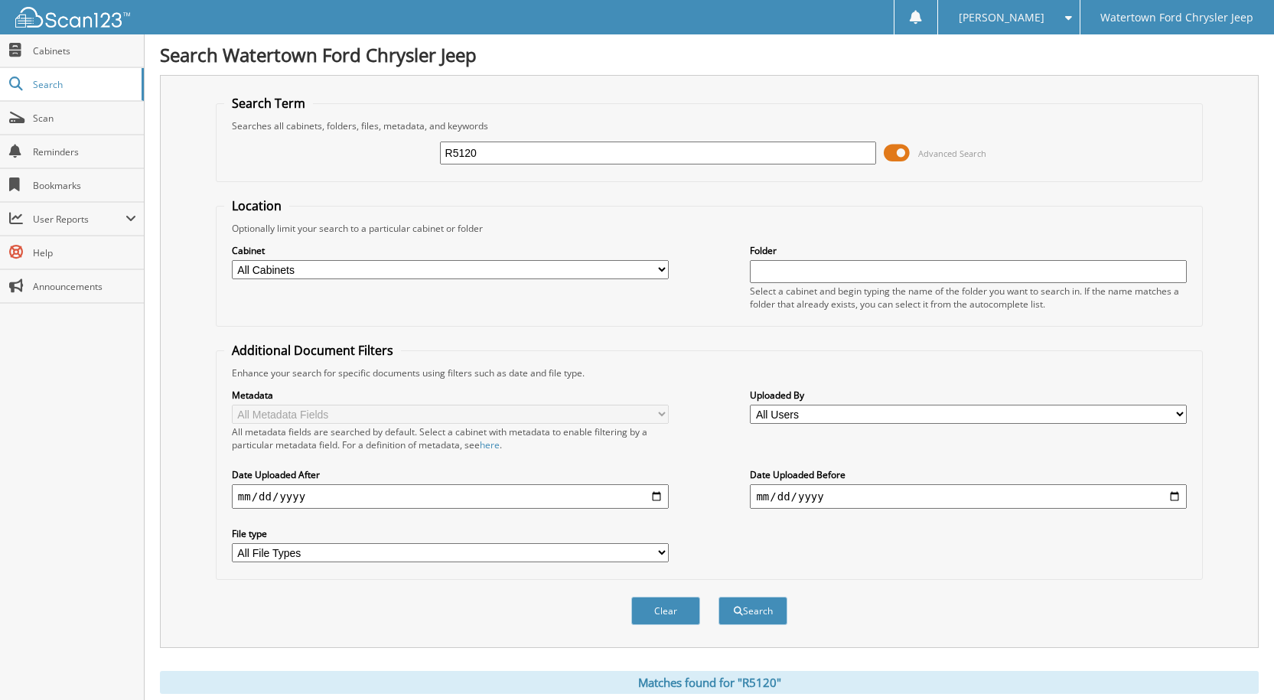
click at [506, 149] on input "R5120" at bounding box center [658, 153] width 437 height 23
type input "R5121"
click at [719, 597] on button "Search" at bounding box center [753, 611] width 69 height 28
click at [524, 151] on input "R5121" at bounding box center [658, 153] width 437 height 23
type input "R5134"
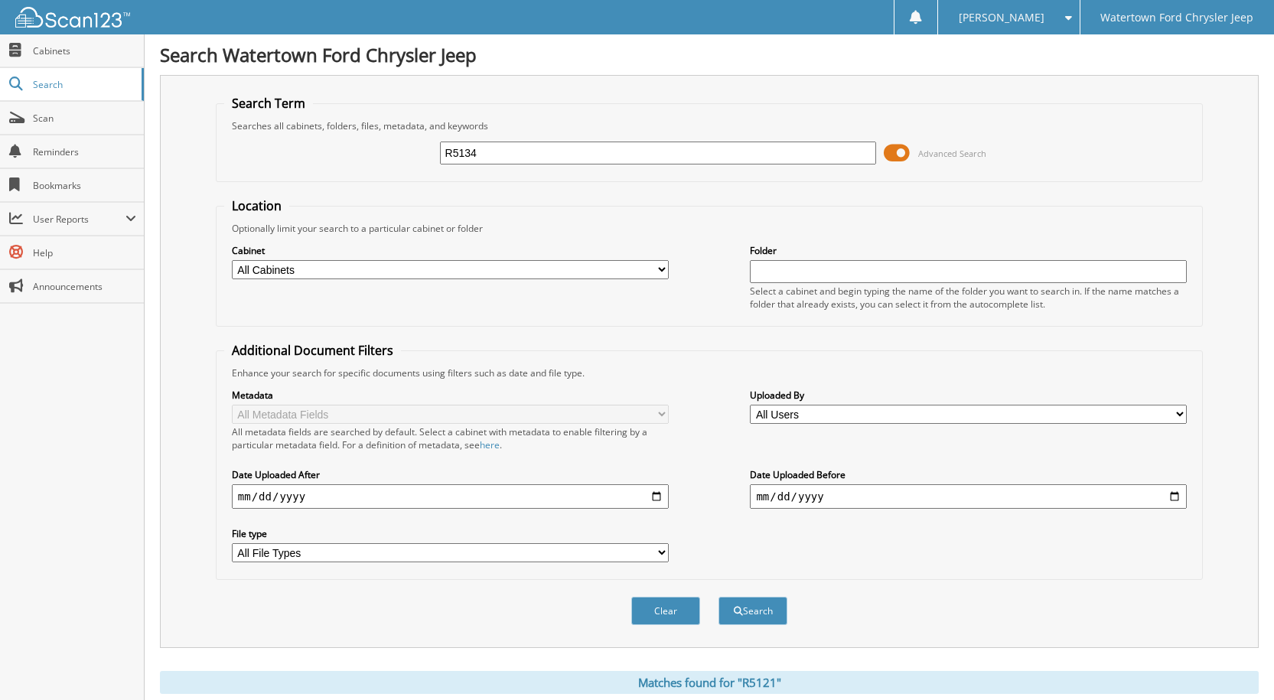
click at [719, 597] on button "Search" at bounding box center [753, 611] width 69 height 28
click at [530, 147] on input "R5134" at bounding box center [658, 153] width 437 height 23
type input "R5136"
click at [719, 597] on button "Search" at bounding box center [753, 611] width 69 height 28
click at [487, 162] on input "R5136" at bounding box center [658, 153] width 437 height 23
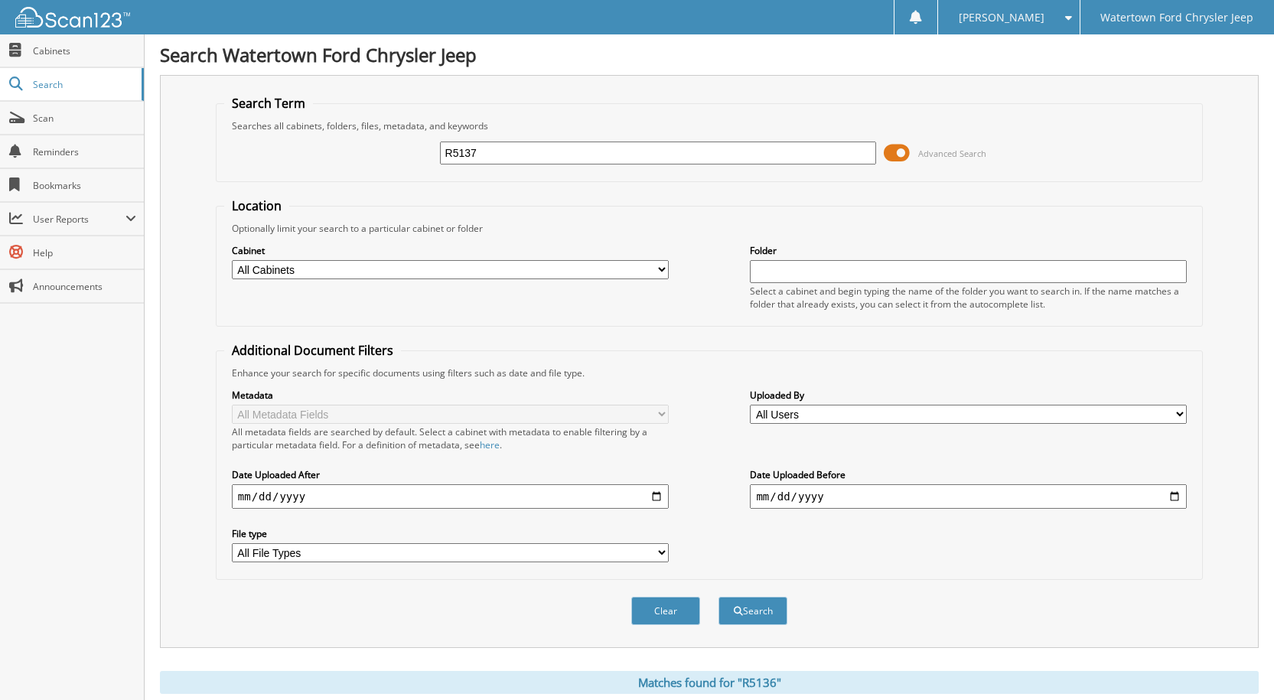
type input "R5137"
click at [719, 597] on button "Search" at bounding box center [753, 611] width 69 height 28
click at [514, 155] on input "R5137" at bounding box center [658, 153] width 437 height 23
type input "R5130"
click at [719, 597] on button "Search" at bounding box center [753, 611] width 69 height 28
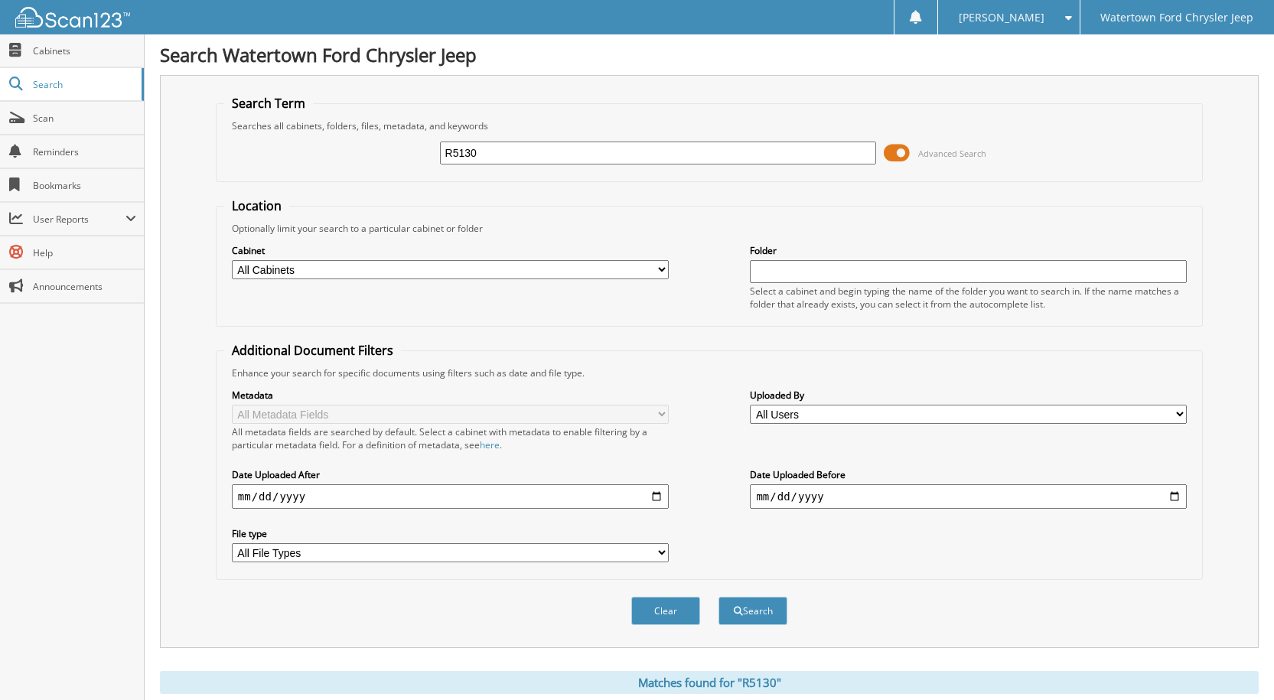
click at [527, 157] on input "R5130" at bounding box center [658, 153] width 437 height 23
type input "R5139"
click at [719, 597] on button "Search" at bounding box center [753, 611] width 69 height 28
click at [561, 146] on input "R5139" at bounding box center [658, 153] width 437 height 23
type input "R5143"
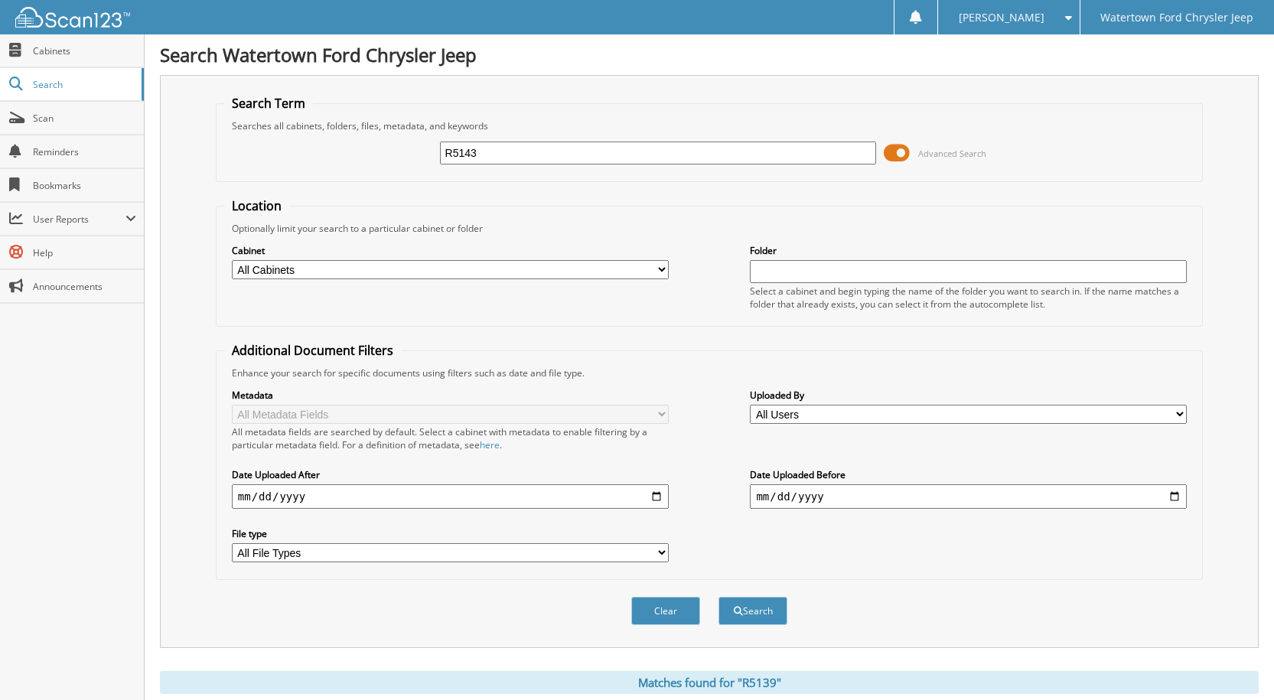
click at [719, 597] on button "Search" at bounding box center [753, 611] width 69 height 28
click at [564, 151] on input "R5143" at bounding box center [658, 153] width 437 height 23
type input "R5145"
click at [719, 597] on button "Search" at bounding box center [753, 611] width 69 height 28
click at [483, 172] on div "R5145 Advanced Search" at bounding box center [709, 152] width 971 height 41
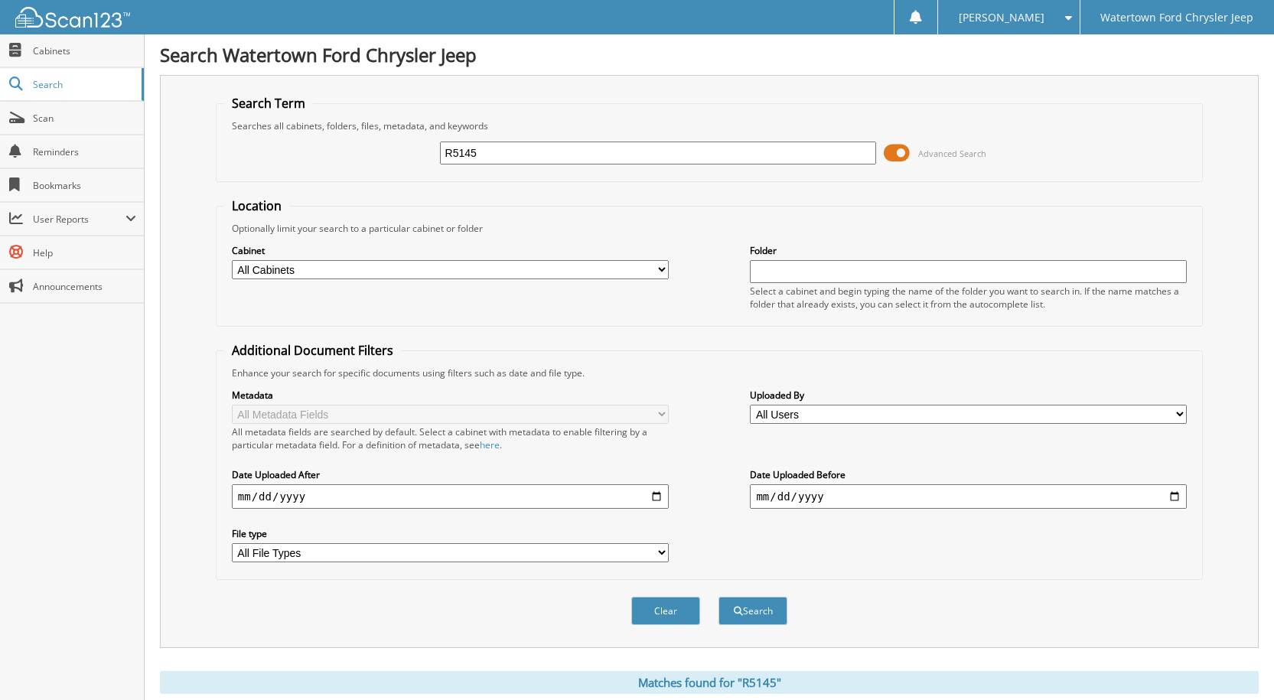
click at [643, 143] on input "R5145" at bounding box center [658, 153] width 437 height 23
click at [719, 597] on button "Search" at bounding box center [753, 611] width 69 height 28
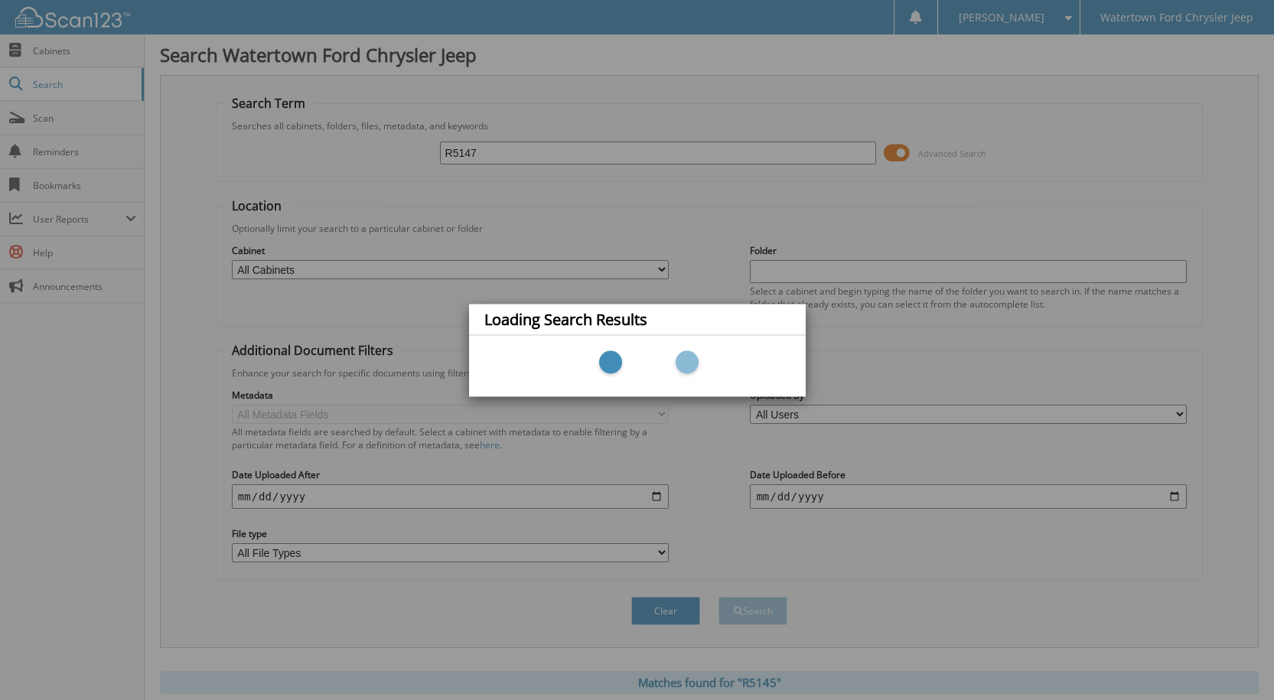
type input "R5147D"
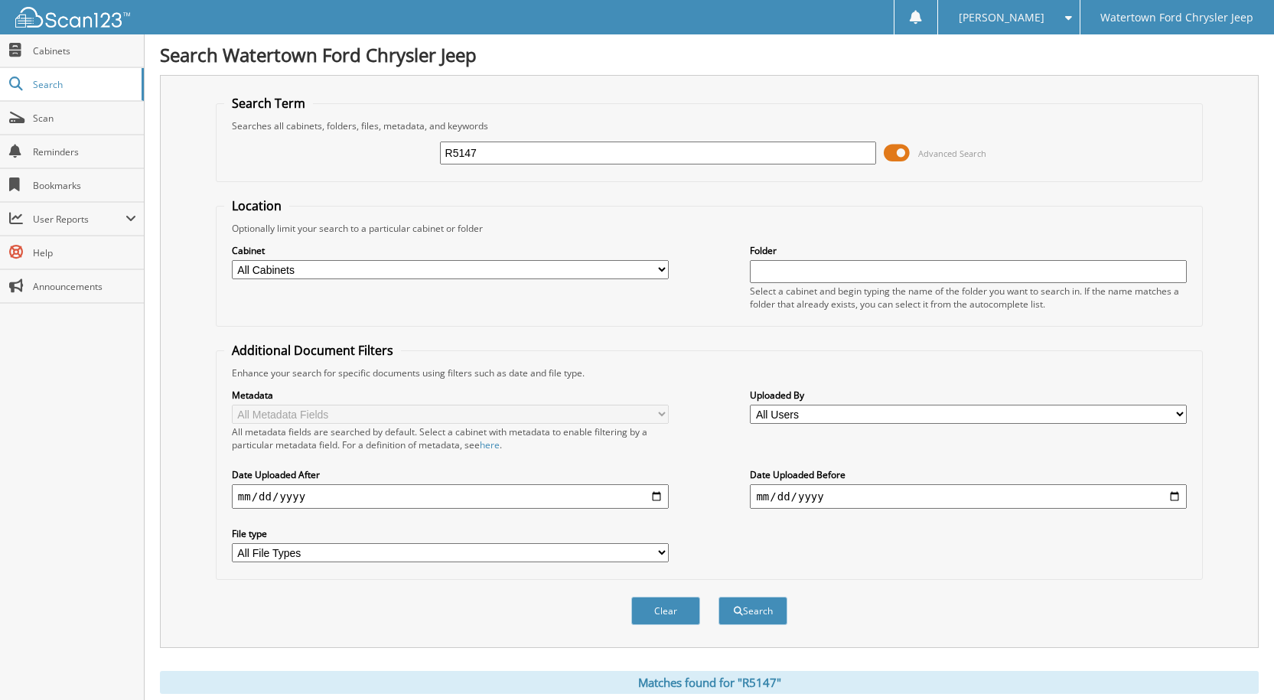
click at [719, 597] on button "Search" at bounding box center [753, 611] width 69 height 28
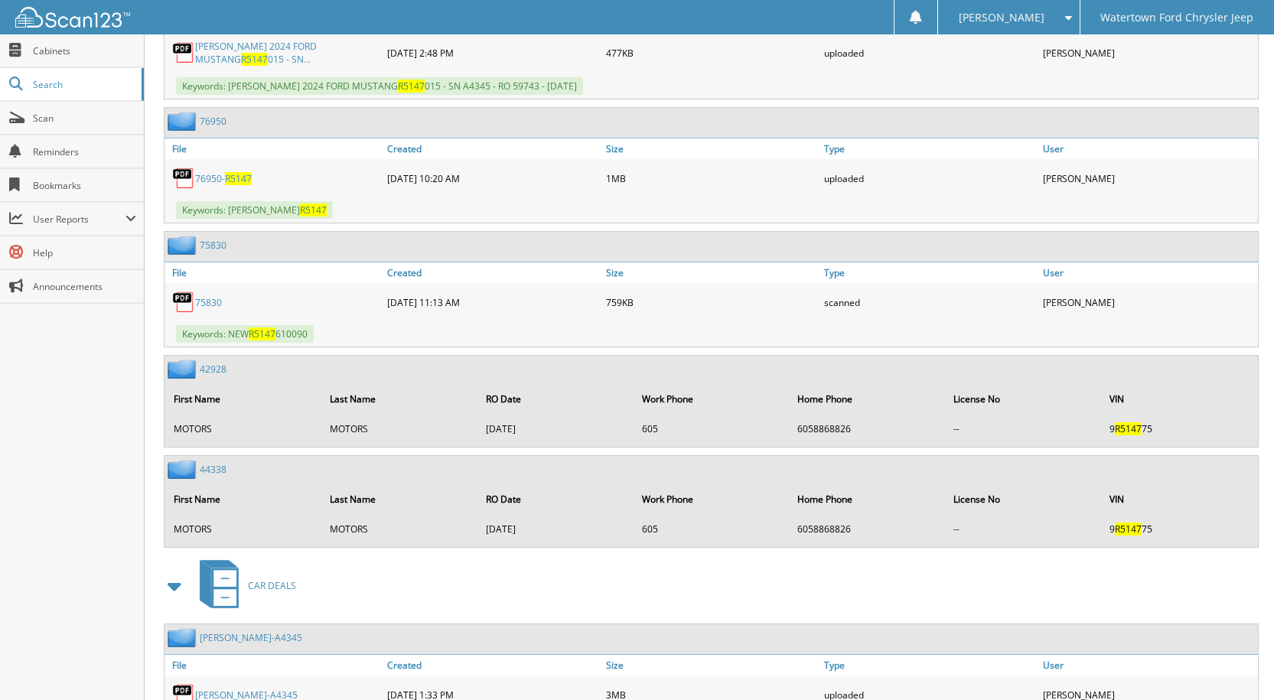
scroll to position [654, 0]
